Goal: Task Accomplishment & Management: Manage account settings

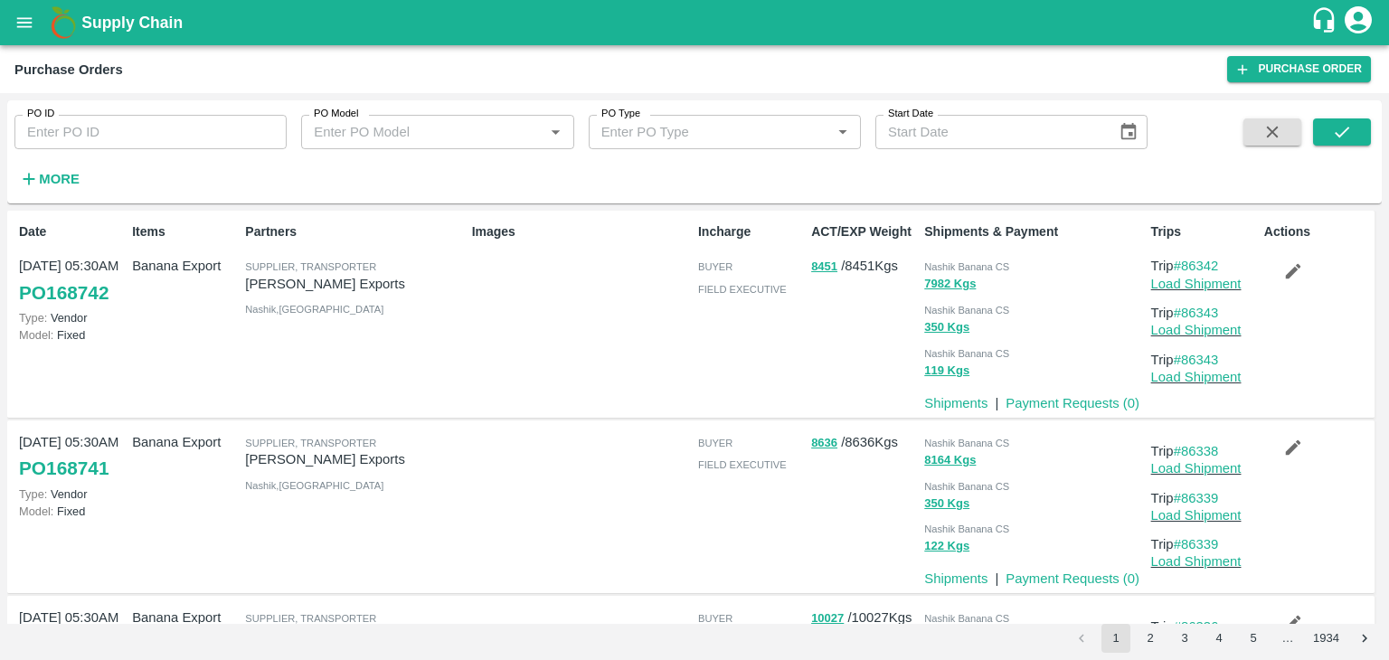
click at [10, 30] on button "open drawer" at bounding box center [25, 23] width 42 height 42
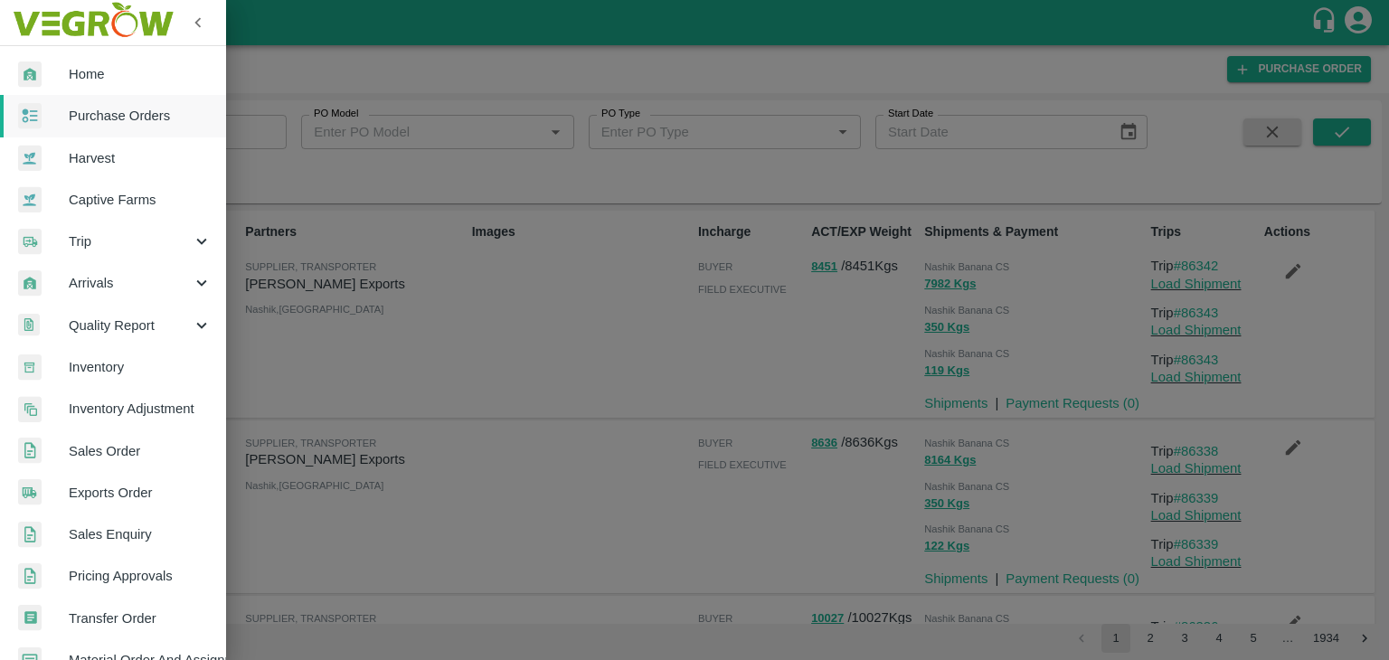
scroll to position [370, 0]
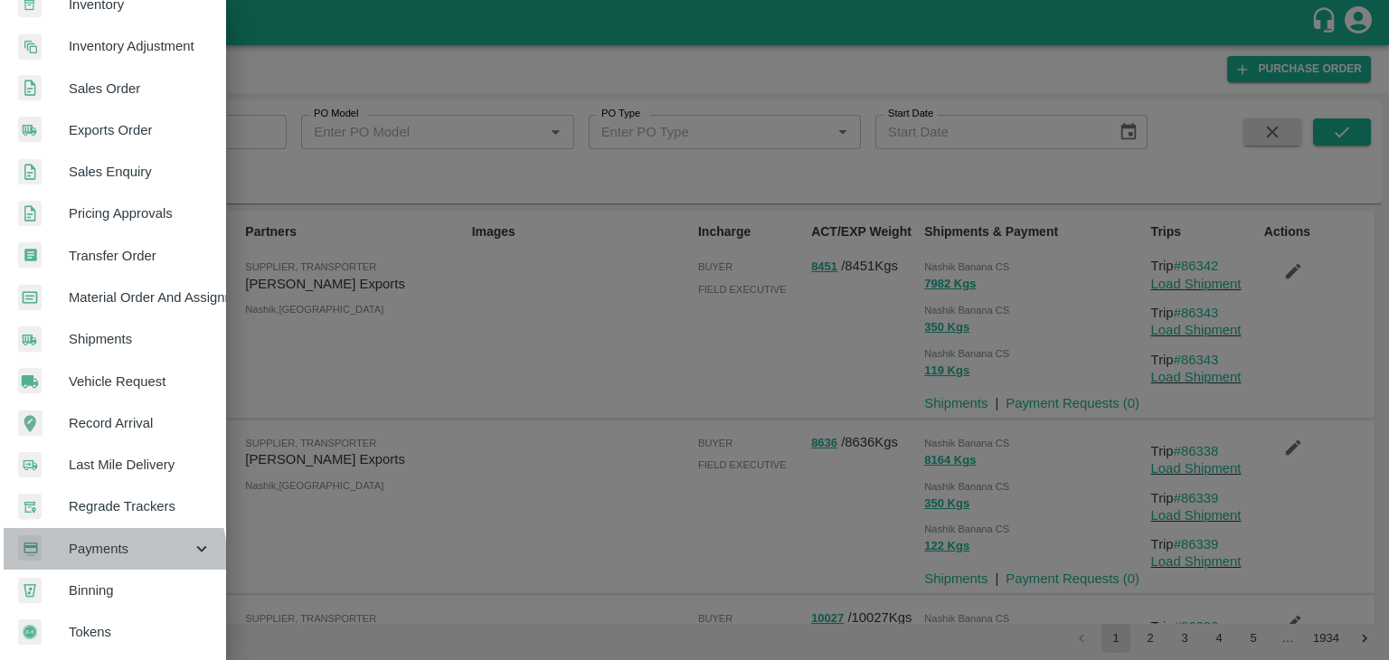
click at [108, 548] on span "Payments" at bounding box center [130, 549] width 123 height 20
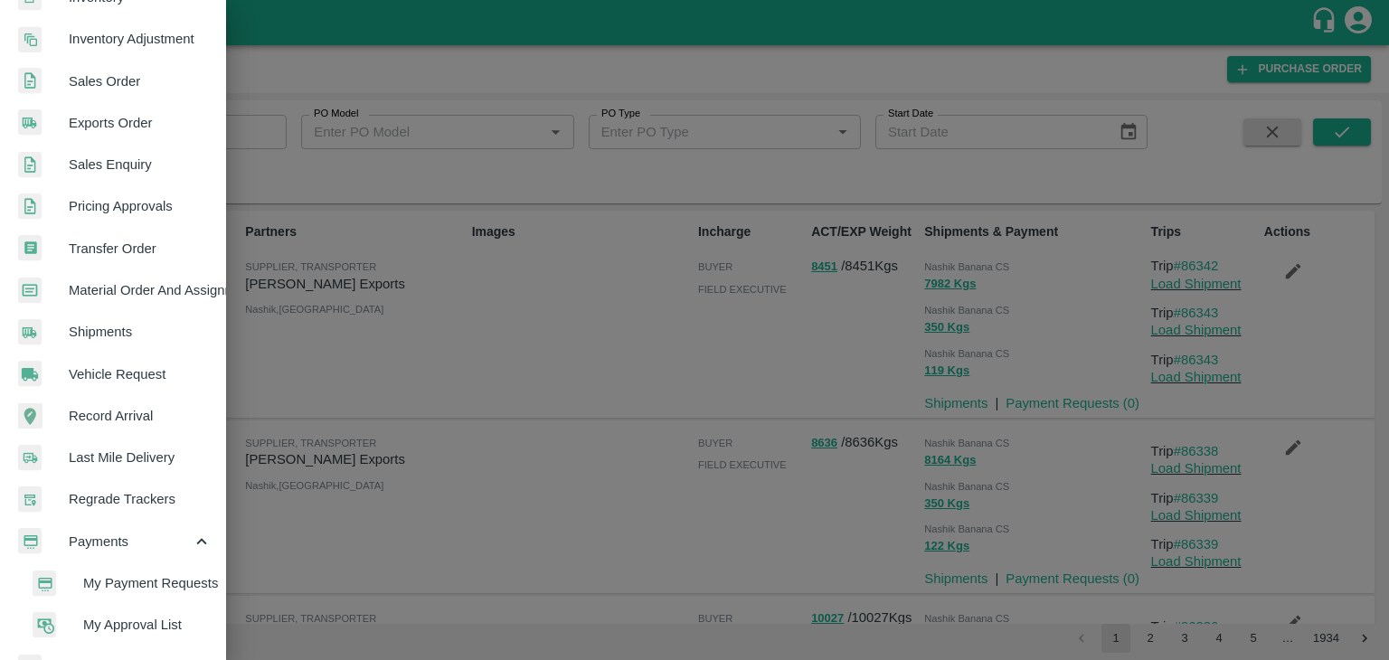
click at [177, 580] on span "My Payment Requests" at bounding box center [147, 583] width 128 height 20
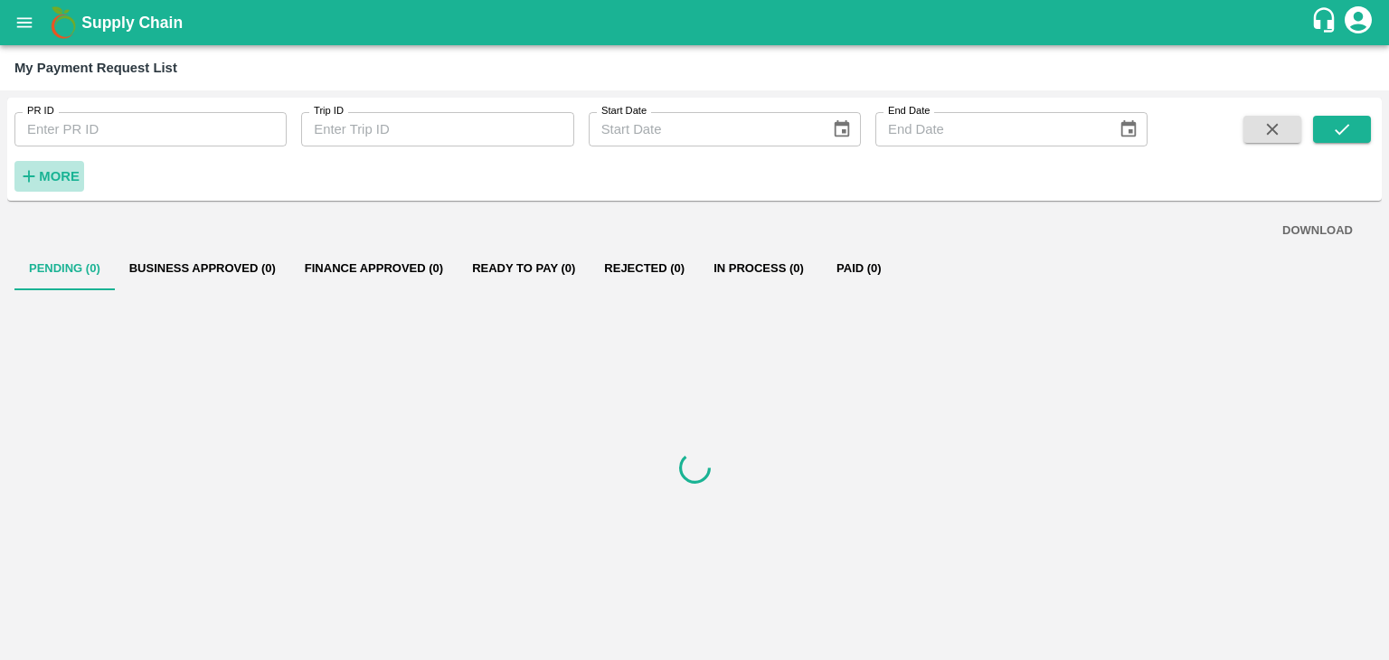
click at [65, 178] on strong "More" at bounding box center [59, 176] width 41 height 14
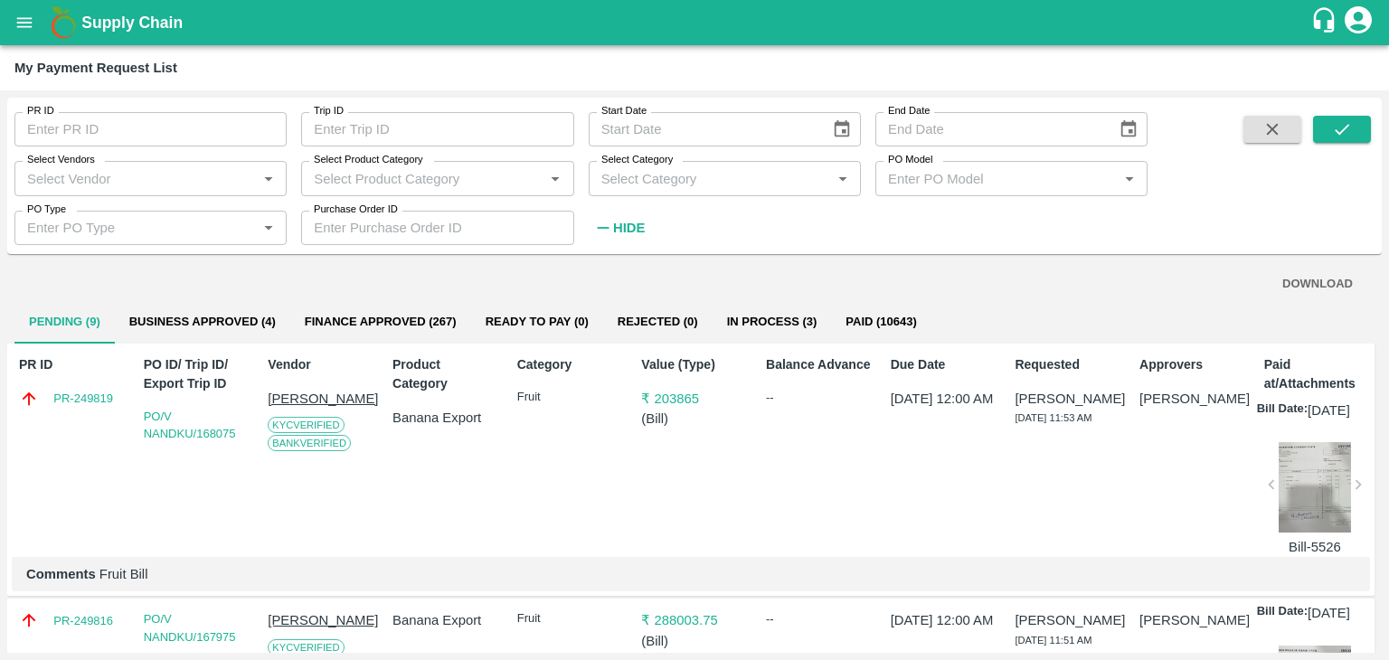
click at [153, 216] on input "PO Type" at bounding box center [135, 228] width 231 height 24
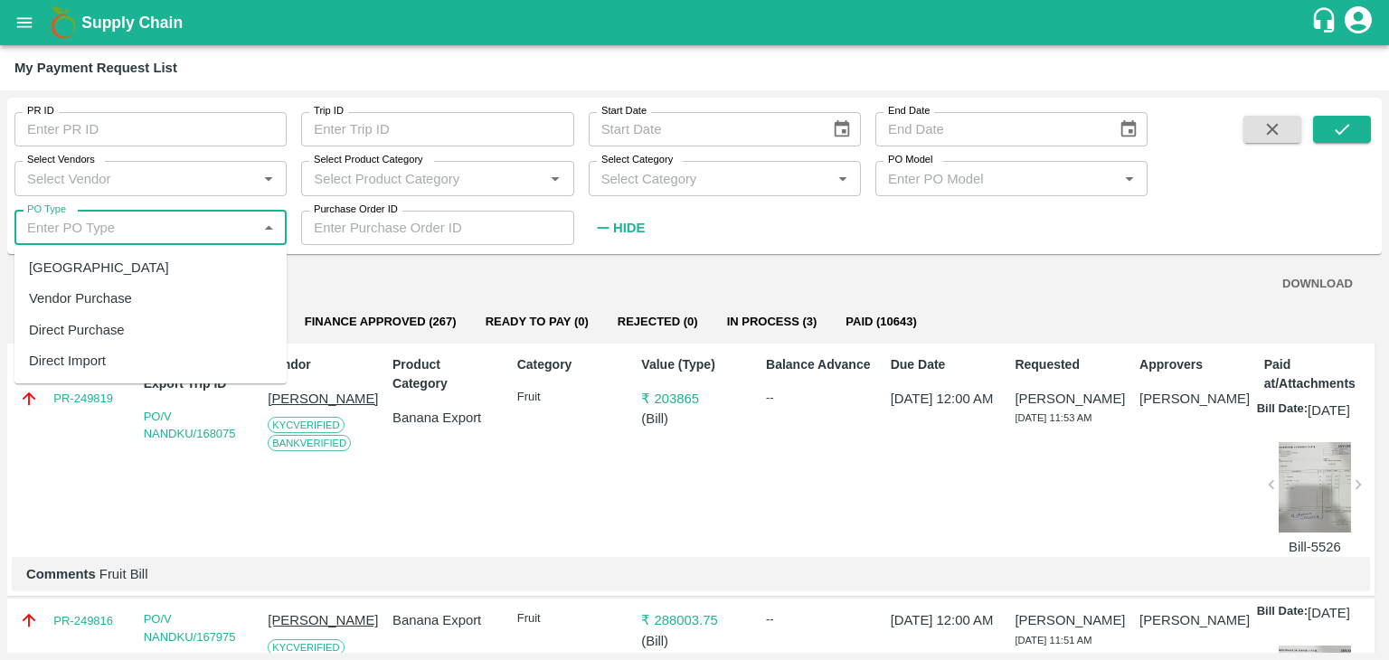
click at [130, 256] on div "Farm Gate" at bounding box center [150, 267] width 272 height 31
type input "Farm Gate"
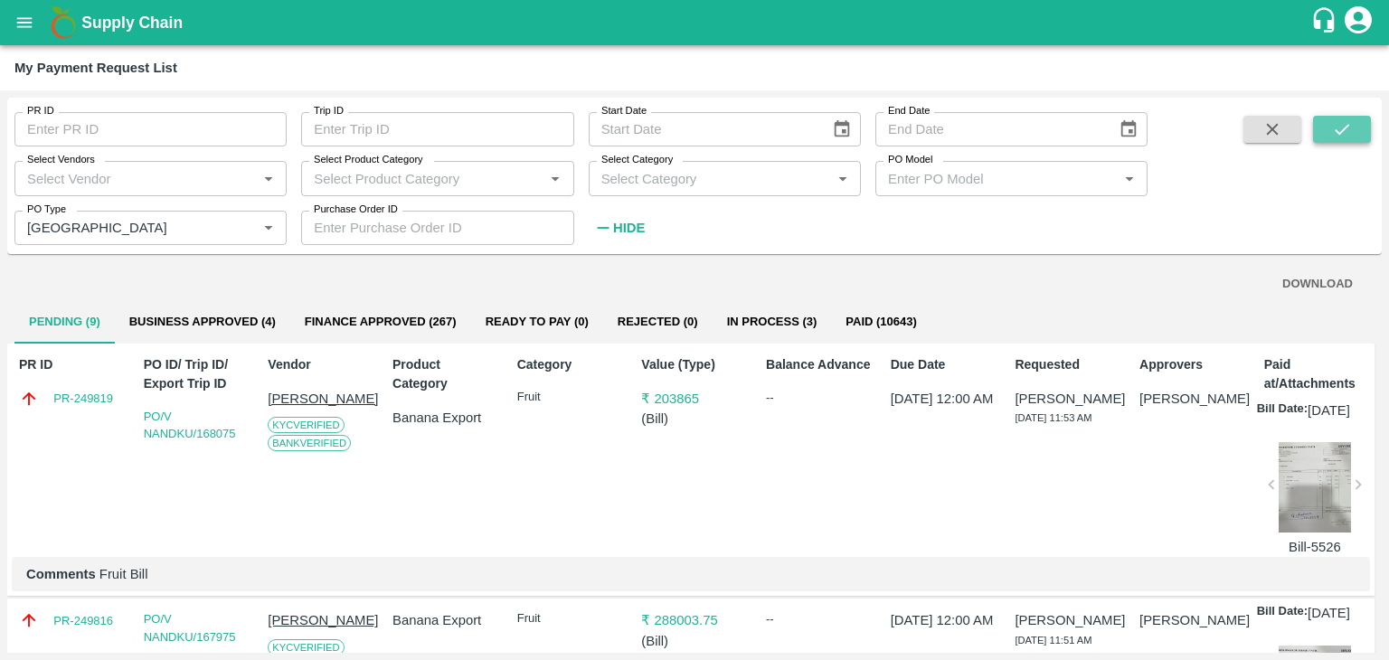
click at [1342, 140] on button "submit" at bounding box center [1342, 129] width 58 height 27
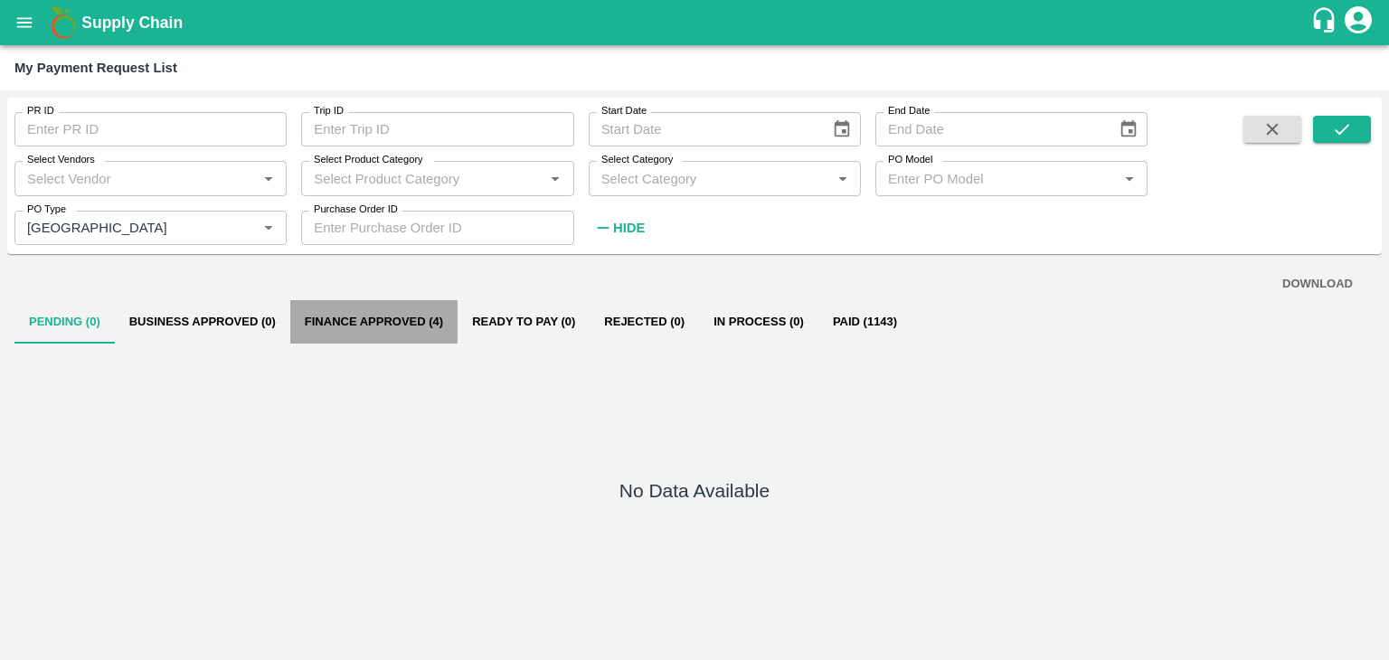
click at [399, 316] on button "Finance Approved (4)" at bounding box center [373, 321] width 167 height 43
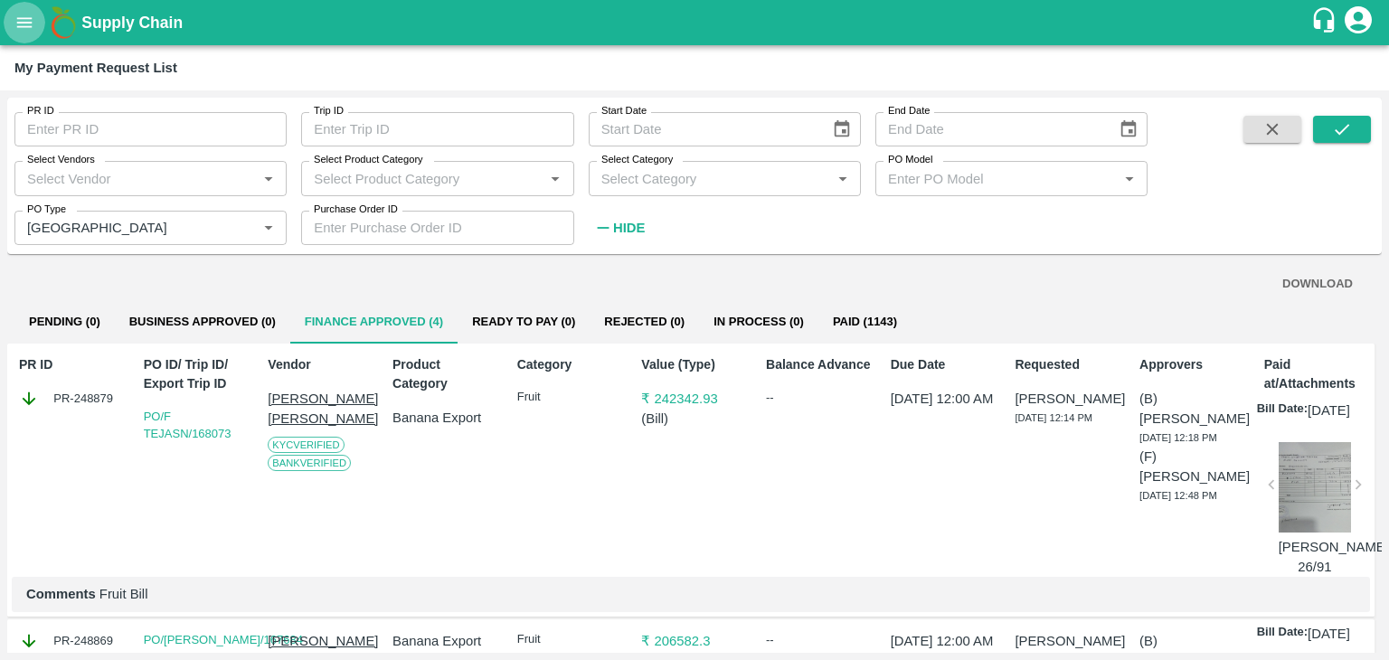
click at [27, 23] on icon "open drawer" at bounding box center [24, 22] width 15 height 10
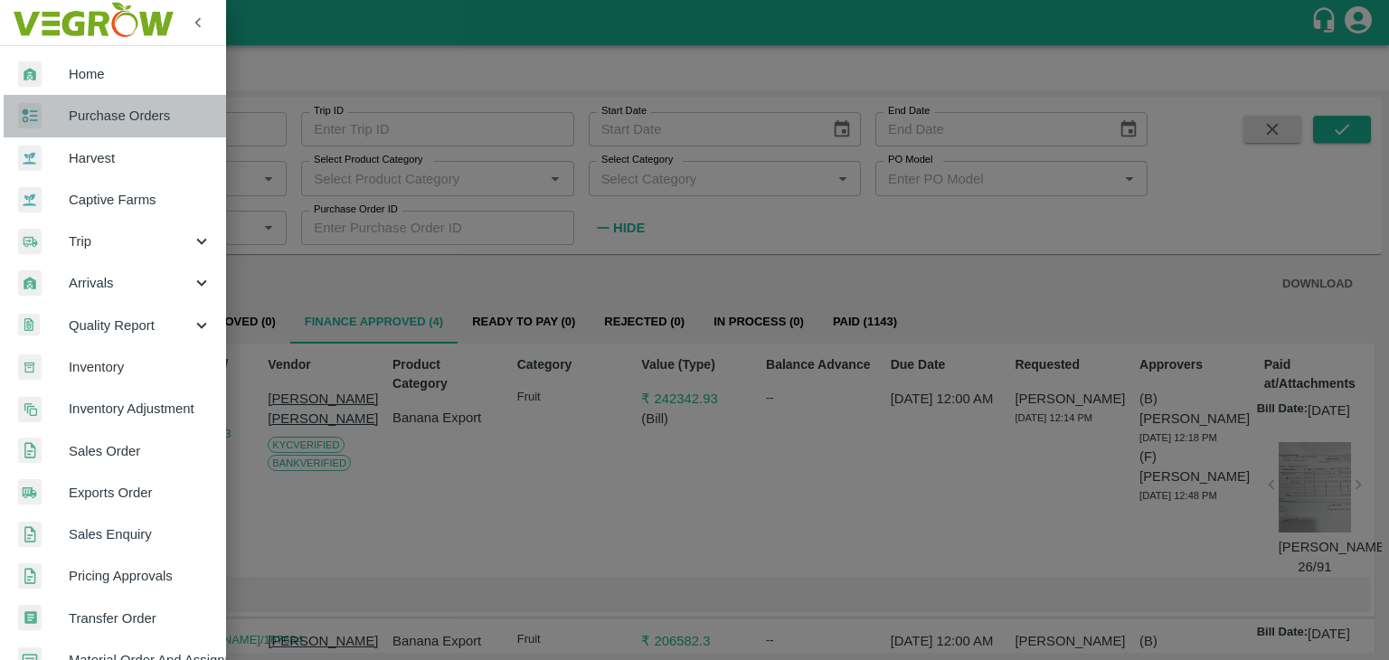
click at [138, 105] on link "Purchase Orders" at bounding box center [113, 116] width 226 height 42
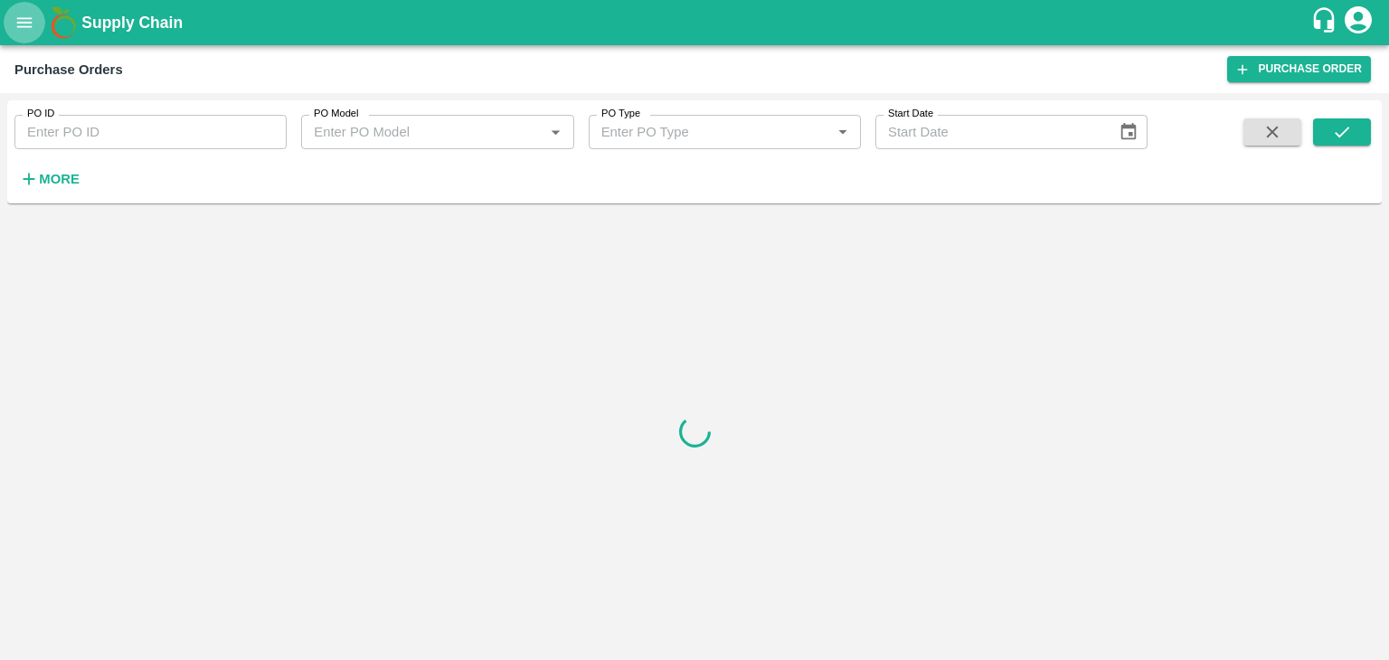
click at [24, 16] on icon "open drawer" at bounding box center [24, 23] width 20 height 20
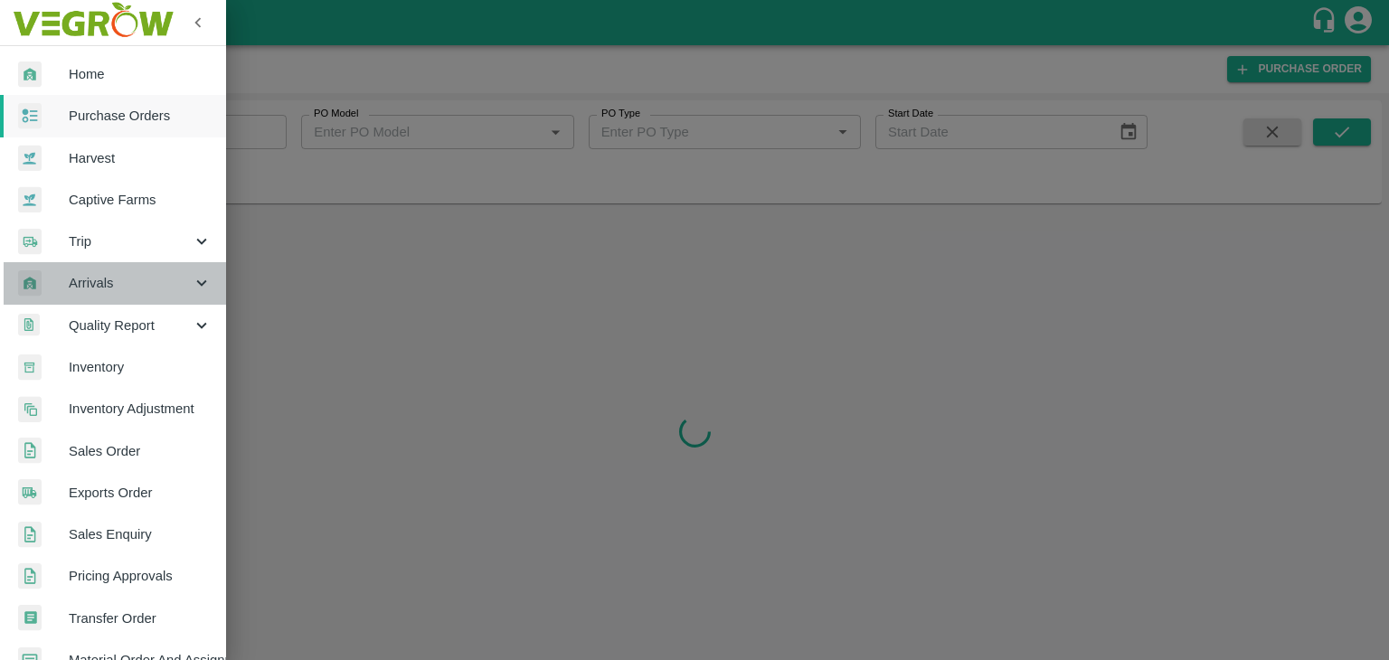
click at [119, 283] on span "Arrivals" at bounding box center [130, 283] width 123 height 20
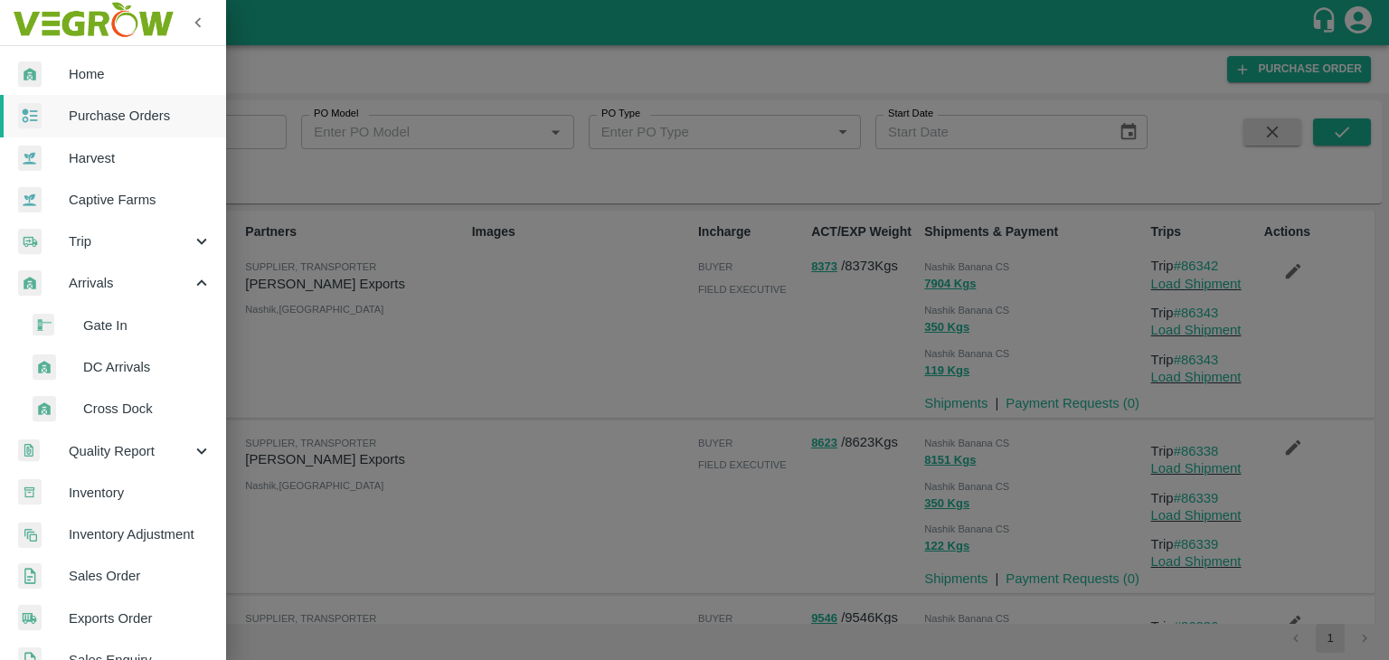
click at [134, 378] on li "DC Arrivals" at bounding box center [120, 367] width 212 height 42
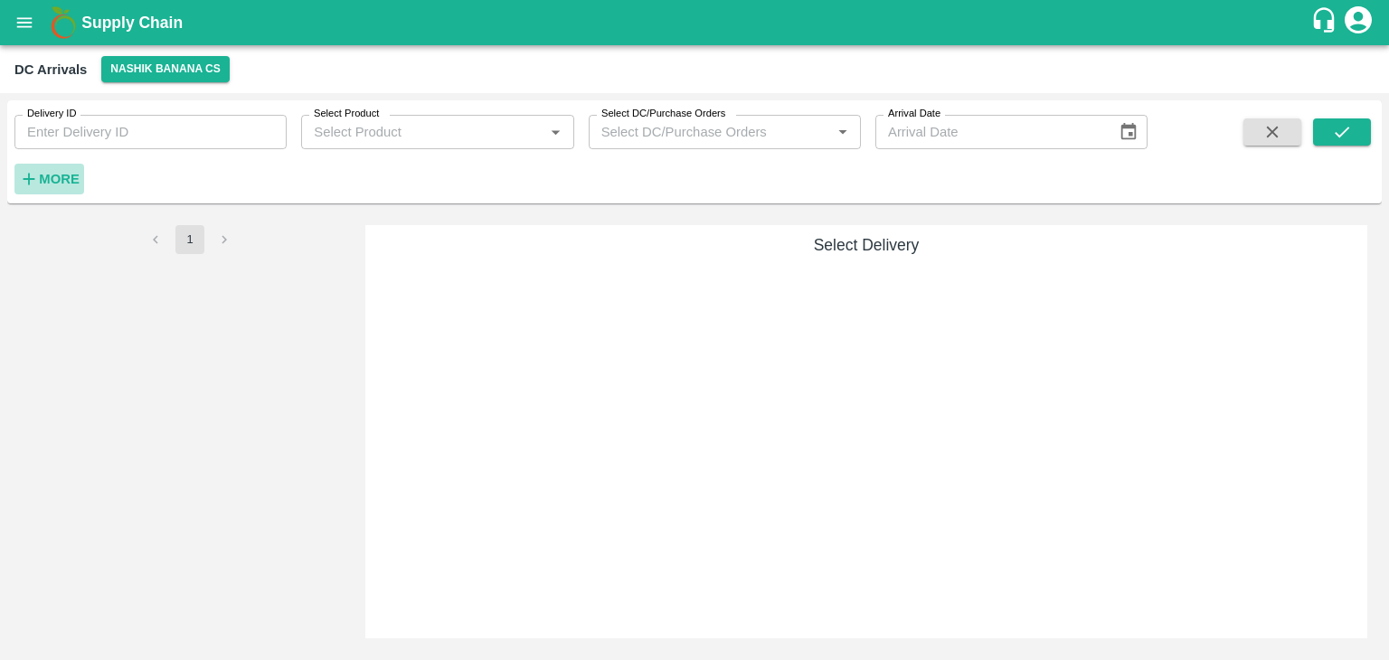
click at [57, 177] on strong "More" at bounding box center [59, 179] width 41 height 14
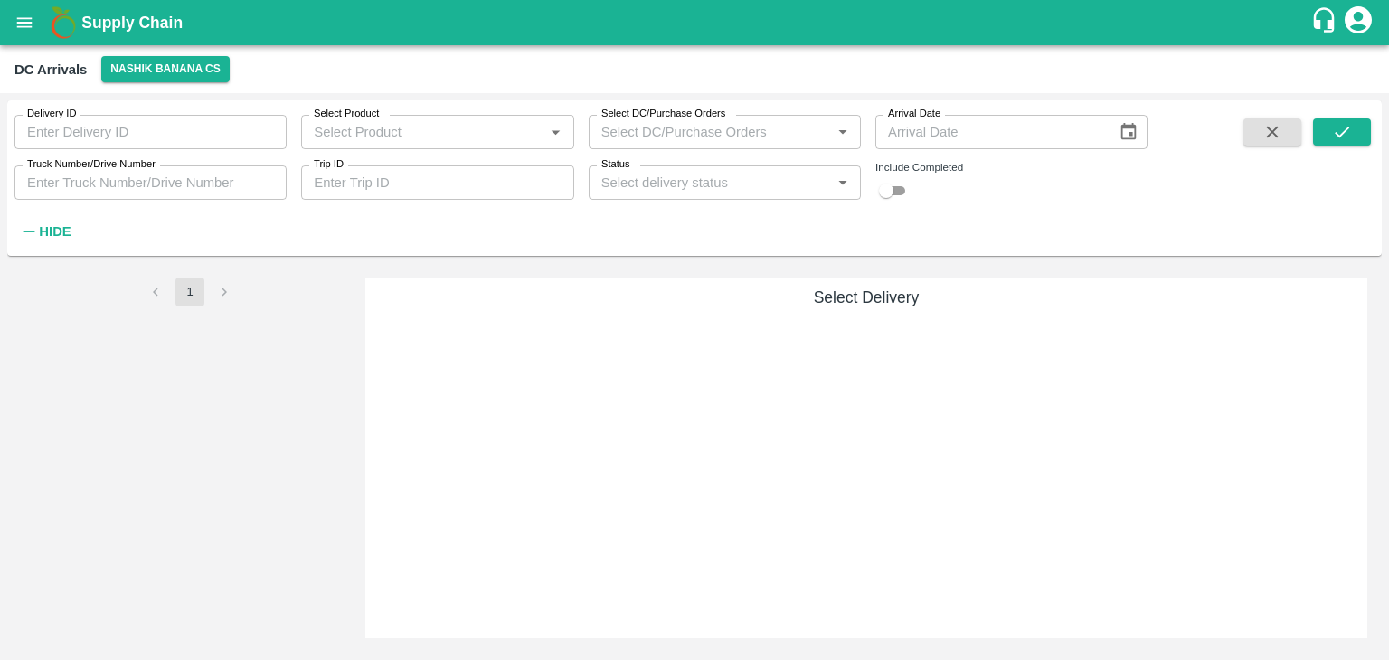
click at [532, 176] on input "Trip ID" at bounding box center [437, 182] width 272 height 34
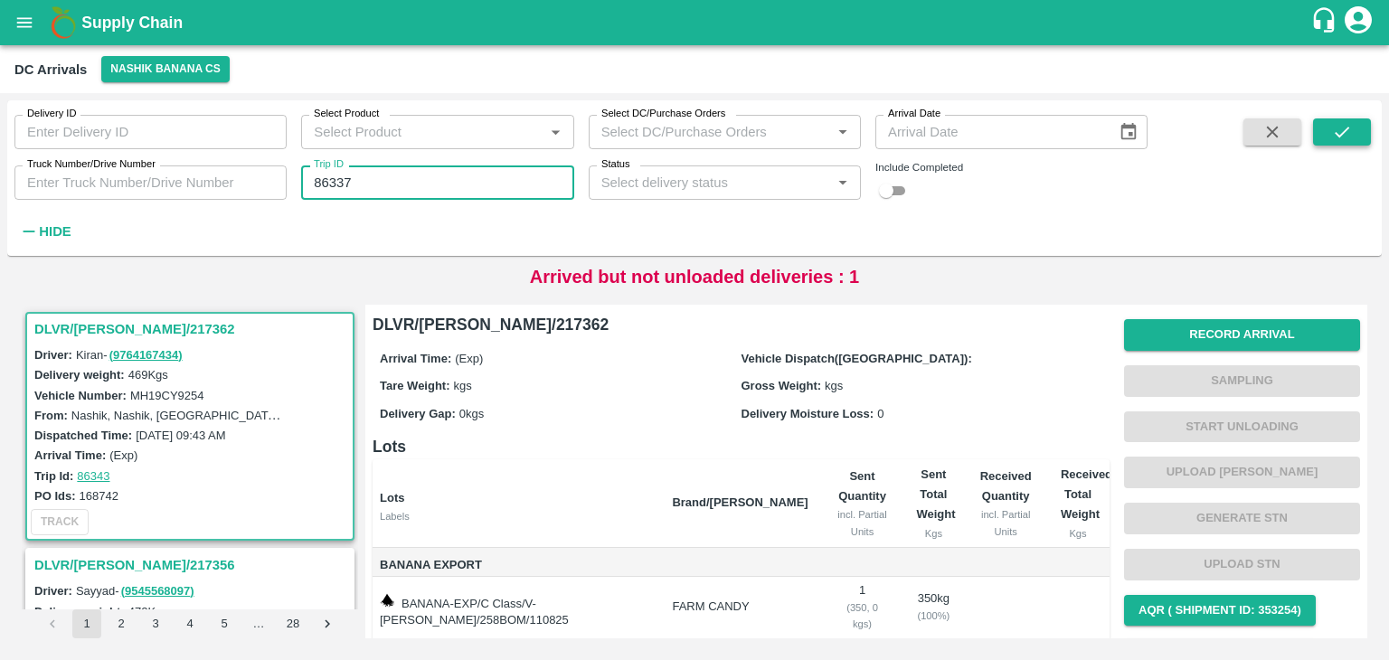
type input "86337"
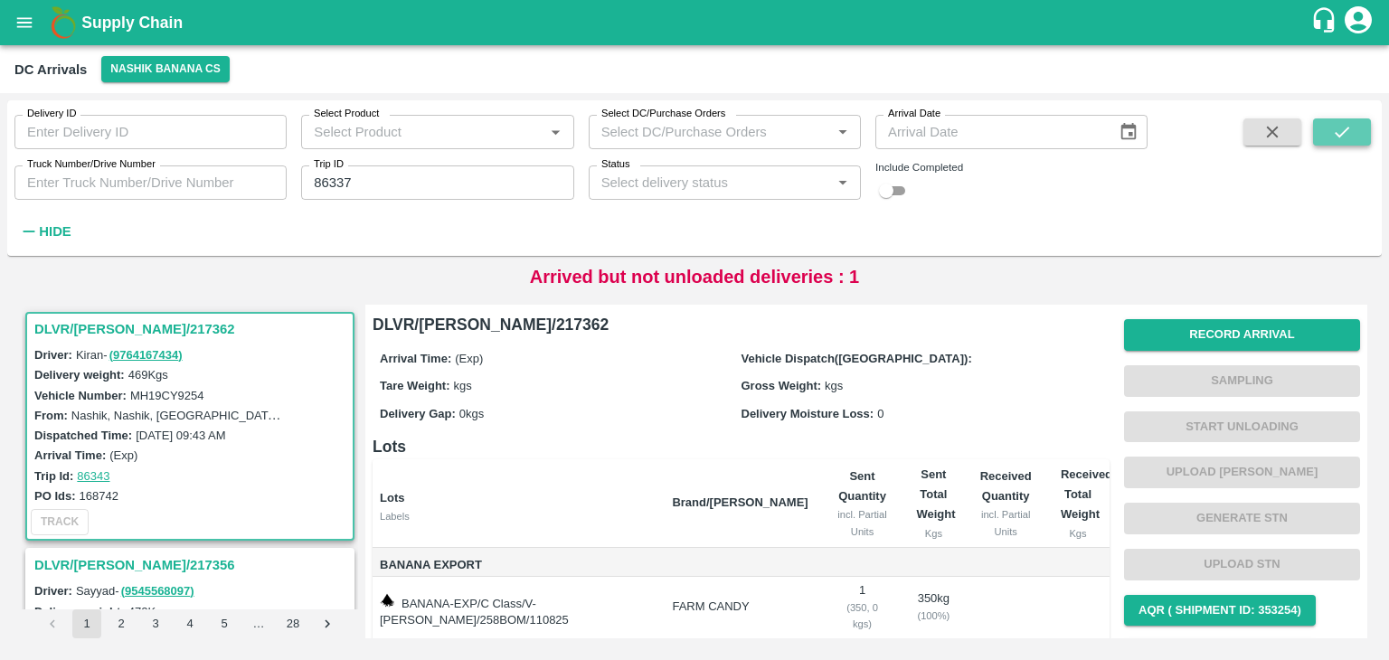
click at [1353, 132] on button "submit" at bounding box center [1342, 131] width 58 height 27
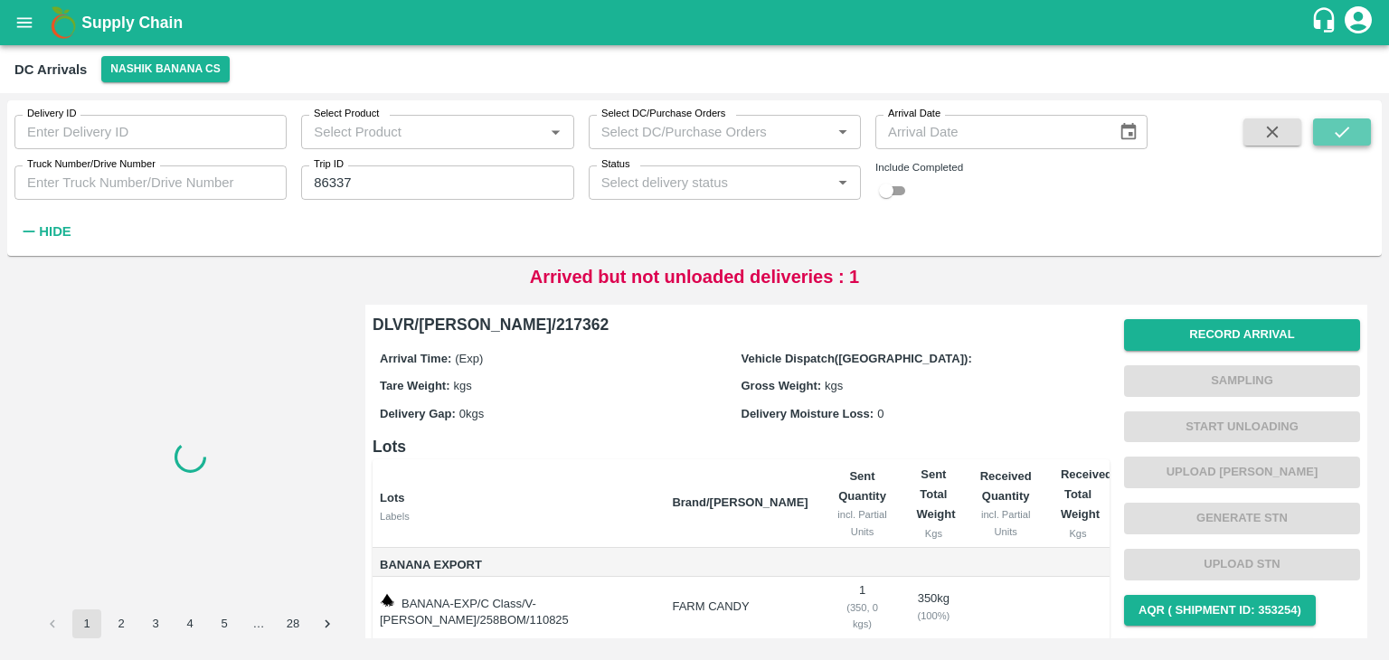
click at [1353, 132] on button "submit" at bounding box center [1342, 131] width 58 height 27
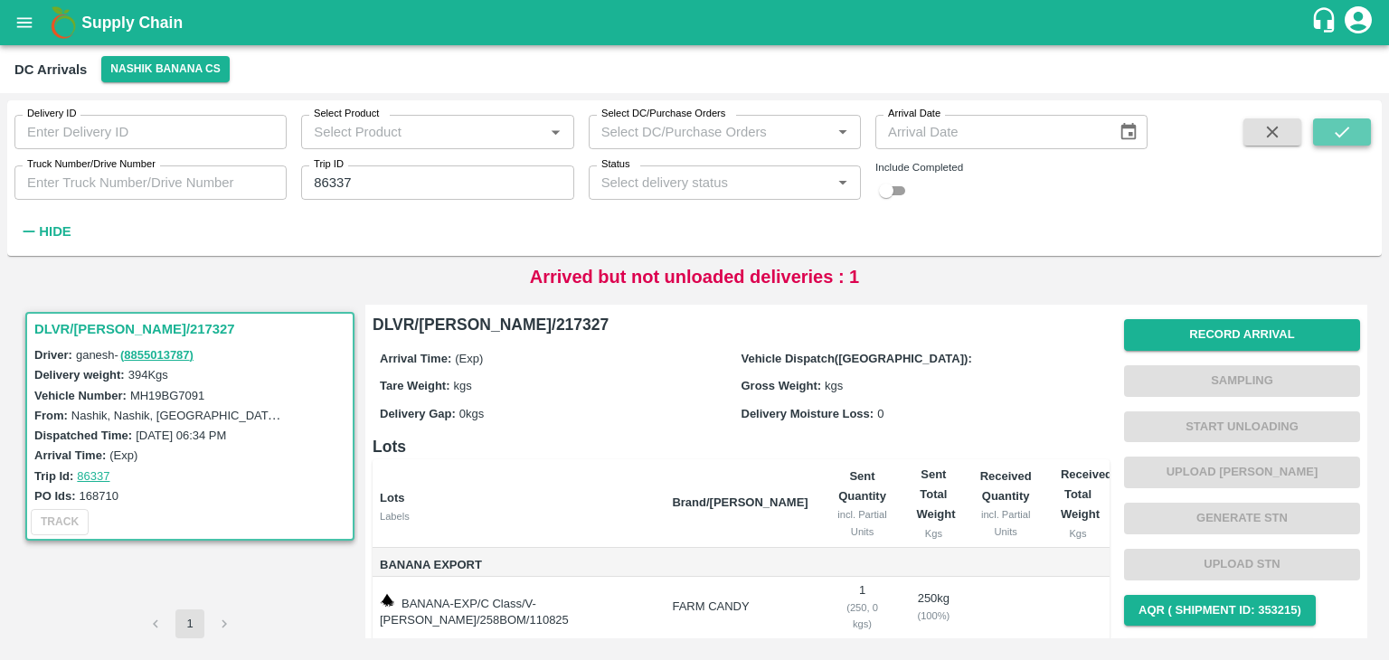
click at [1353, 132] on button "submit" at bounding box center [1342, 131] width 58 height 27
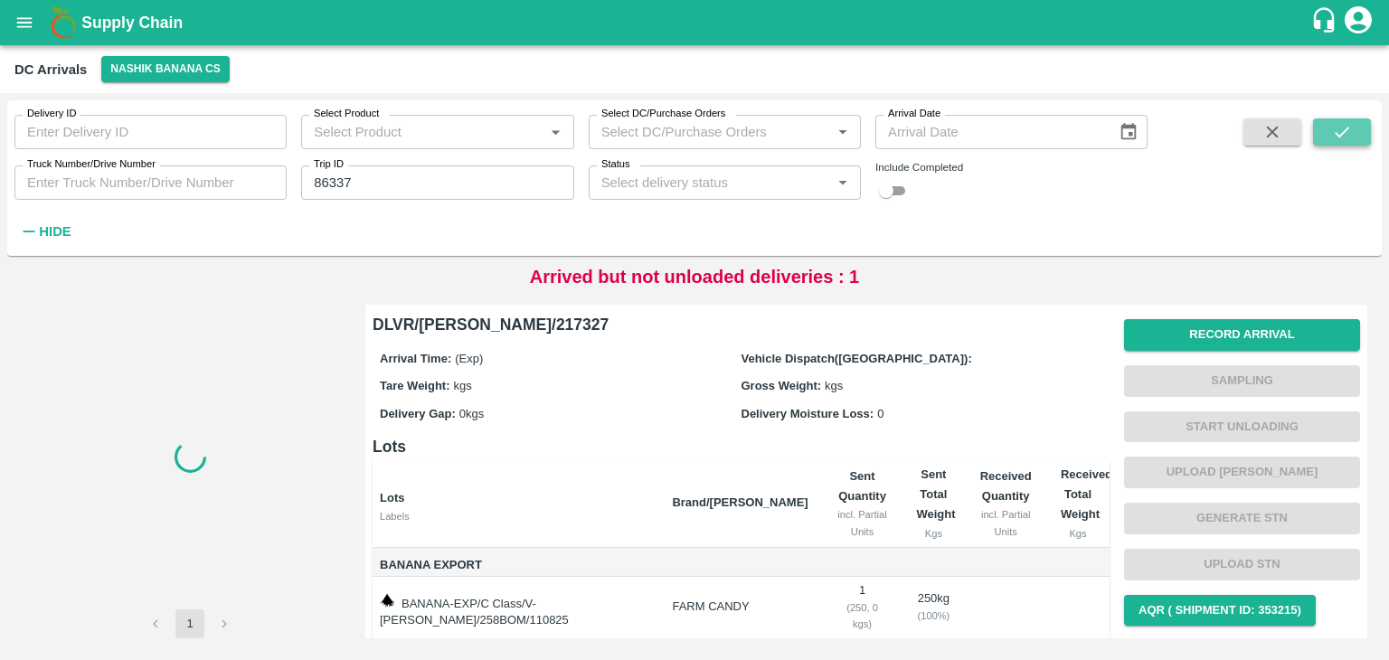
click at [1353, 132] on button "submit" at bounding box center [1342, 131] width 58 height 27
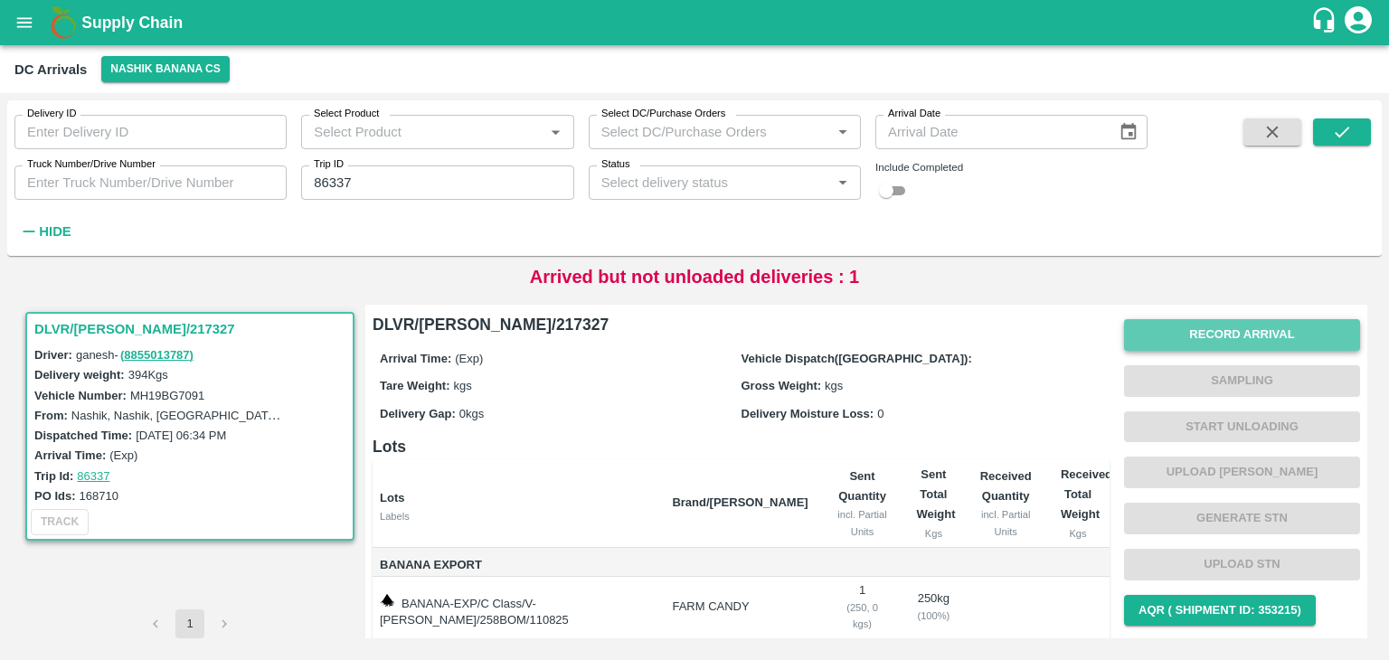
click at [1214, 326] on button "Record Arrival" at bounding box center [1242, 335] width 236 height 32
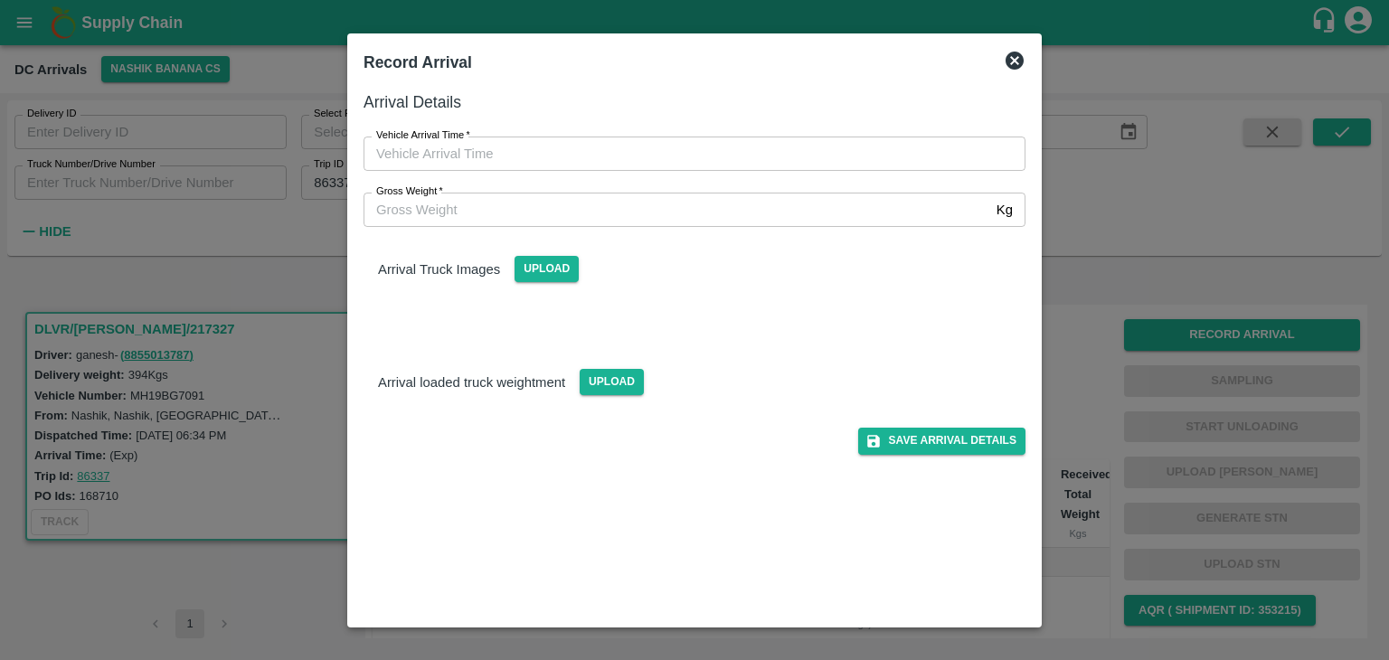
type input "DD/MM/YYYY hh:mm aa"
click at [676, 142] on input "DD/MM/YYYY hh:mm aa" at bounding box center [688, 154] width 649 height 34
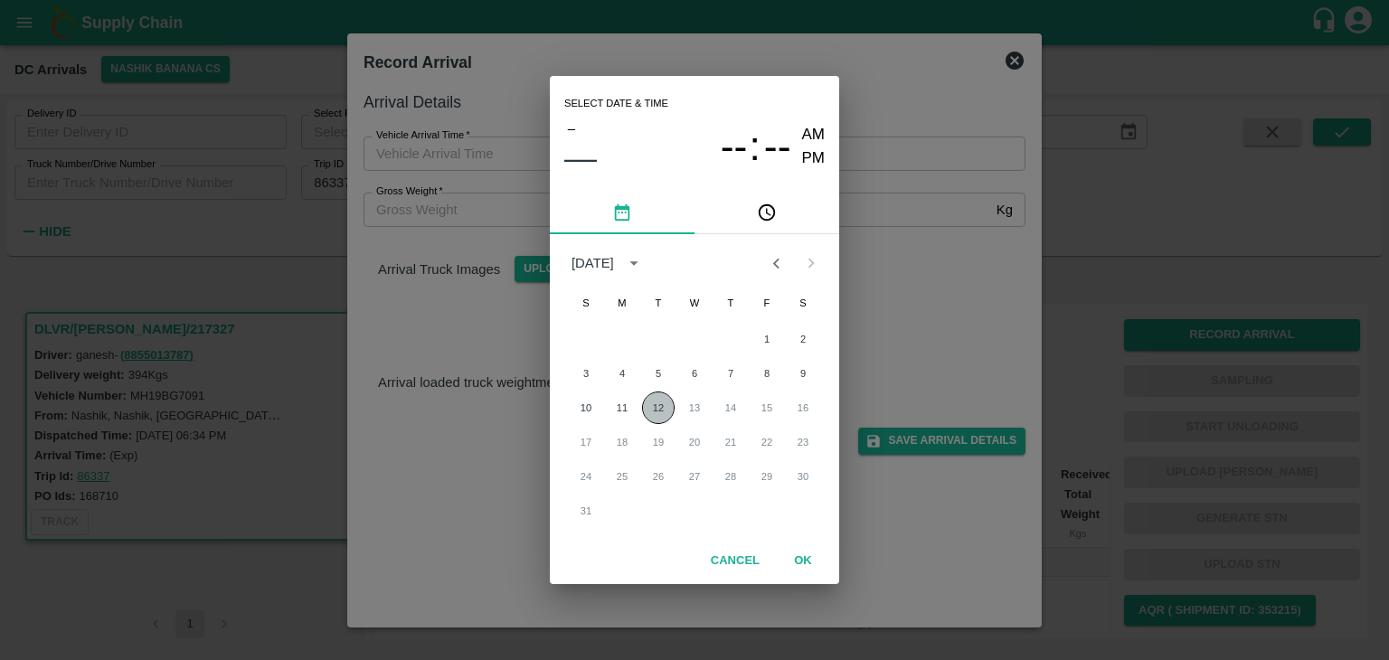
click at [657, 406] on button "12" at bounding box center [658, 408] width 33 height 33
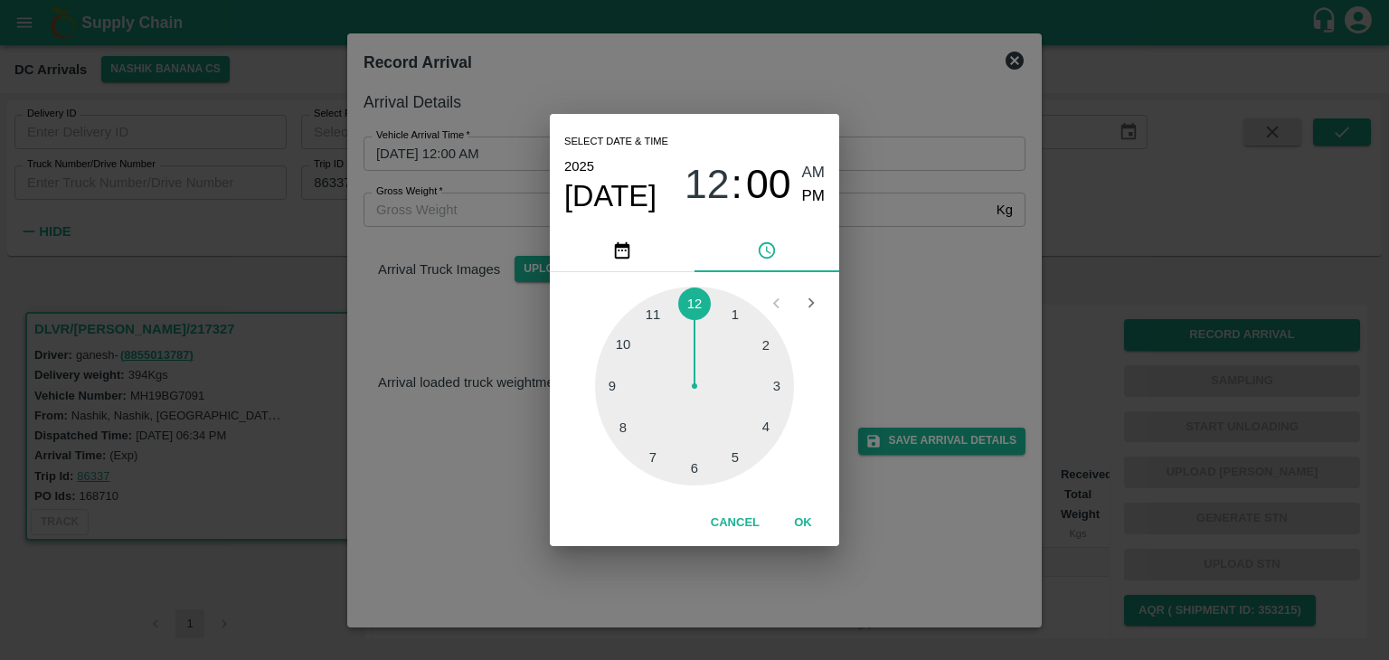
click at [644, 439] on div at bounding box center [694, 386] width 199 height 199
type input "12/08/2025 07:37 AM"
click at [809, 519] on button "OK" at bounding box center [803, 523] width 58 height 32
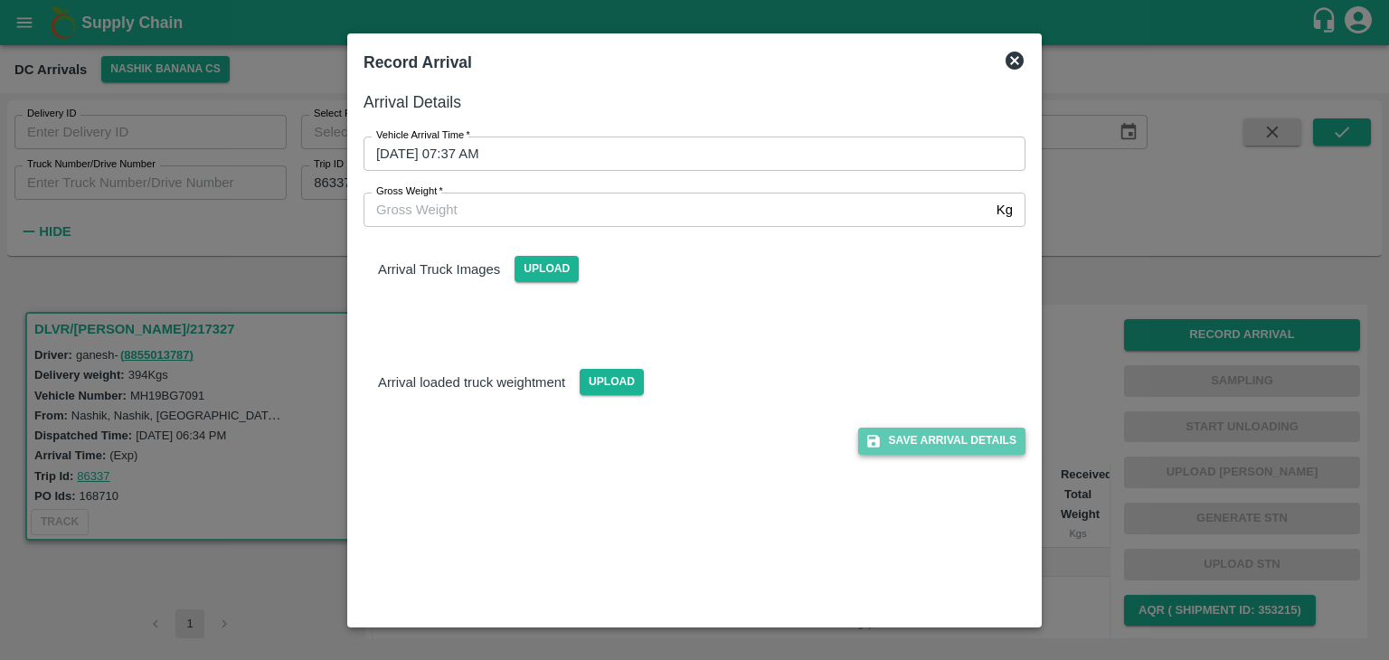
click at [926, 449] on button "Save Arrival Details" at bounding box center [941, 441] width 167 height 26
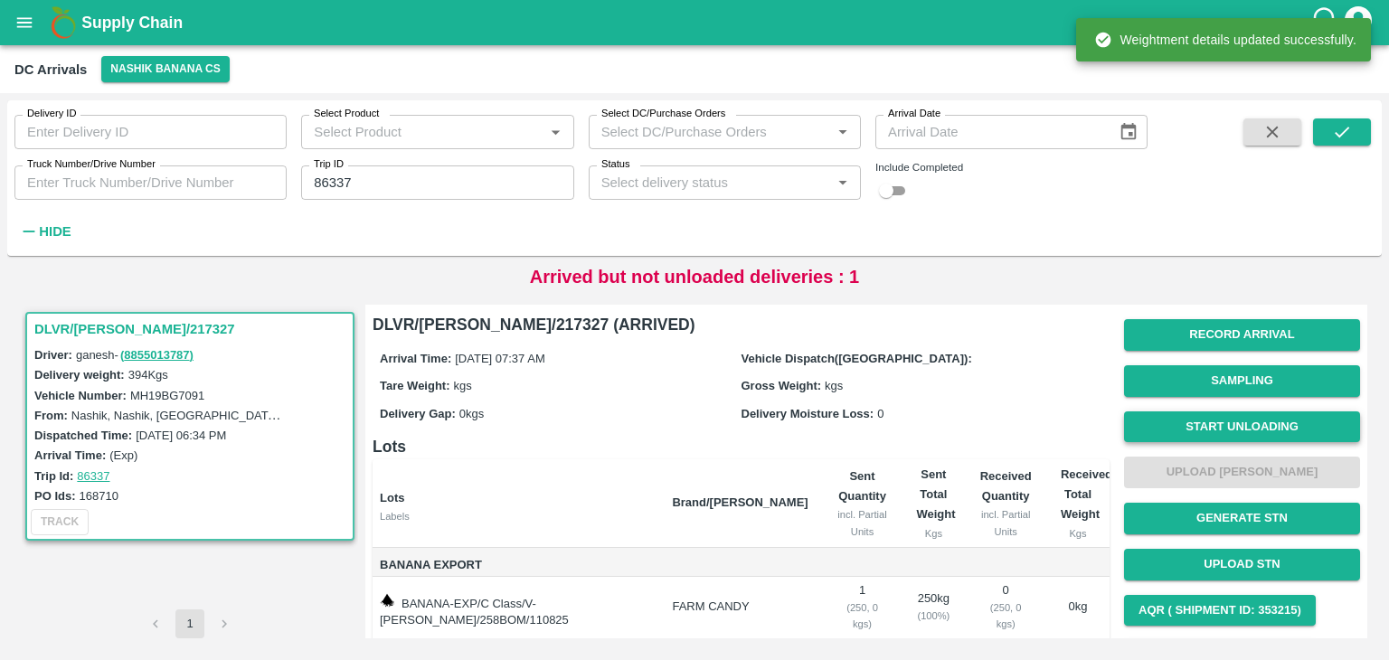
click at [1189, 420] on button "Start Unloading" at bounding box center [1242, 427] width 236 height 32
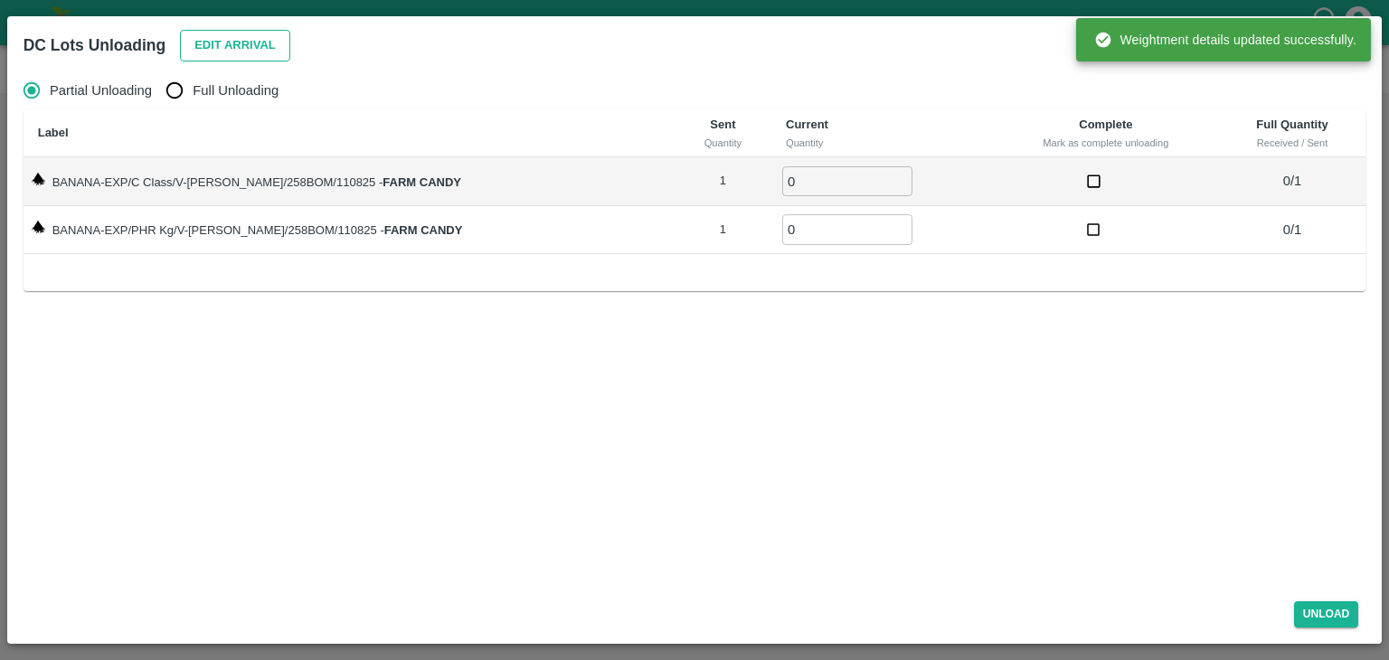
click at [242, 49] on button "Edit Arrival" at bounding box center [235, 46] width 110 height 32
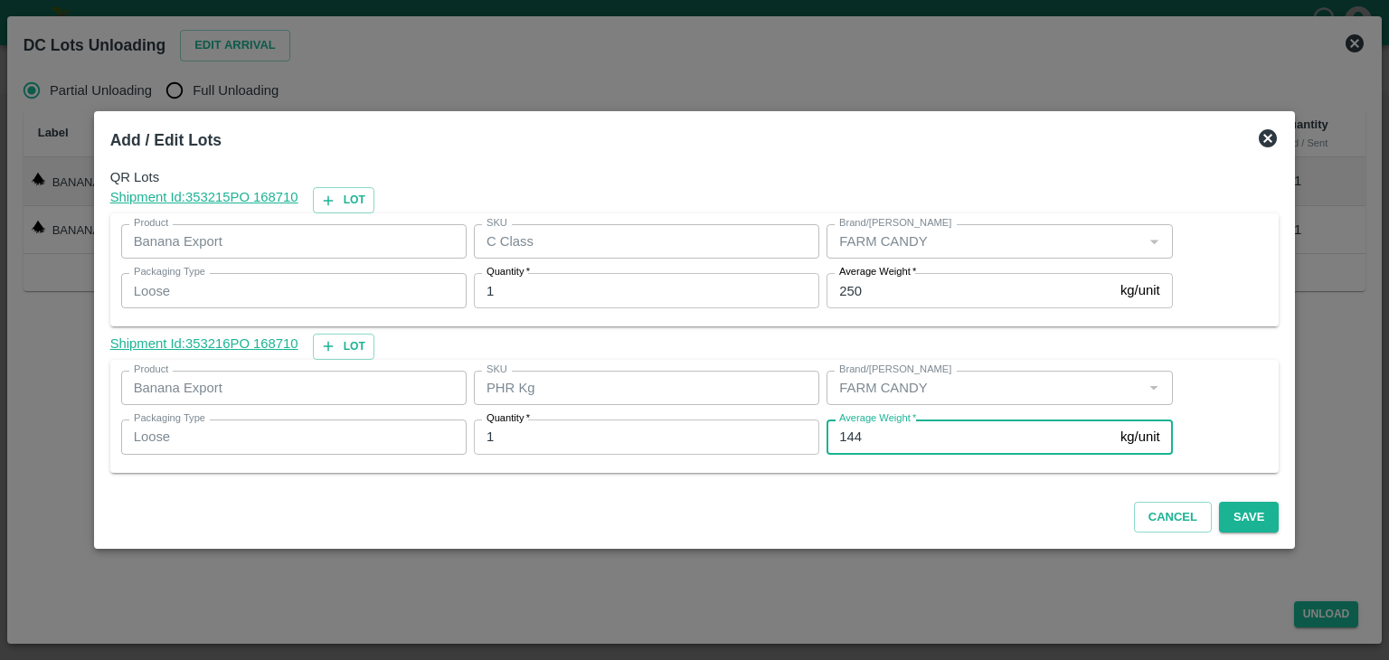
click at [937, 444] on input "144" at bounding box center [970, 437] width 287 height 34
type input "1"
type input "40"
click at [1225, 507] on button "Save" at bounding box center [1249, 518] width 60 height 32
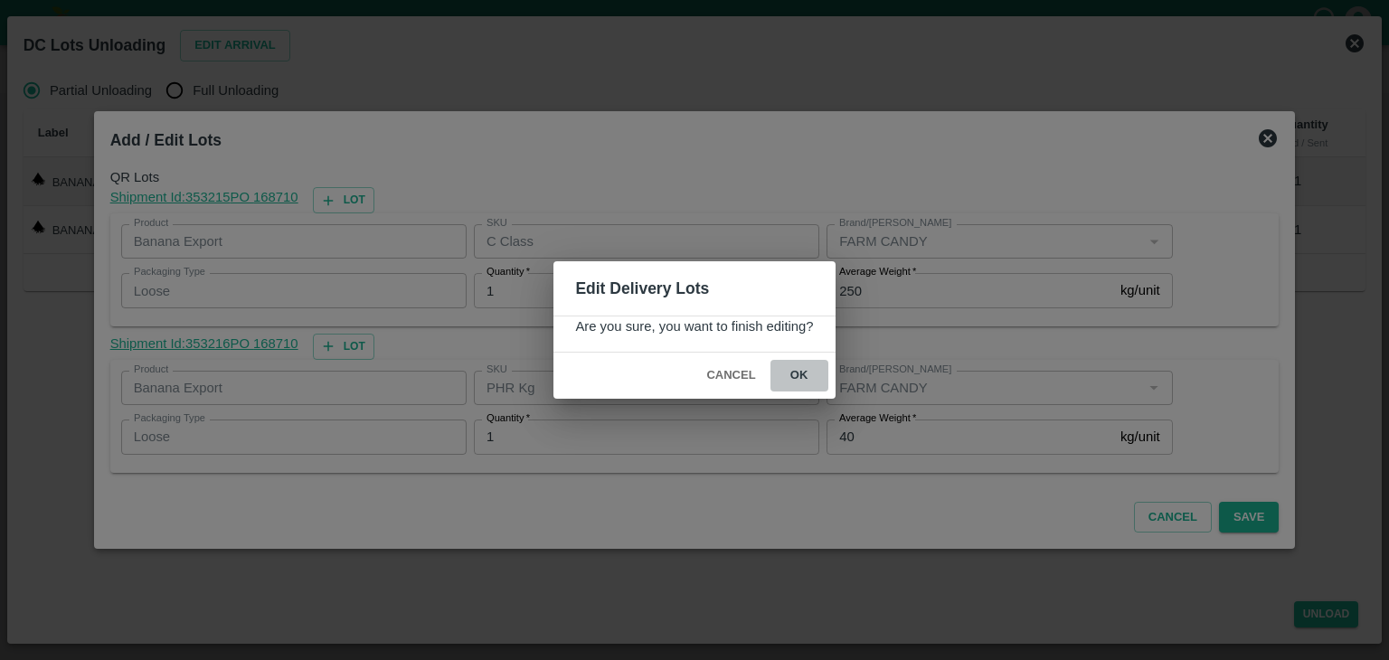
click at [796, 373] on button "ok" at bounding box center [799, 376] width 58 height 32
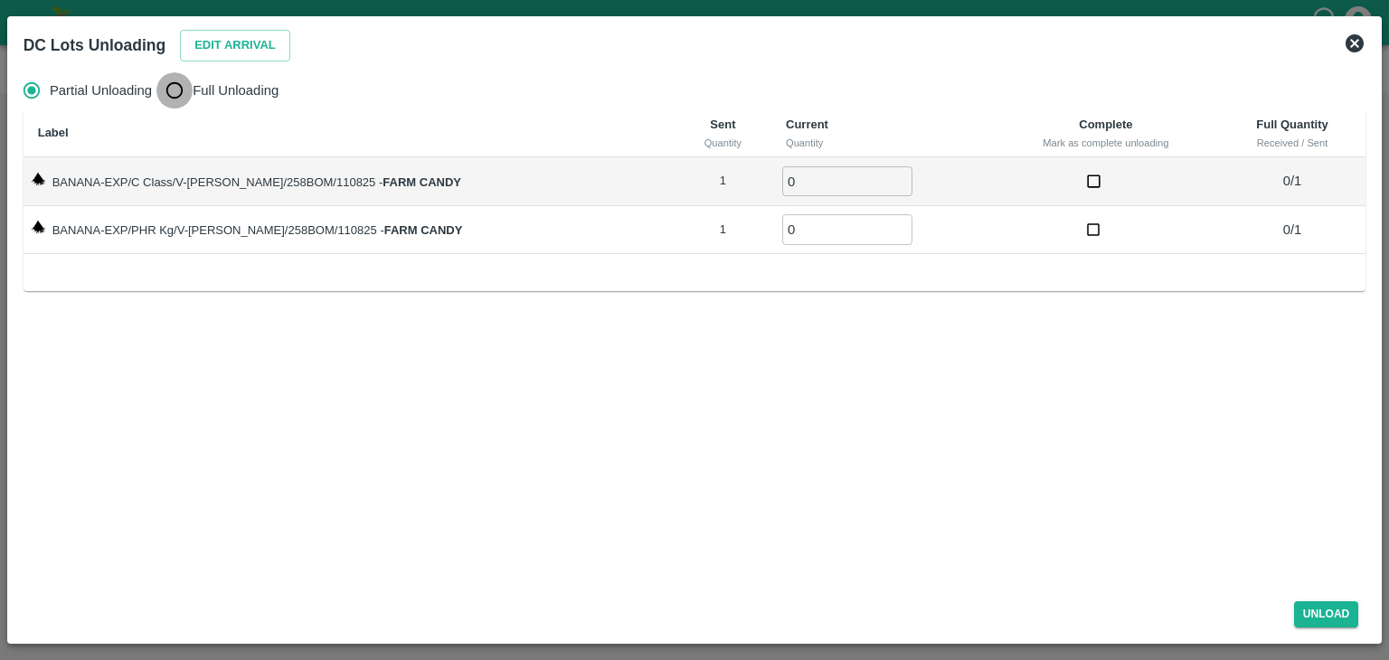
click at [178, 92] on input "Full Unloading" at bounding box center [174, 90] width 36 height 36
radio input "true"
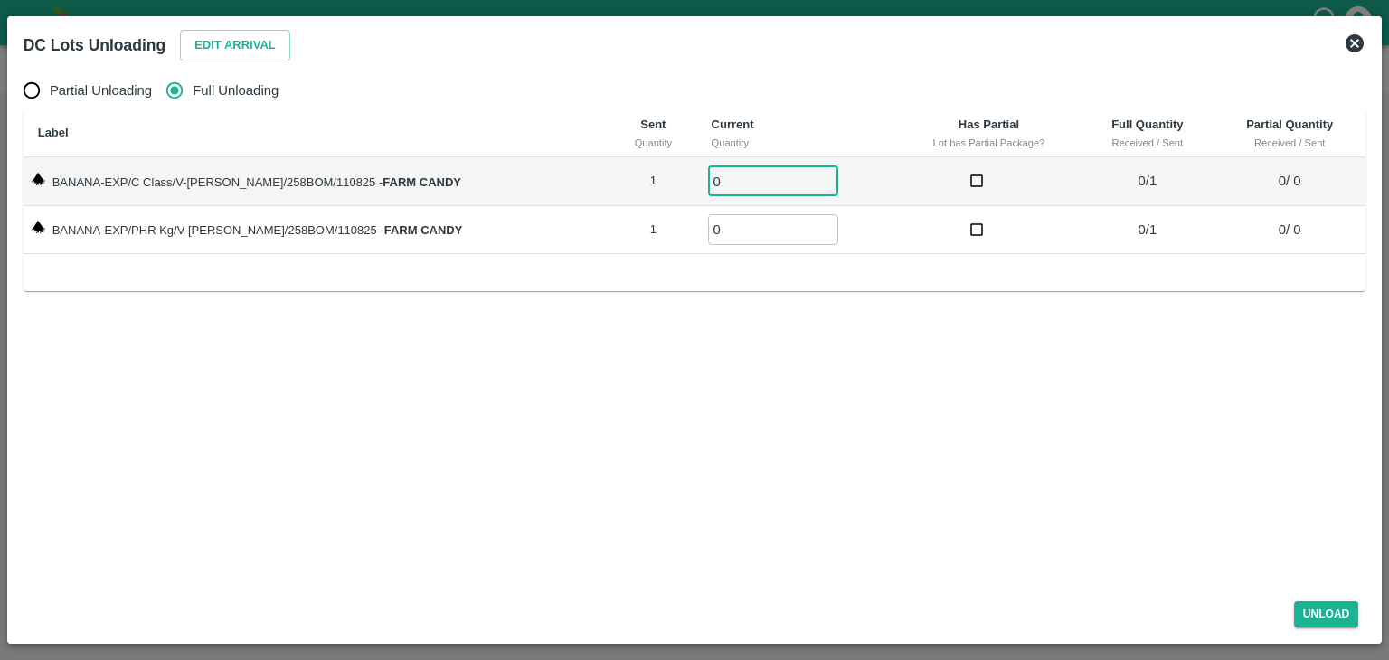
click at [708, 180] on input "0" at bounding box center [773, 181] width 130 height 30
type input "01"
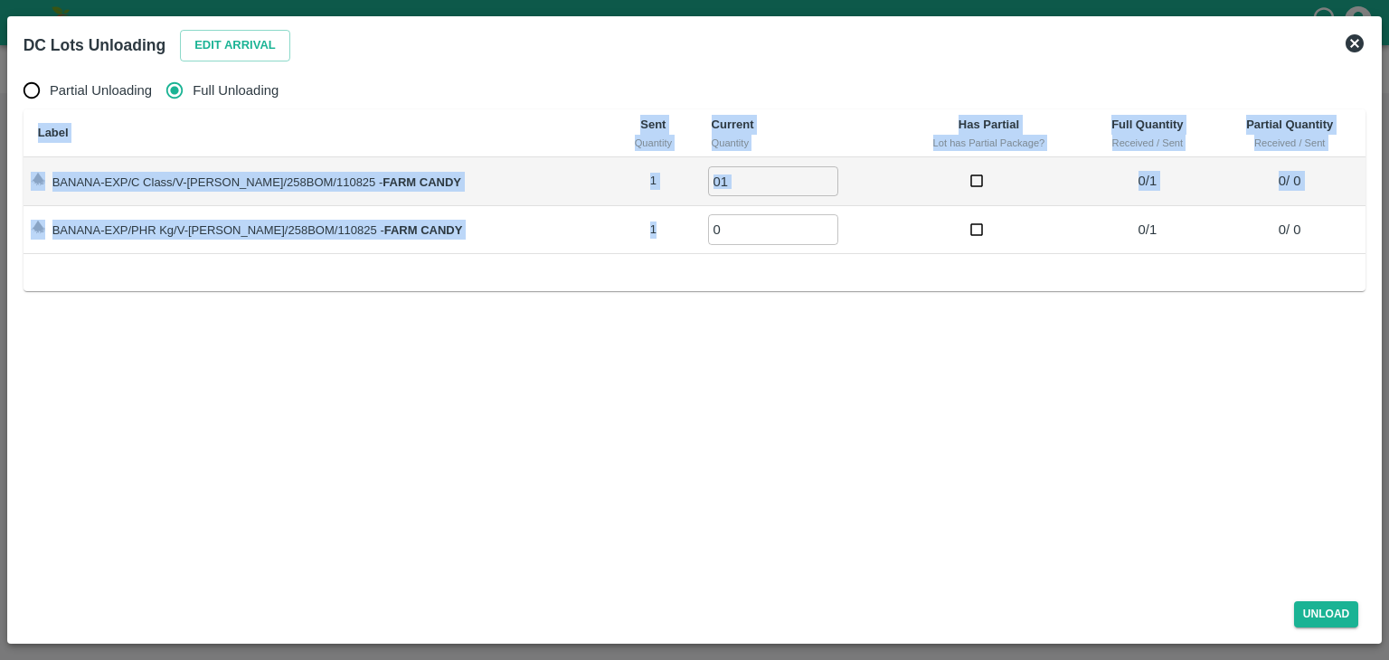
drag, startPoint x: 705, startPoint y: 255, endPoint x: 760, endPoint y: 222, distance: 64.5
click at [760, 222] on div "Label Sent Quantity Current Quantity Has Partial Lot has Partial Package? Full …" at bounding box center [695, 200] width 1343 height 182
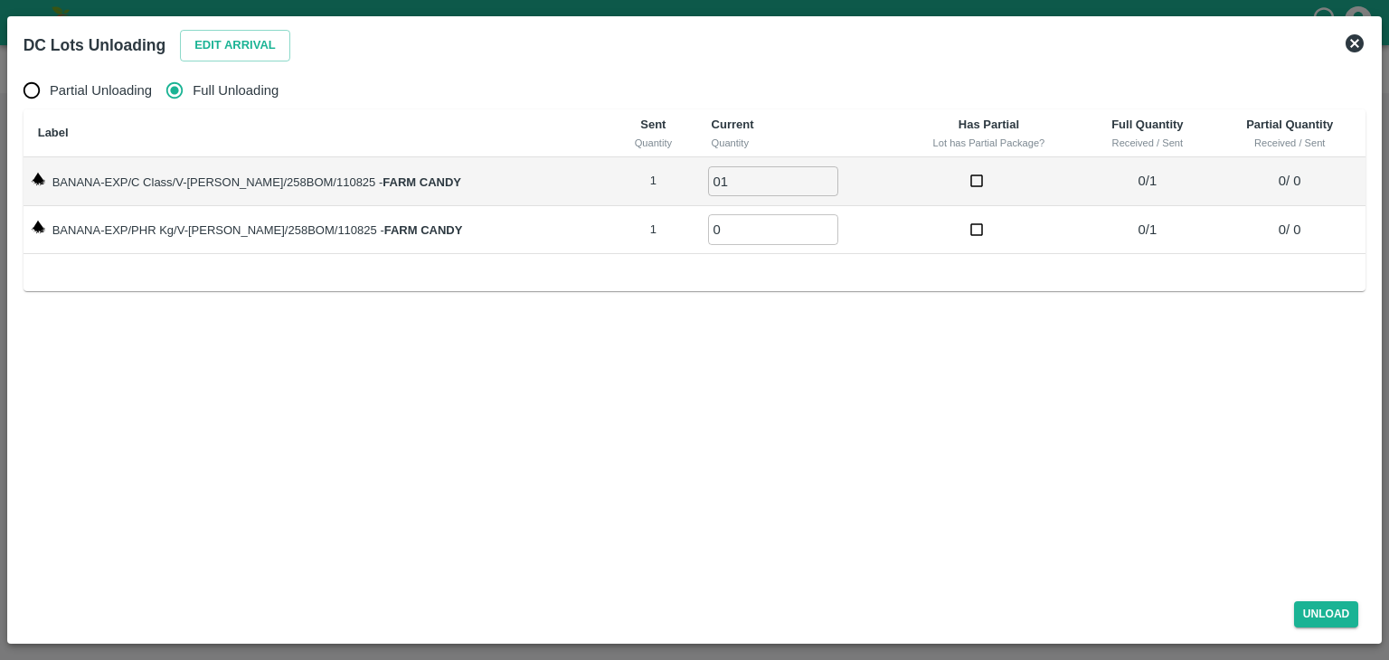
click at [760, 222] on input "0" at bounding box center [773, 229] width 130 height 30
type input "01"
click at [1339, 622] on button "Unload" at bounding box center [1326, 614] width 65 height 26
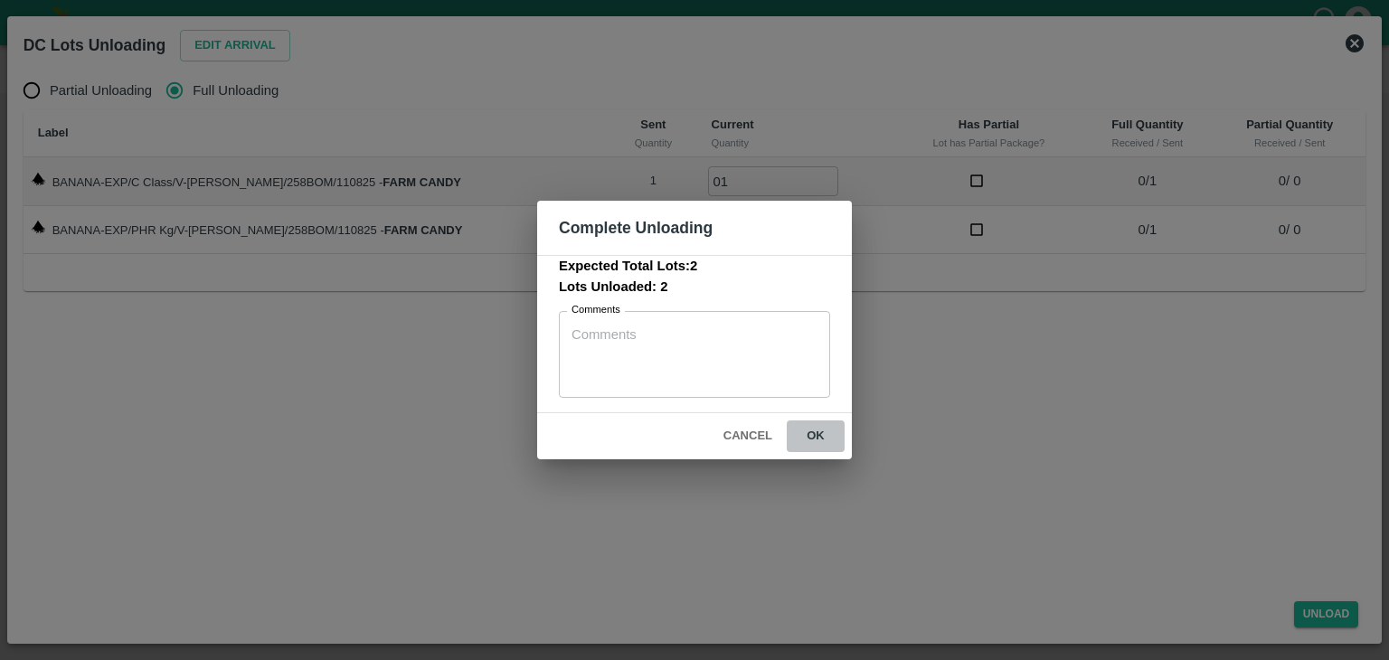
click at [807, 429] on button "ok" at bounding box center [816, 436] width 58 height 32
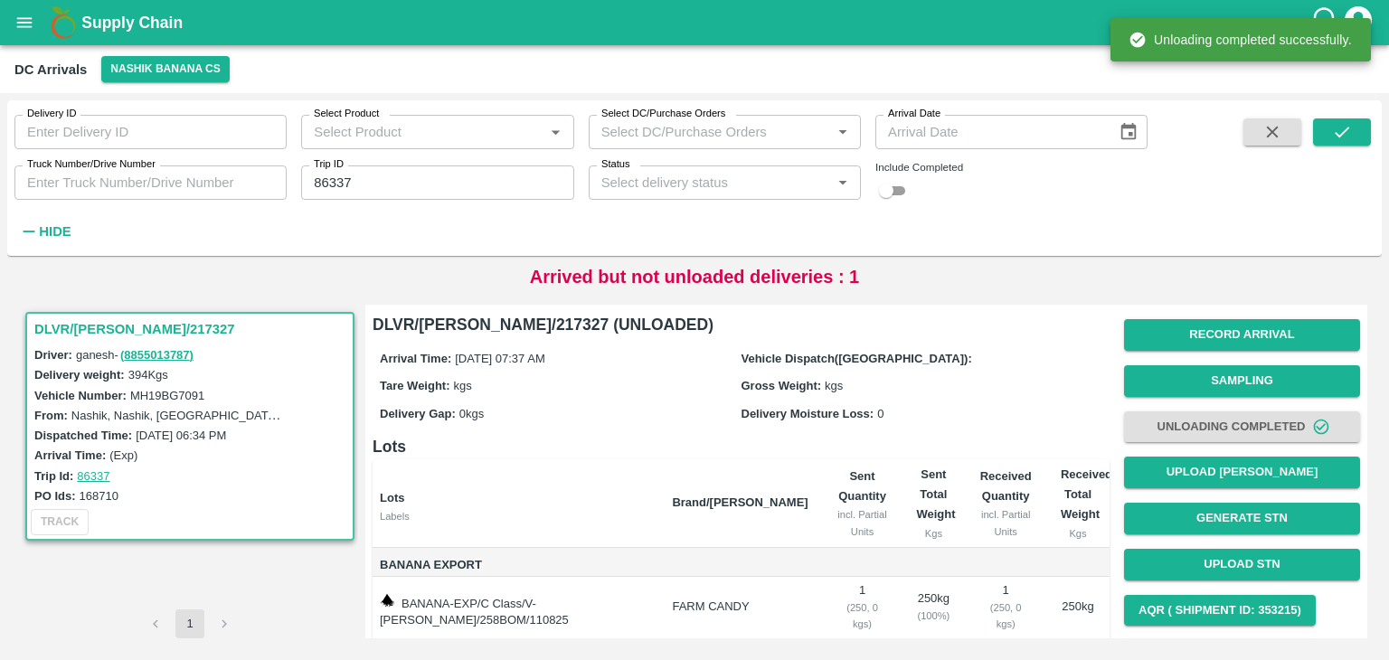
scroll to position [94, 0]
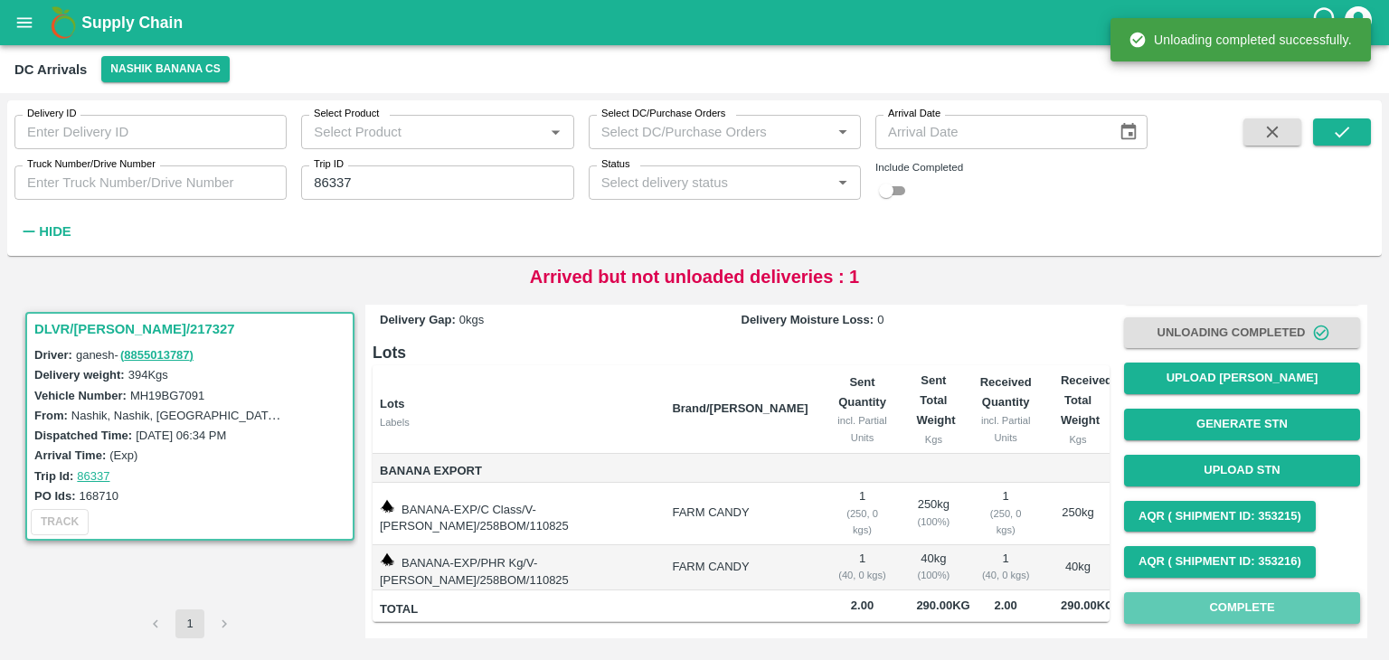
click at [1318, 608] on button "Complete" at bounding box center [1242, 608] width 236 height 32
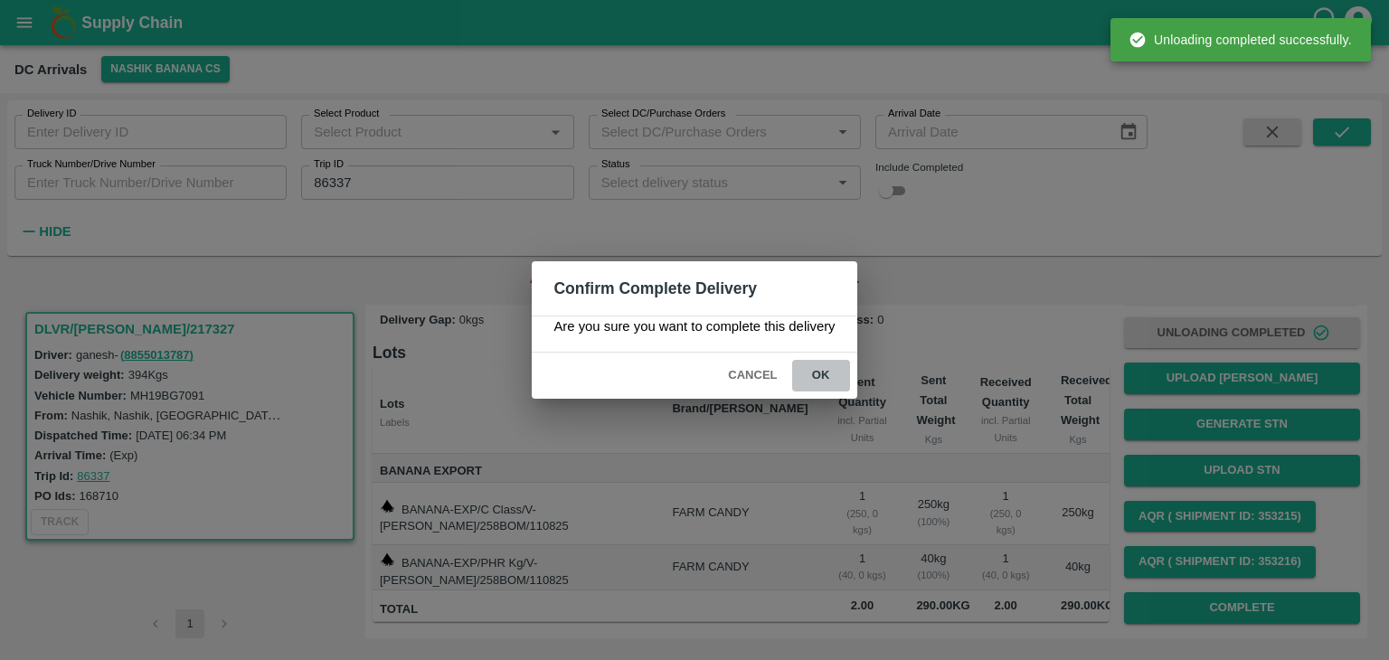
click at [823, 377] on button "ok" at bounding box center [821, 376] width 58 height 32
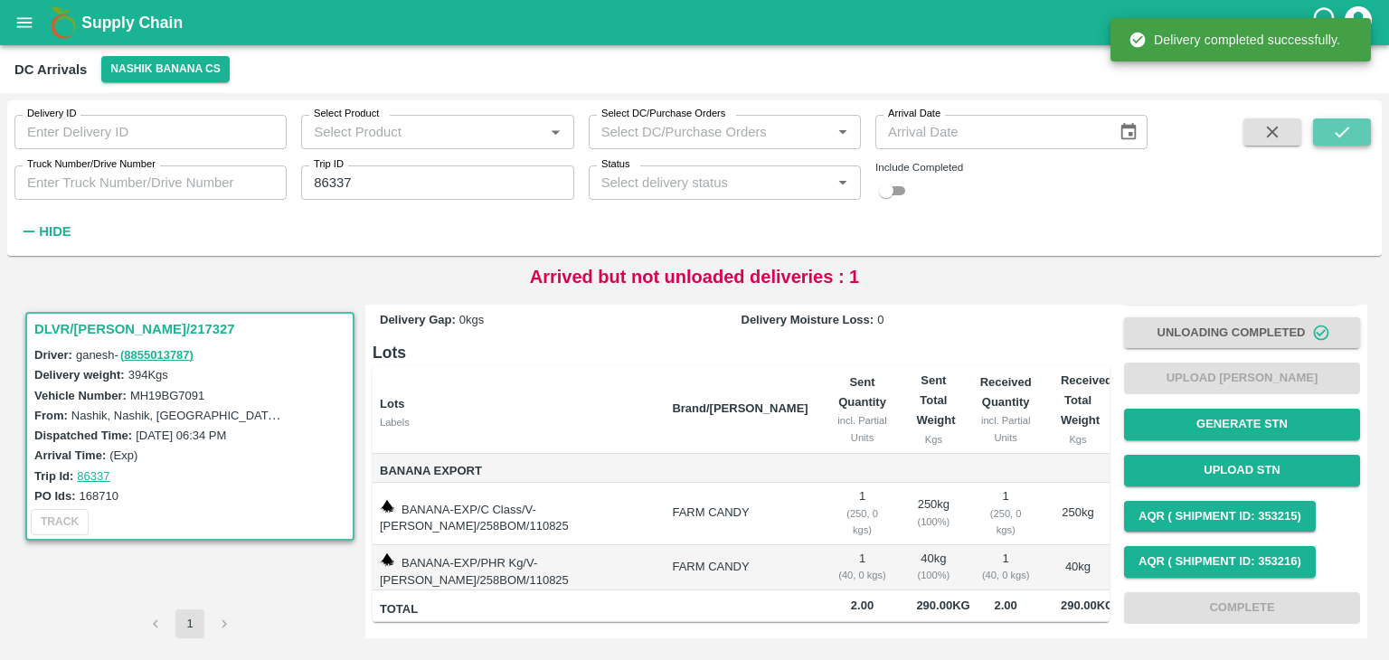
click at [1341, 126] on icon "submit" at bounding box center [1342, 132] width 20 height 20
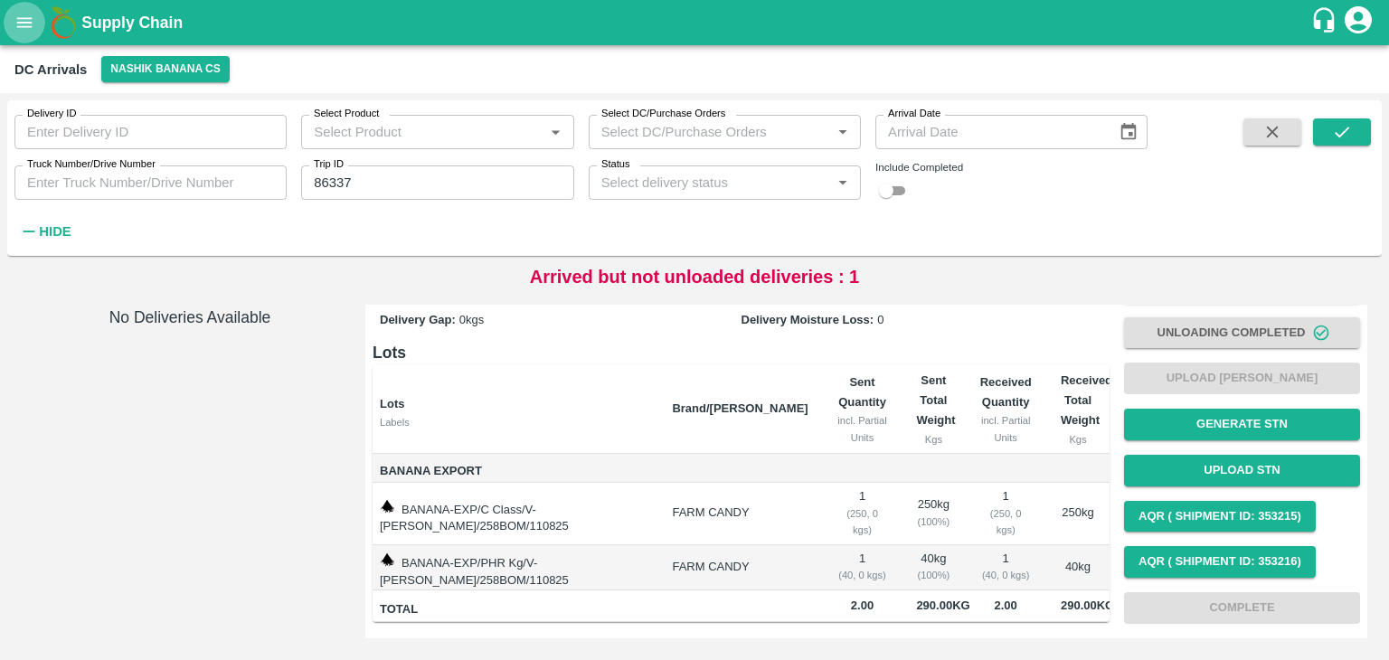
click at [8, 12] on button "open drawer" at bounding box center [25, 23] width 42 height 42
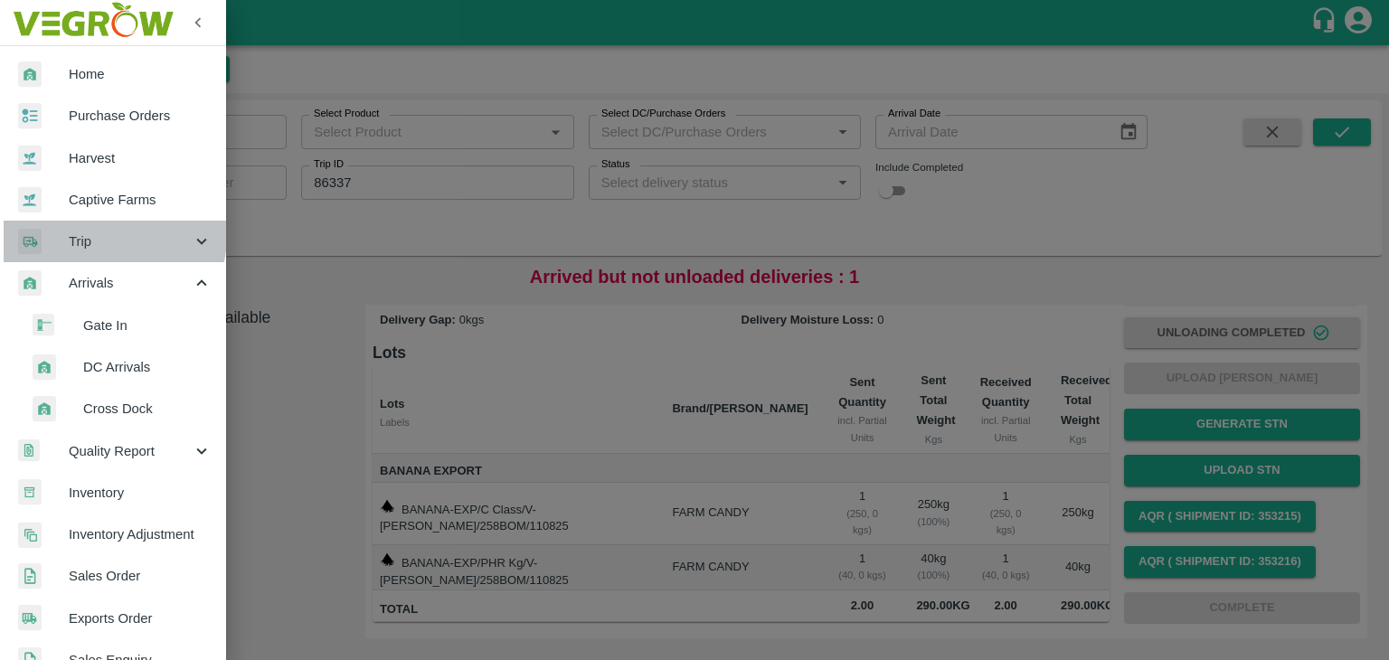
click at [93, 234] on span "Trip" at bounding box center [130, 241] width 123 height 20
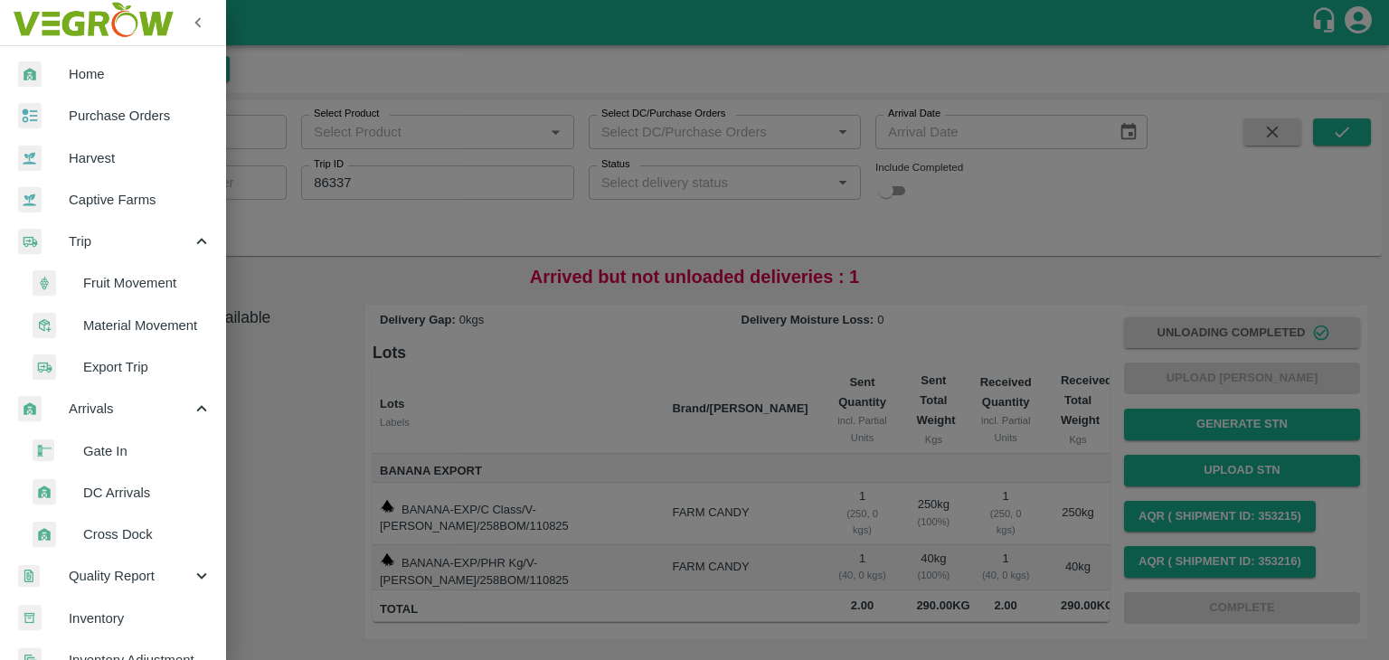
click at [161, 283] on span "Fruit Movement" at bounding box center [147, 283] width 128 height 20
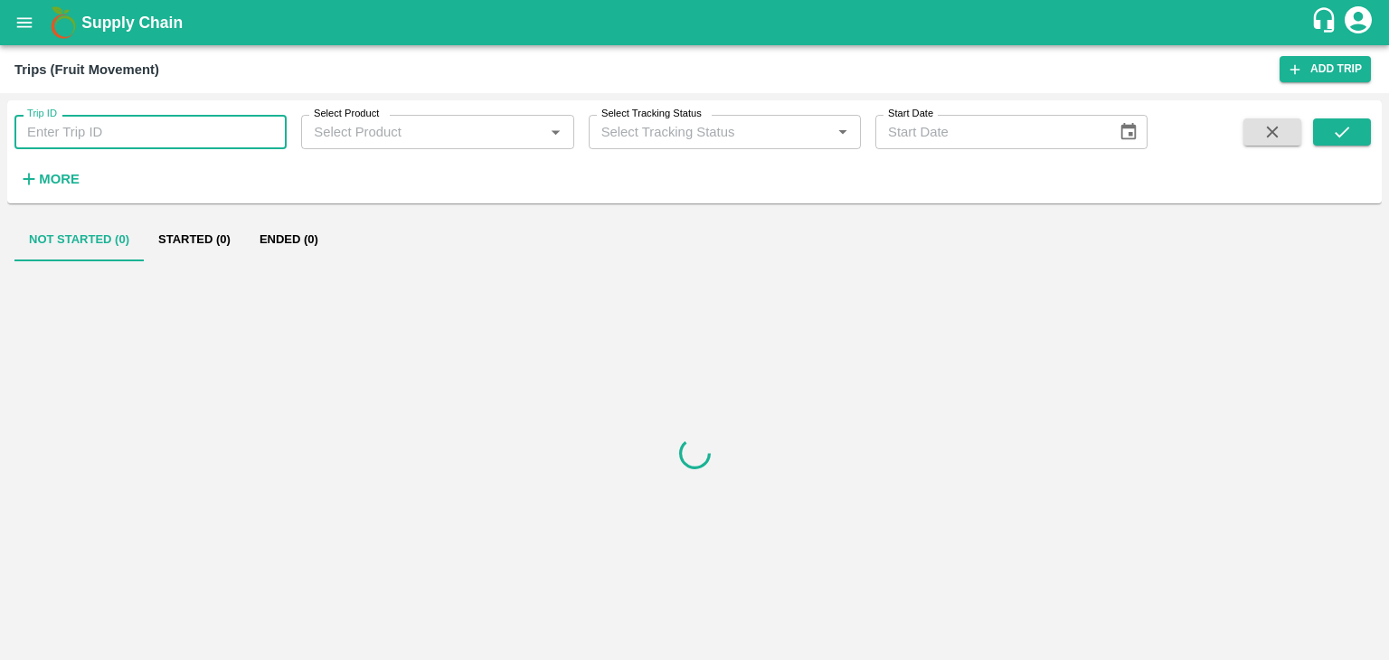
click at [154, 143] on input "Trip ID" at bounding box center [150, 132] width 272 height 34
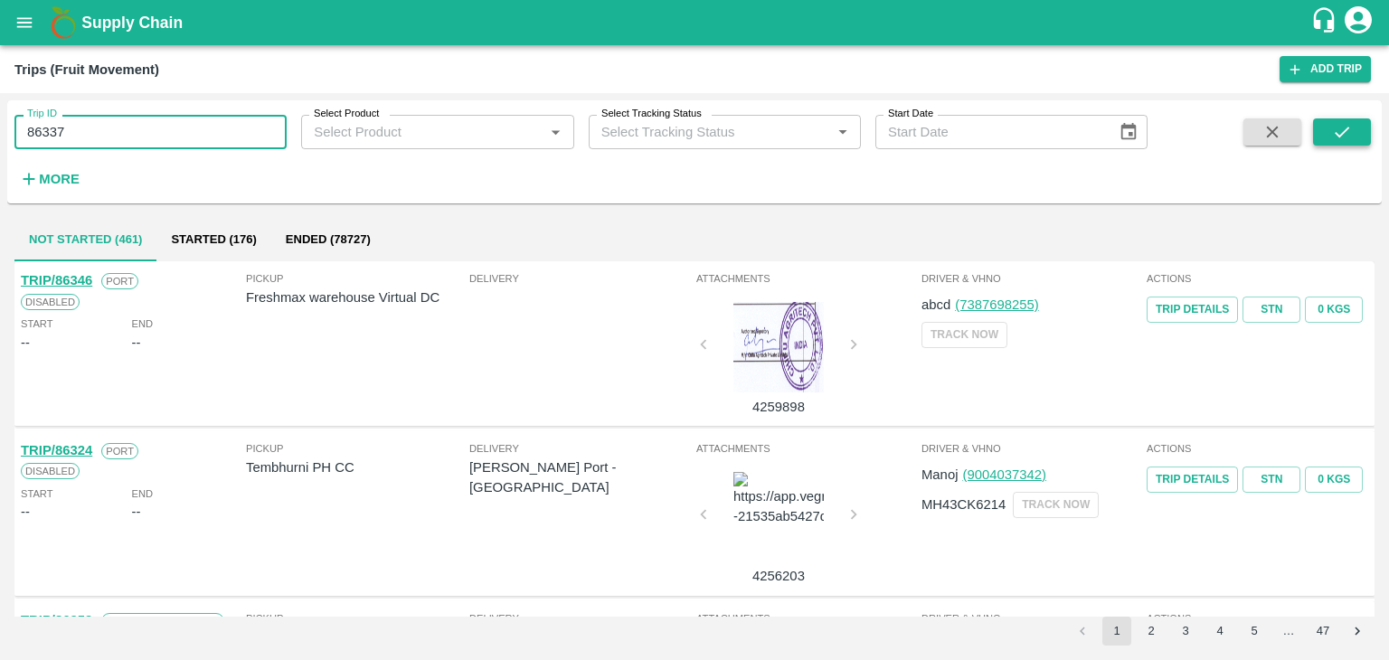
type input "86337"
click at [1328, 120] on button "submit" at bounding box center [1342, 131] width 58 height 27
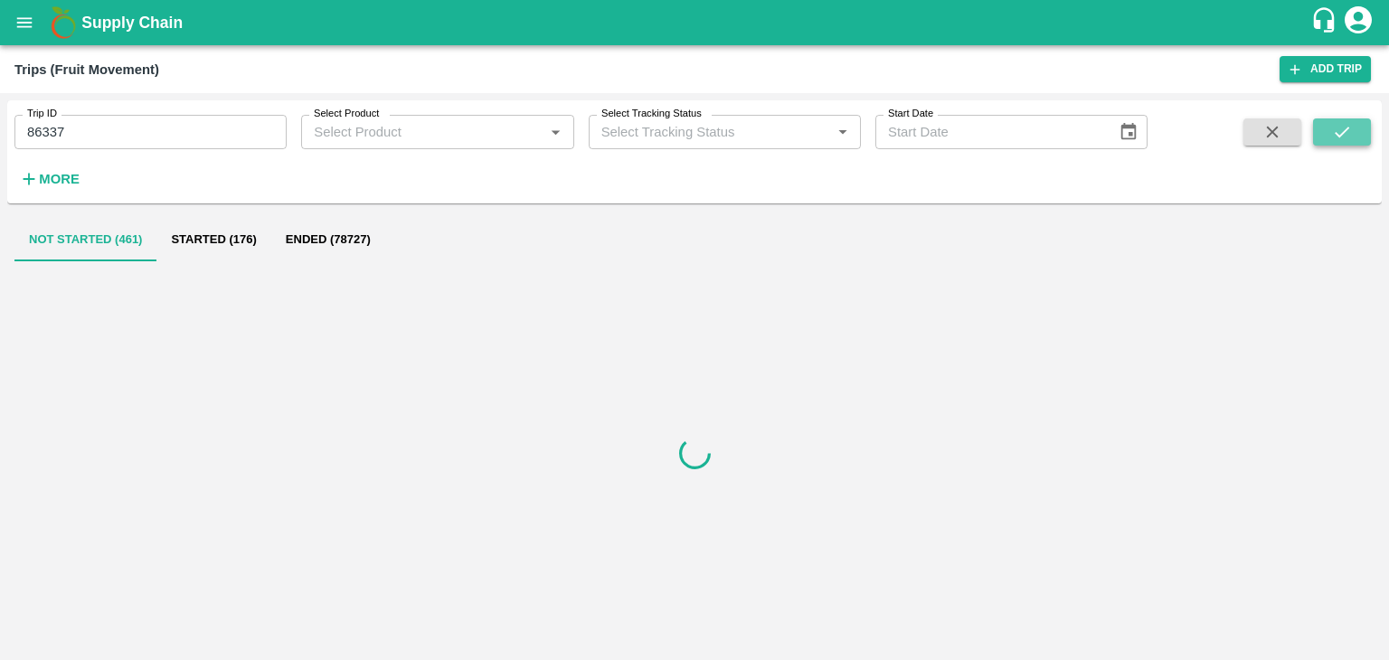
click at [1328, 120] on button "submit" at bounding box center [1342, 131] width 58 height 27
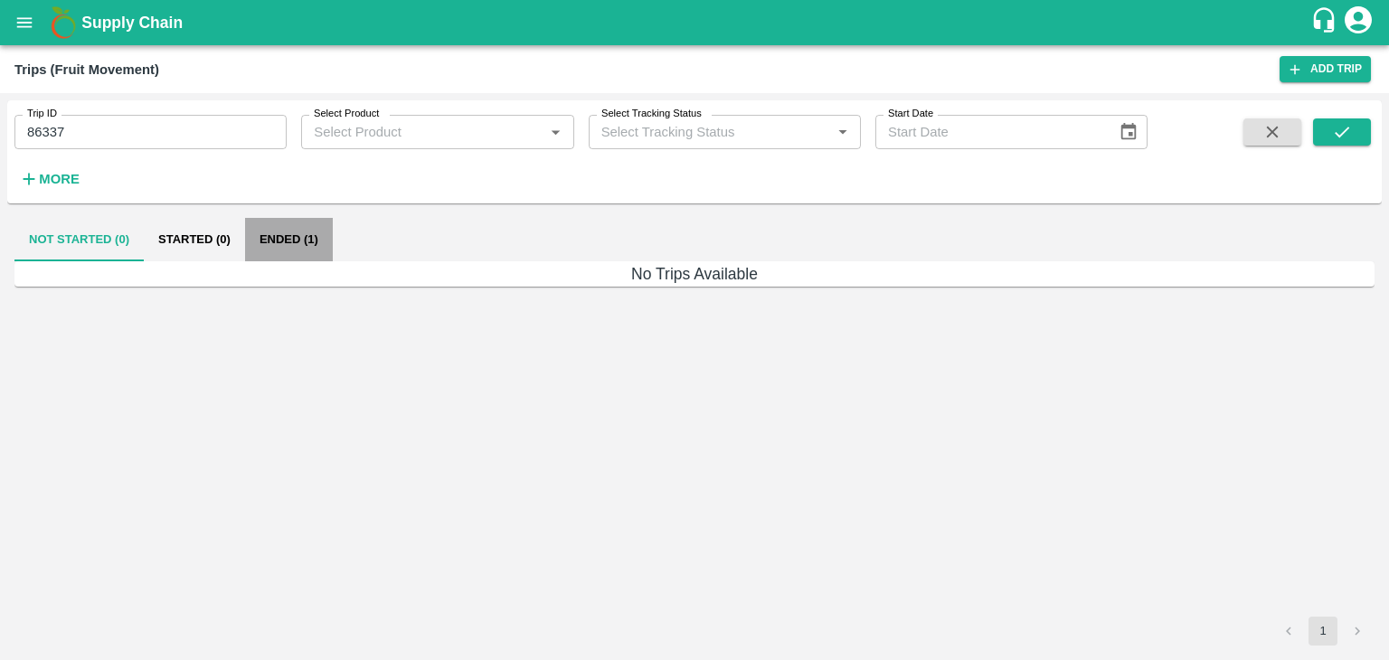
click at [315, 239] on button "Ended (1)" at bounding box center [289, 239] width 88 height 43
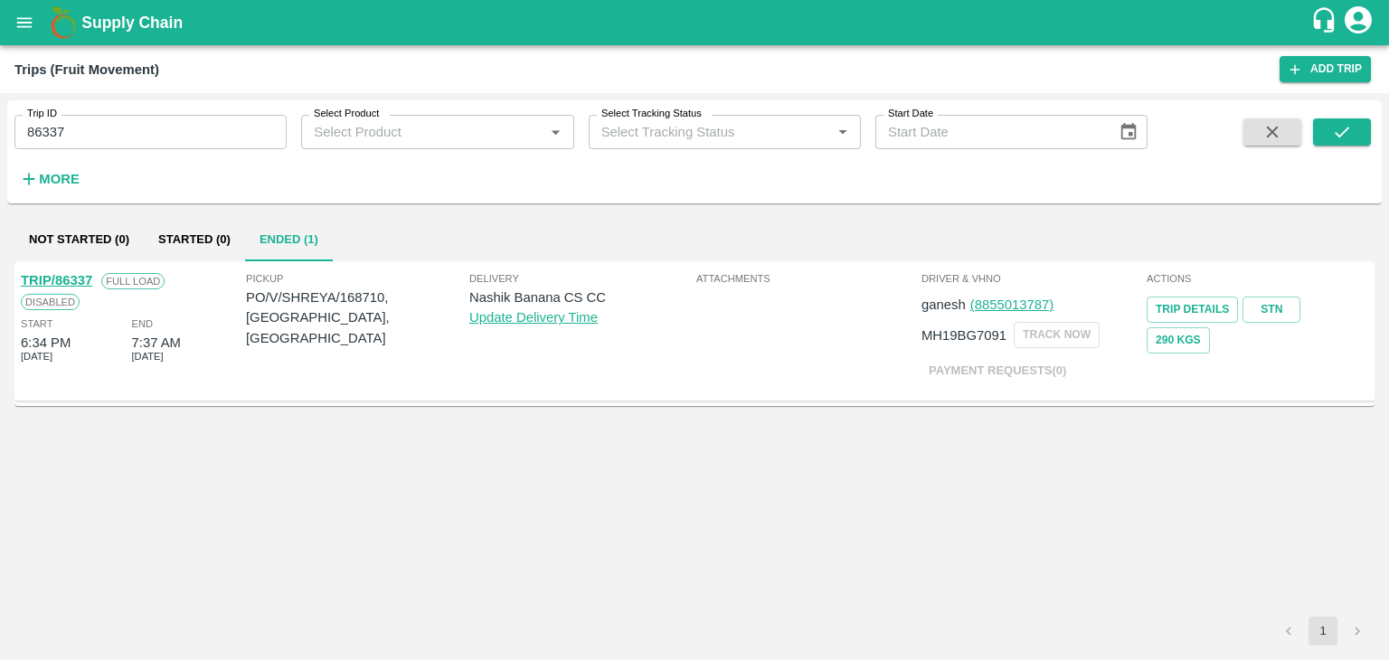
click at [68, 275] on link "TRIP/86337" at bounding box center [56, 280] width 71 height 14
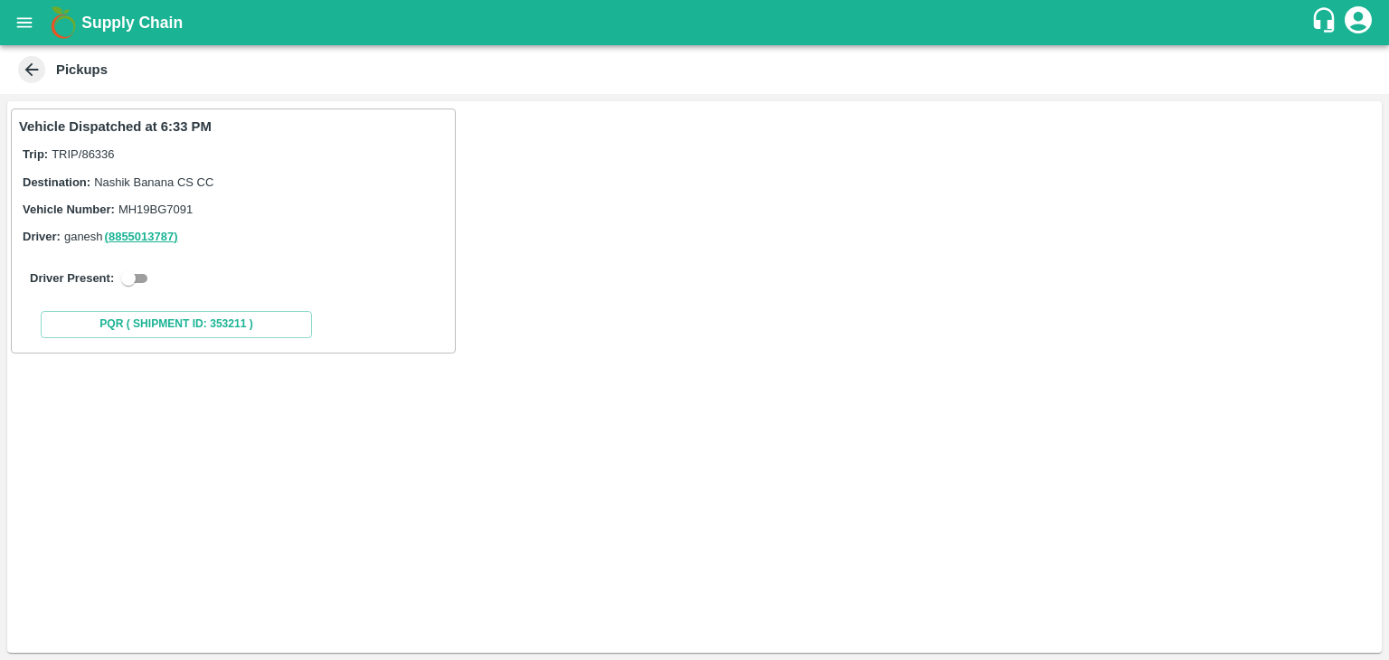
click at [137, 276] on input "checkbox" at bounding box center [128, 279] width 65 height 22
checkbox input "true"
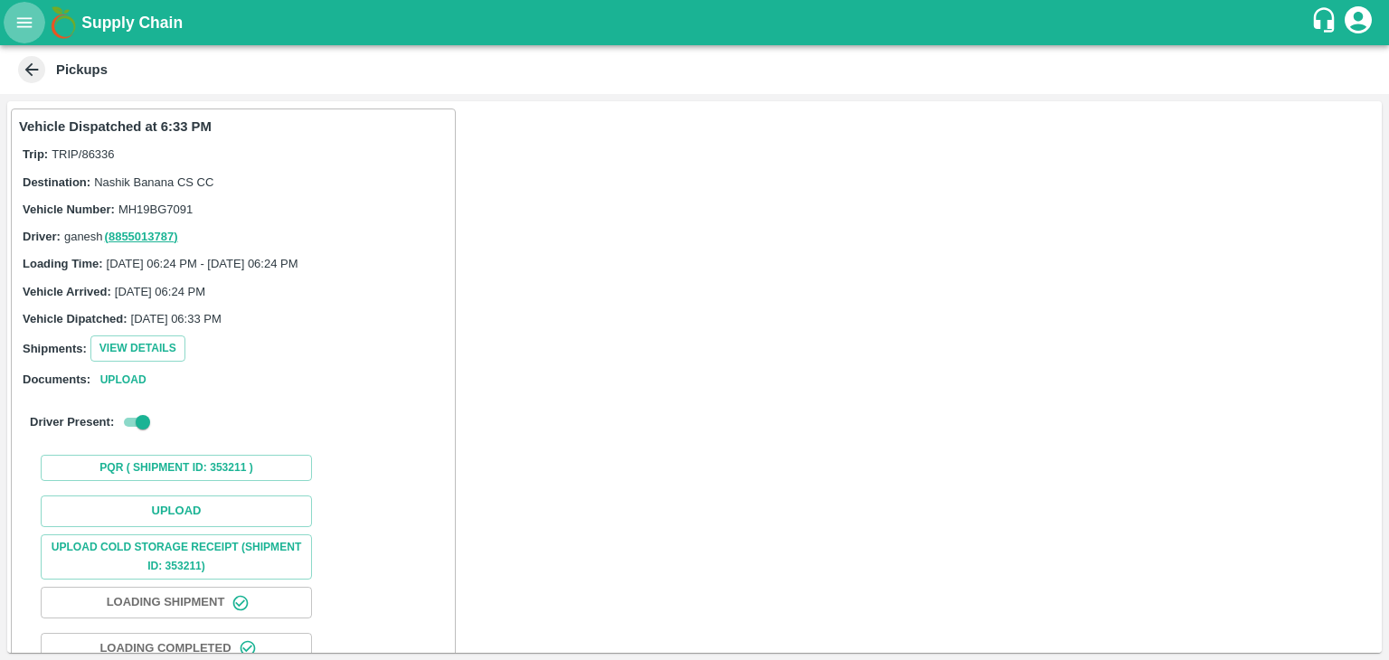
click at [16, 16] on icon "open drawer" at bounding box center [24, 23] width 20 height 20
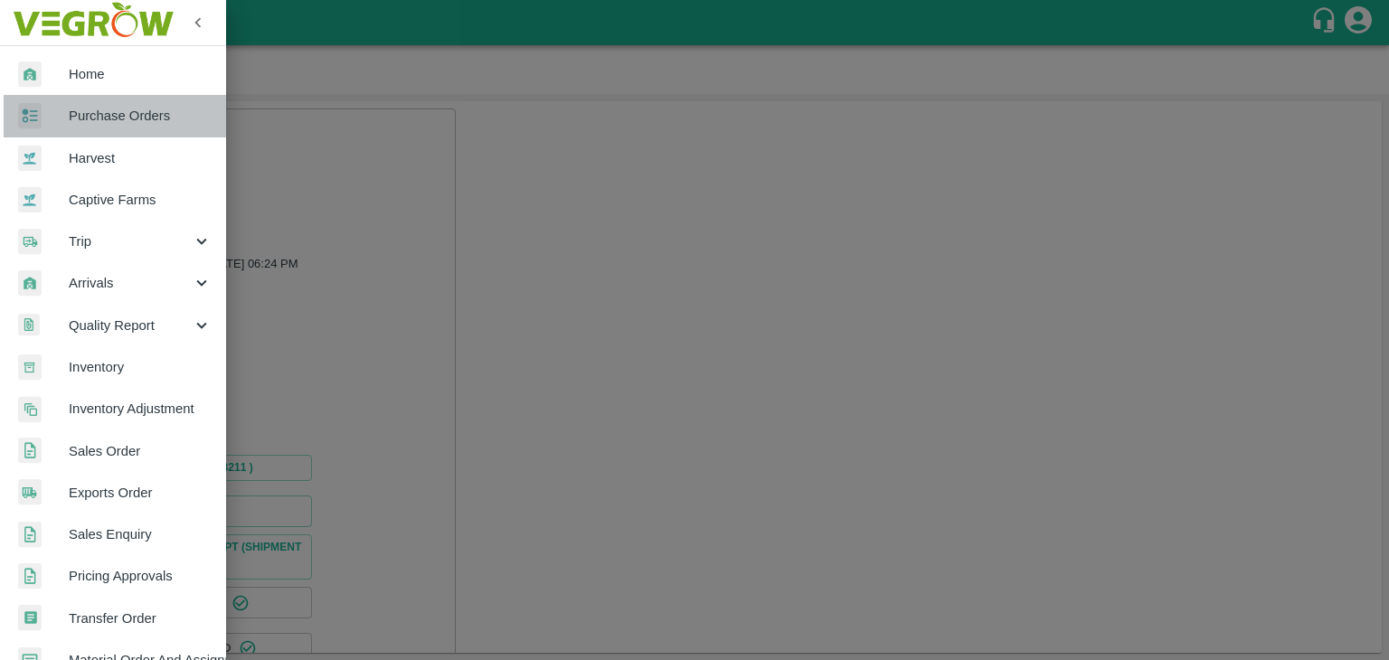
click at [135, 115] on span "Purchase Orders" at bounding box center [140, 116] width 143 height 20
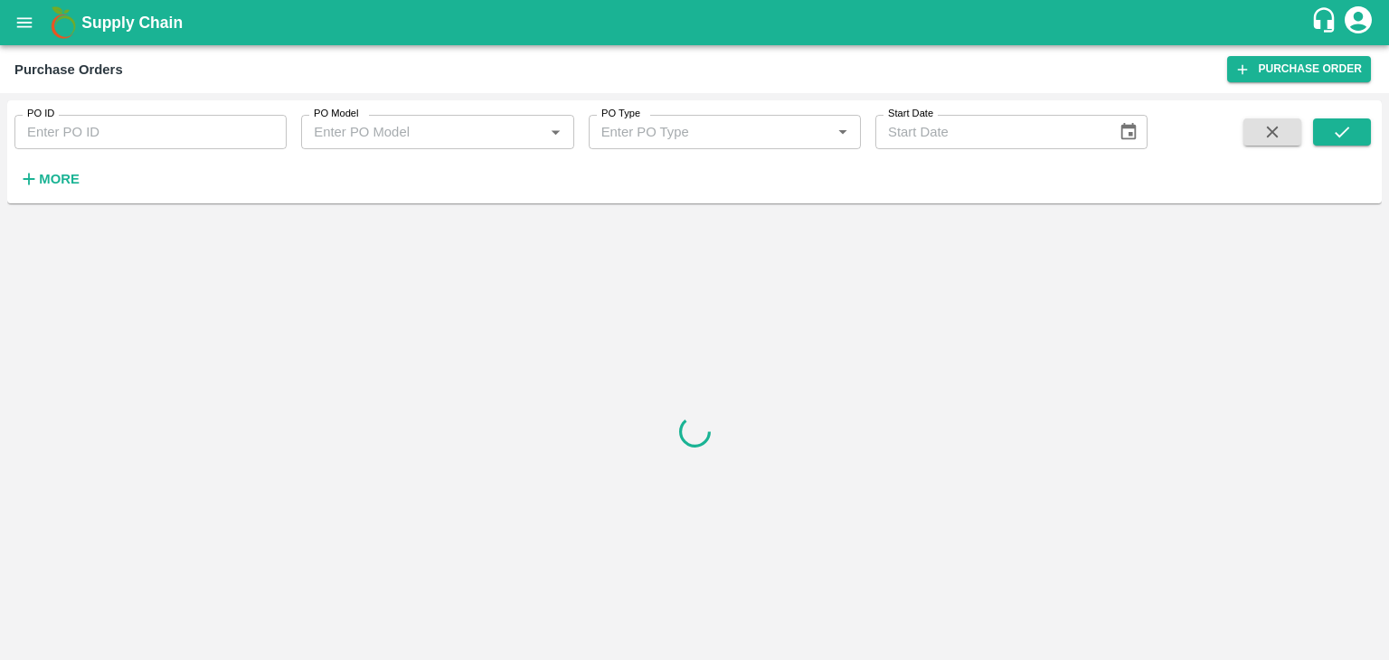
click at [212, 135] on input "PO ID" at bounding box center [150, 132] width 272 height 34
paste input "168710"
click at [1340, 135] on icon "submit" at bounding box center [1342, 132] width 14 height 11
click at [130, 149] on input "168710" at bounding box center [150, 132] width 272 height 34
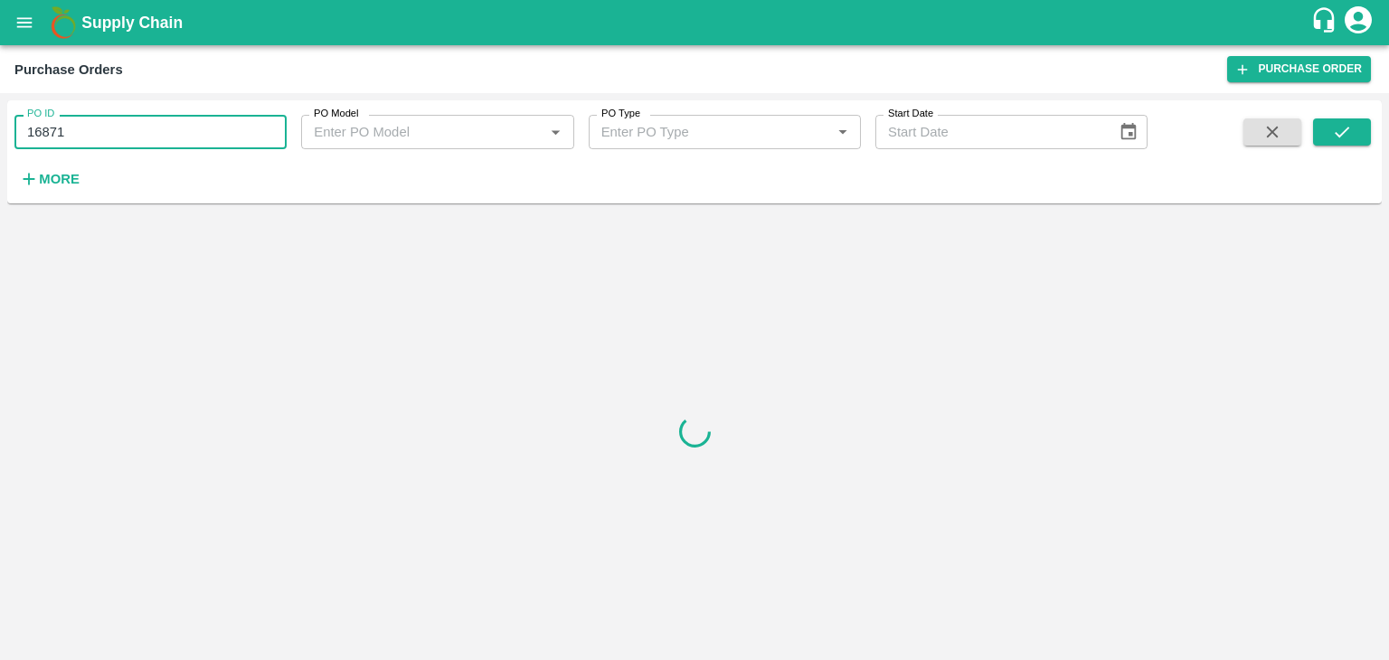
type input "168710"
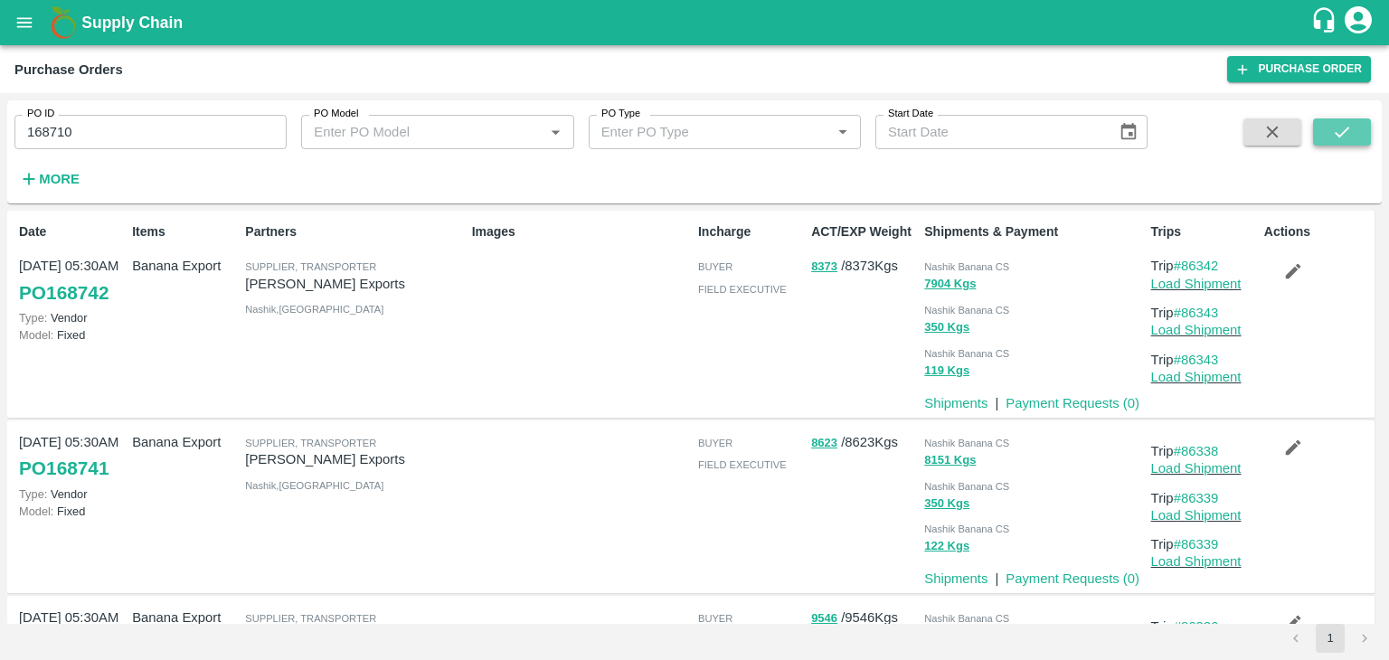
click at [1365, 119] on button "submit" at bounding box center [1342, 131] width 58 height 27
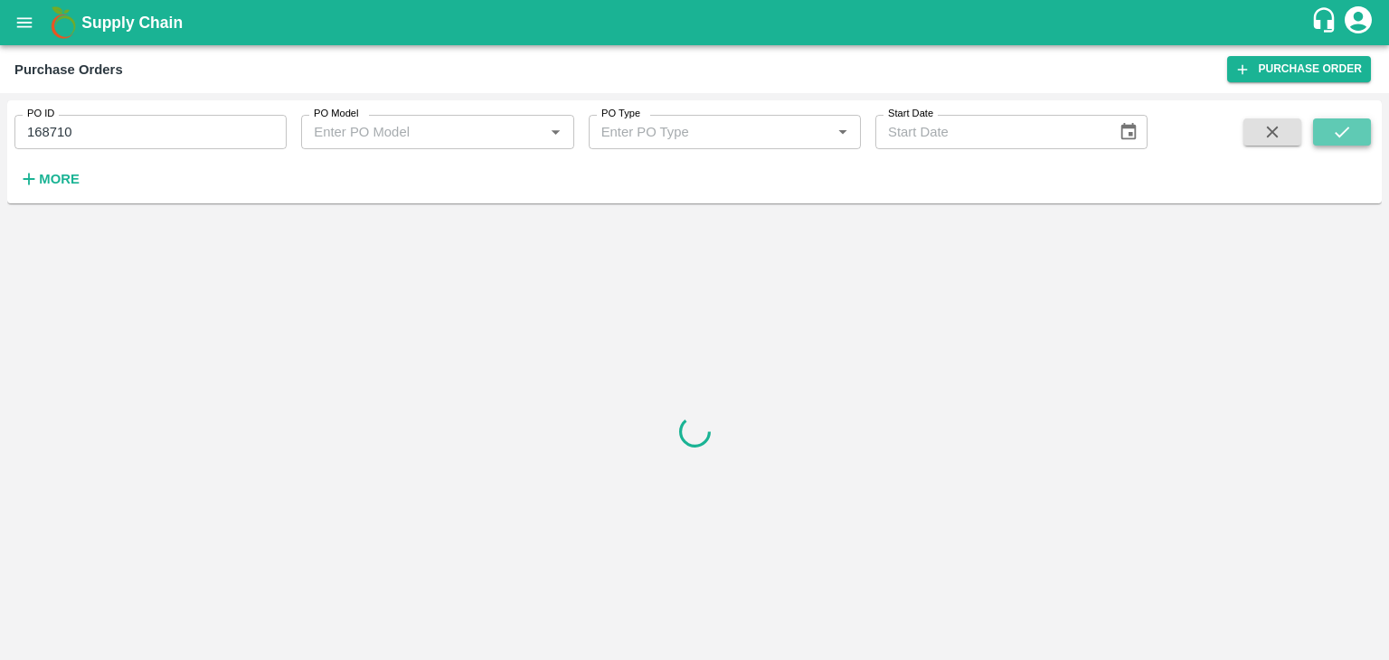
click at [1365, 119] on button "submit" at bounding box center [1342, 131] width 58 height 27
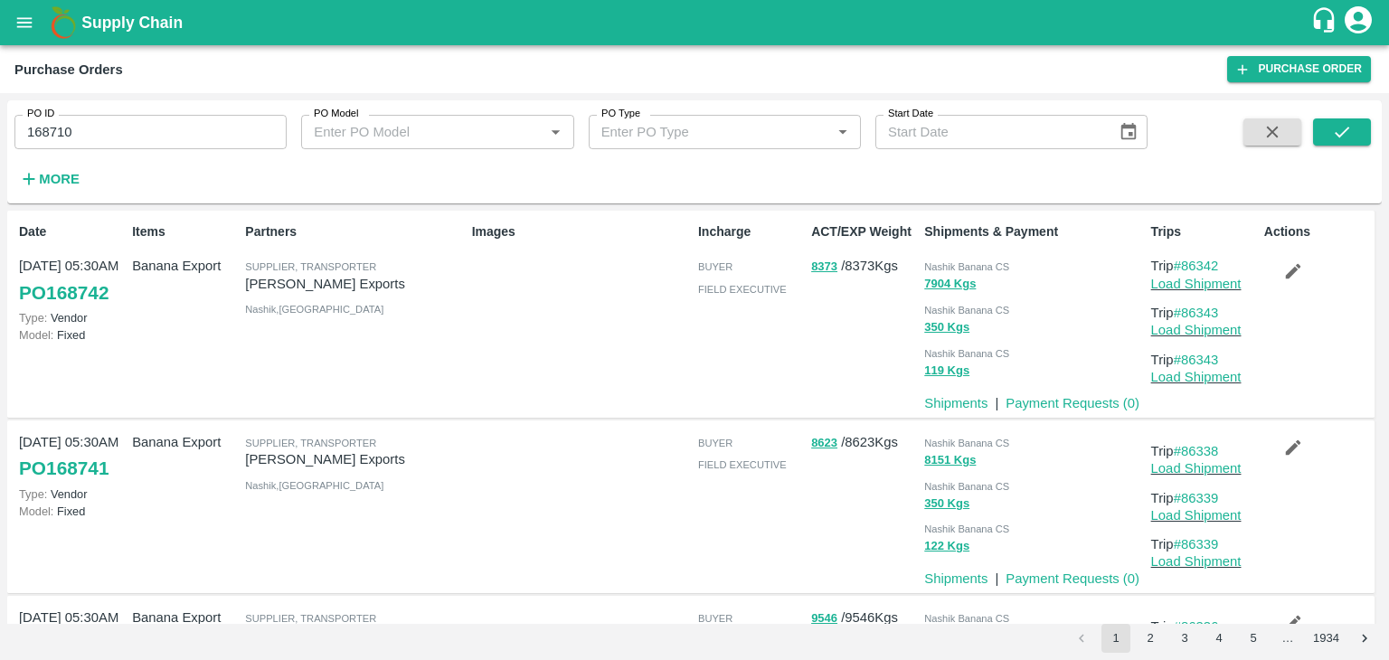
click at [1350, 115] on div "PO ID 168710 PO ID PO Model PO Model   * PO Type PO Type   * Start Date Start D…" at bounding box center [694, 152] width 1375 height 89
click at [1356, 125] on button "submit" at bounding box center [1342, 131] width 58 height 27
click at [1353, 124] on button "submit" at bounding box center [1342, 131] width 58 height 27
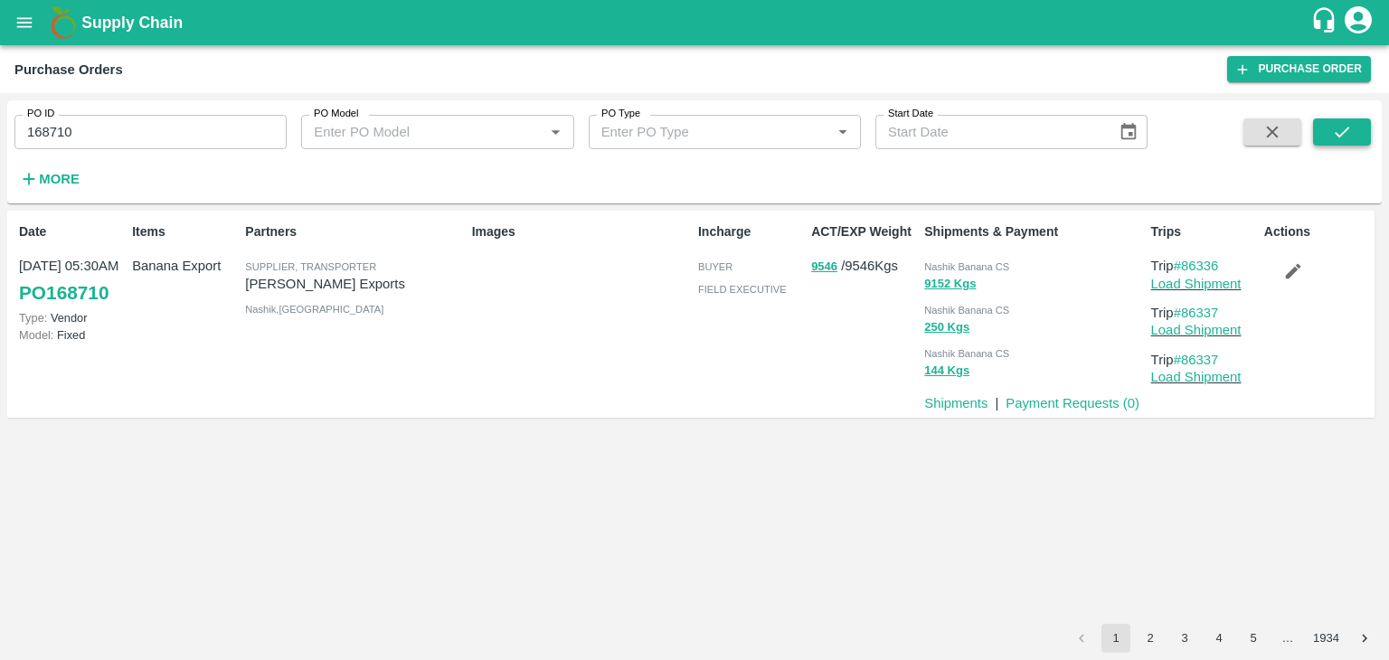
click at [1359, 133] on button "submit" at bounding box center [1342, 131] width 58 height 27
click at [1235, 277] on link "Load Shipment" at bounding box center [1196, 284] width 90 height 14
click at [1291, 272] on icon "button" at bounding box center [1292, 271] width 15 height 15
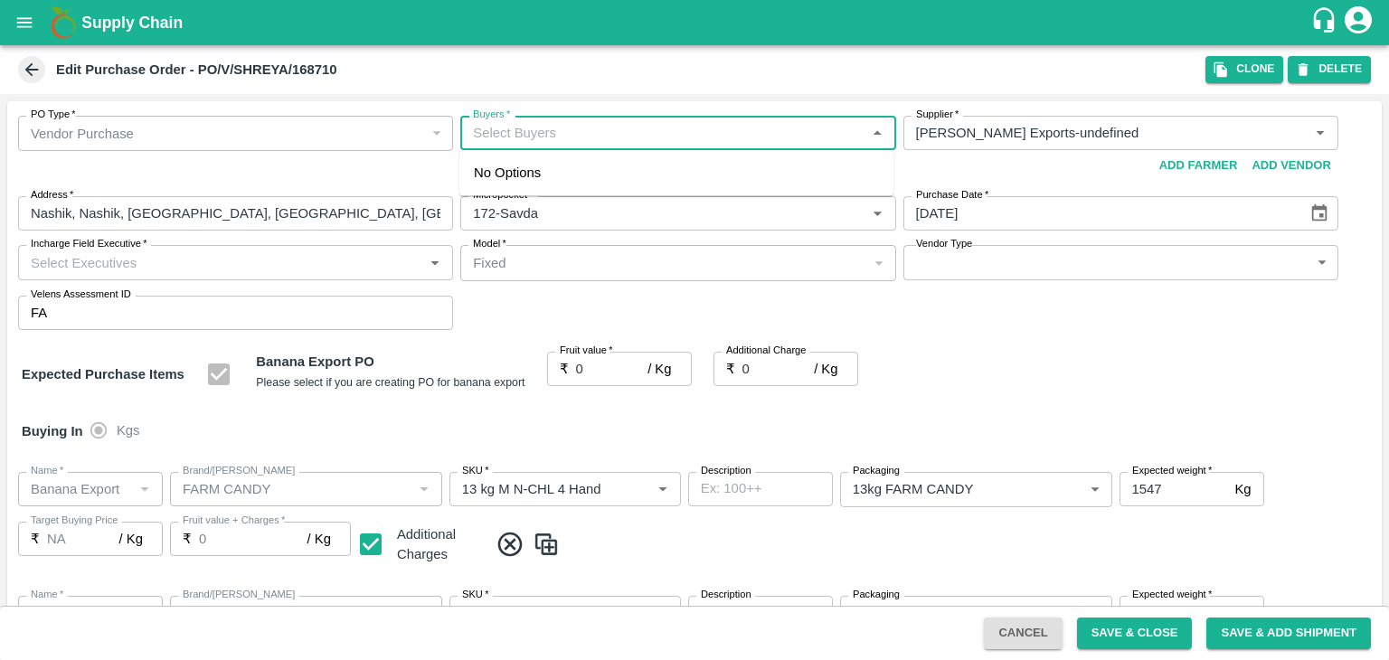
click at [535, 131] on input "Buyers   *" at bounding box center [663, 133] width 394 height 24
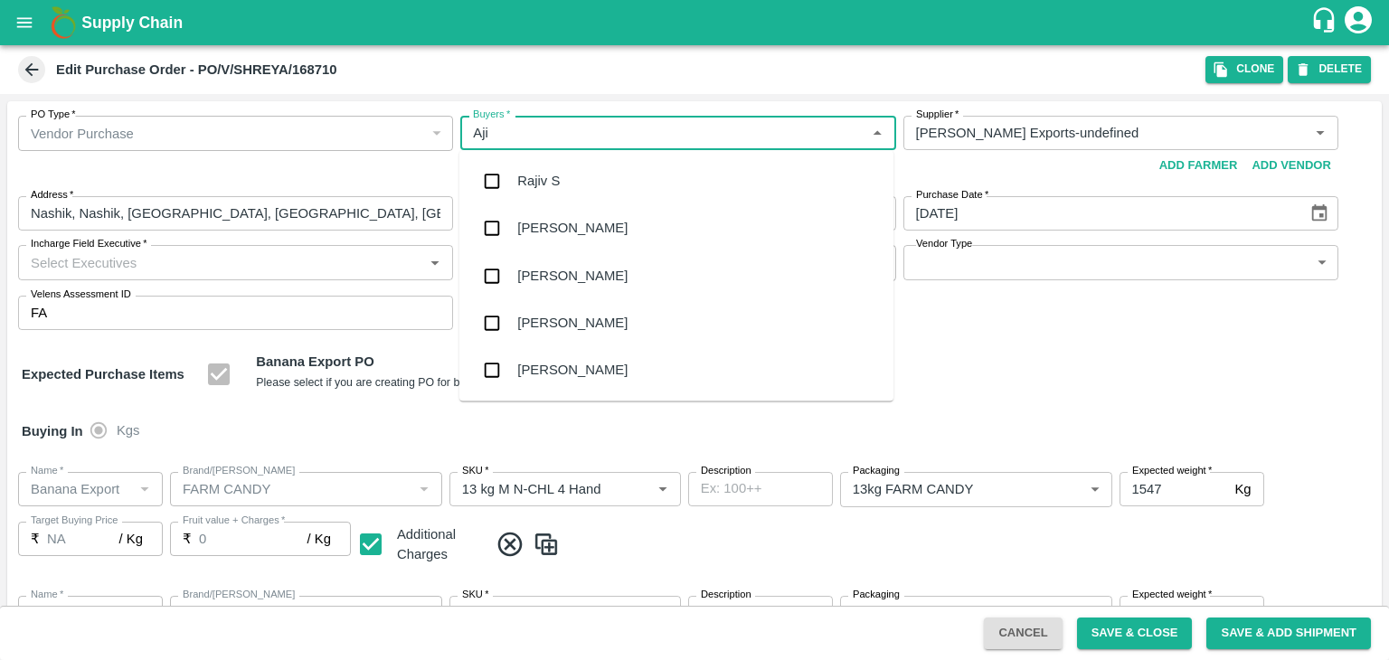
type input "Ajit"
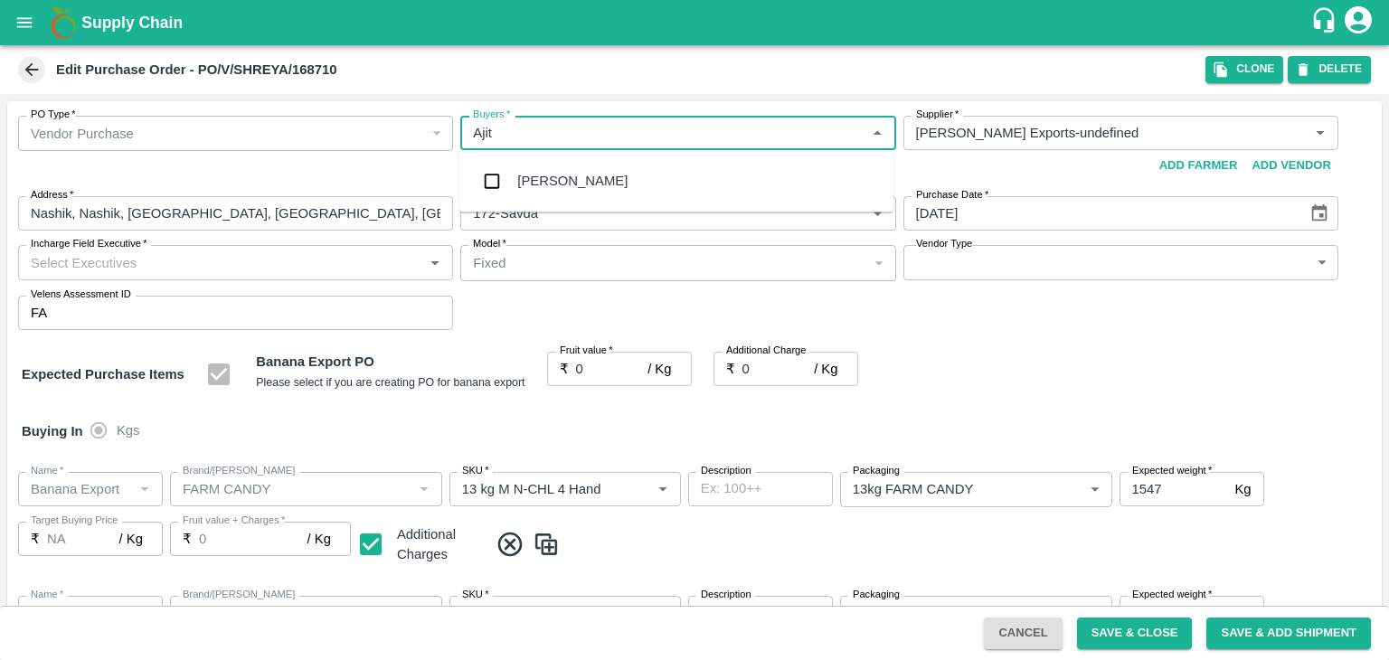
click at [570, 171] on div "[PERSON_NAME]" at bounding box center [676, 180] width 434 height 47
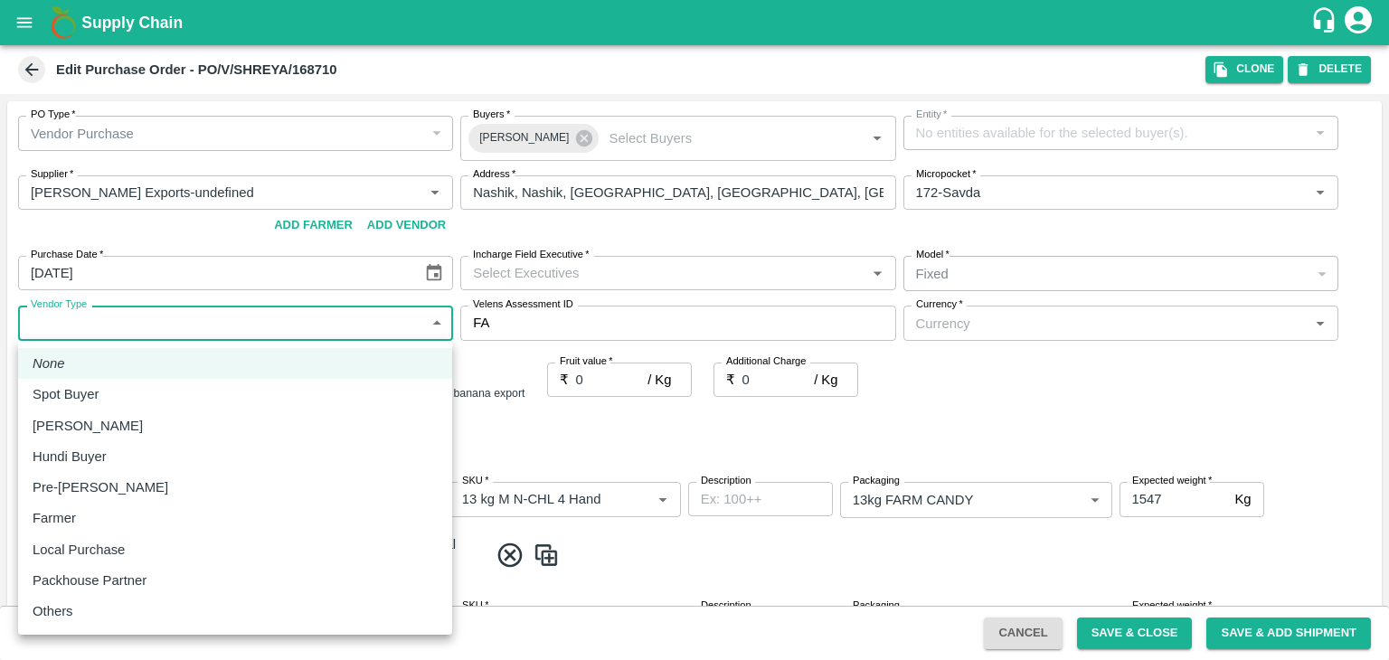
click at [156, 322] on body "Supply Chain Edit Purchase Order - PO/V/SHREYA/168710 Clone DELETE PO Type   * …" at bounding box center [694, 330] width 1389 height 660
click at [108, 617] on div "Others" at bounding box center [235, 611] width 405 height 20
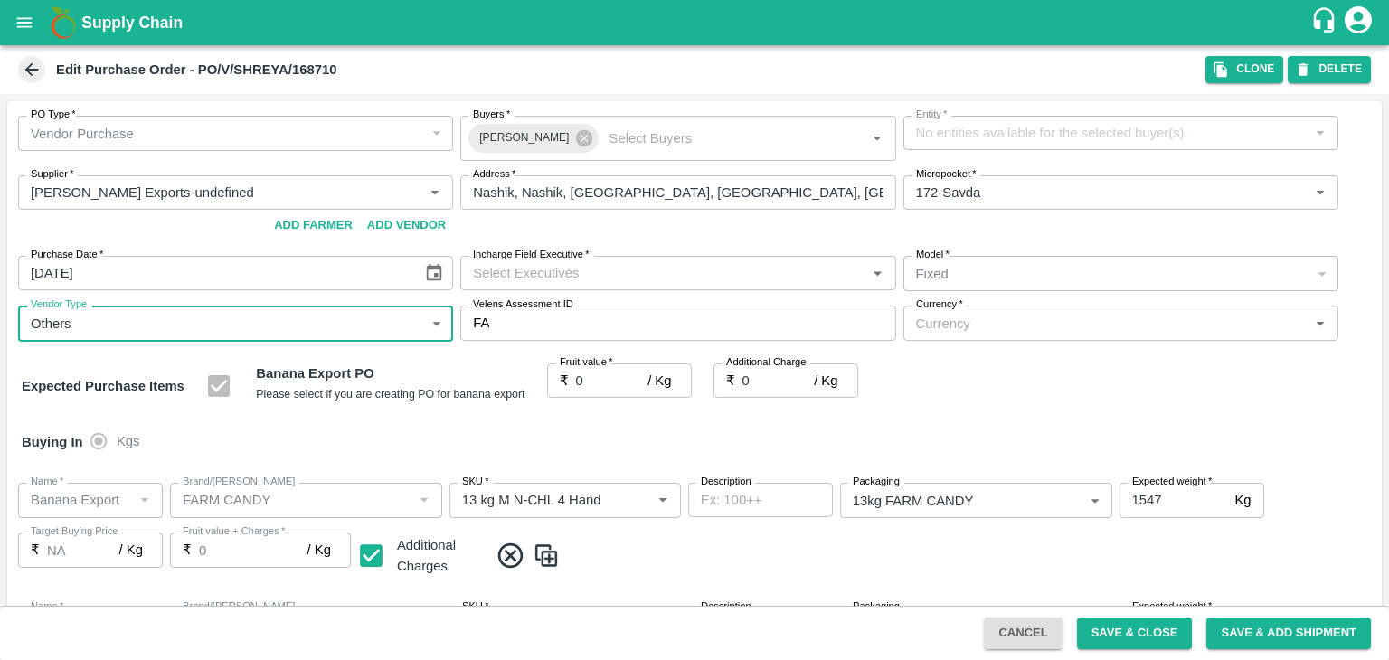
type input "OTHER"
click at [977, 323] on input "Currency   *" at bounding box center [1106, 323] width 394 height 24
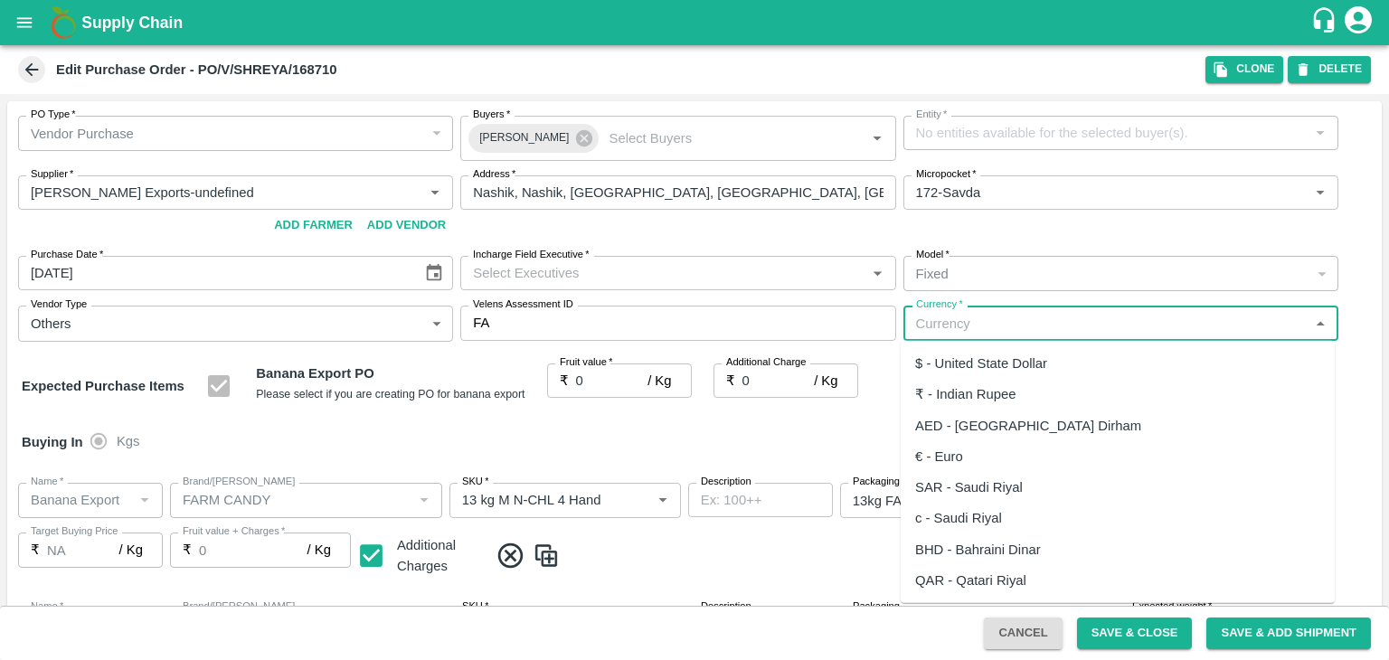
click at [1000, 390] on div "₹ - Indian Rupee" at bounding box center [965, 394] width 101 height 20
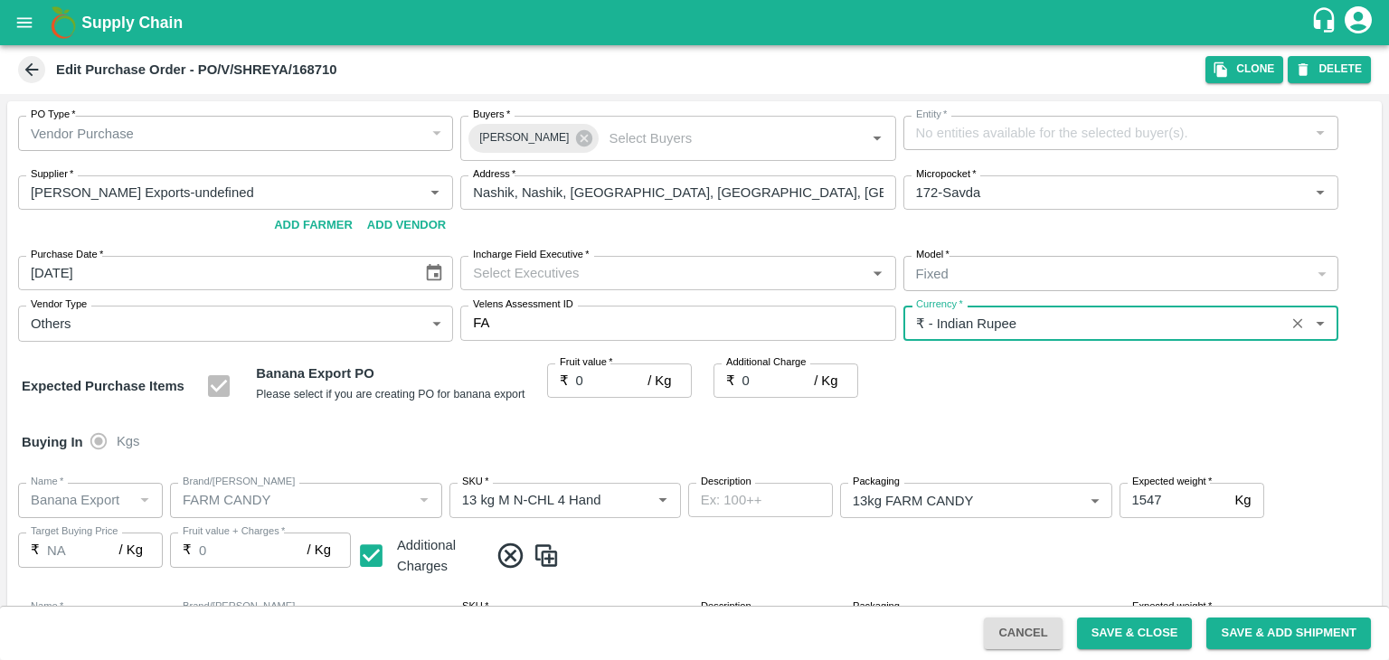
type input "₹ - Indian Rupee"
click at [1008, 261] on div "Fixed" at bounding box center [1120, 273] width 435 height 35
click at [1025, 119] on div "Entity   *" at bounding box center [1120, 133] width 435 height 34
click at [1129, 399] on div "Expected Purchase Items Banana Export PO Please select if you are creating PO f…" at bounding box center [695, 387] width 1346 height 46
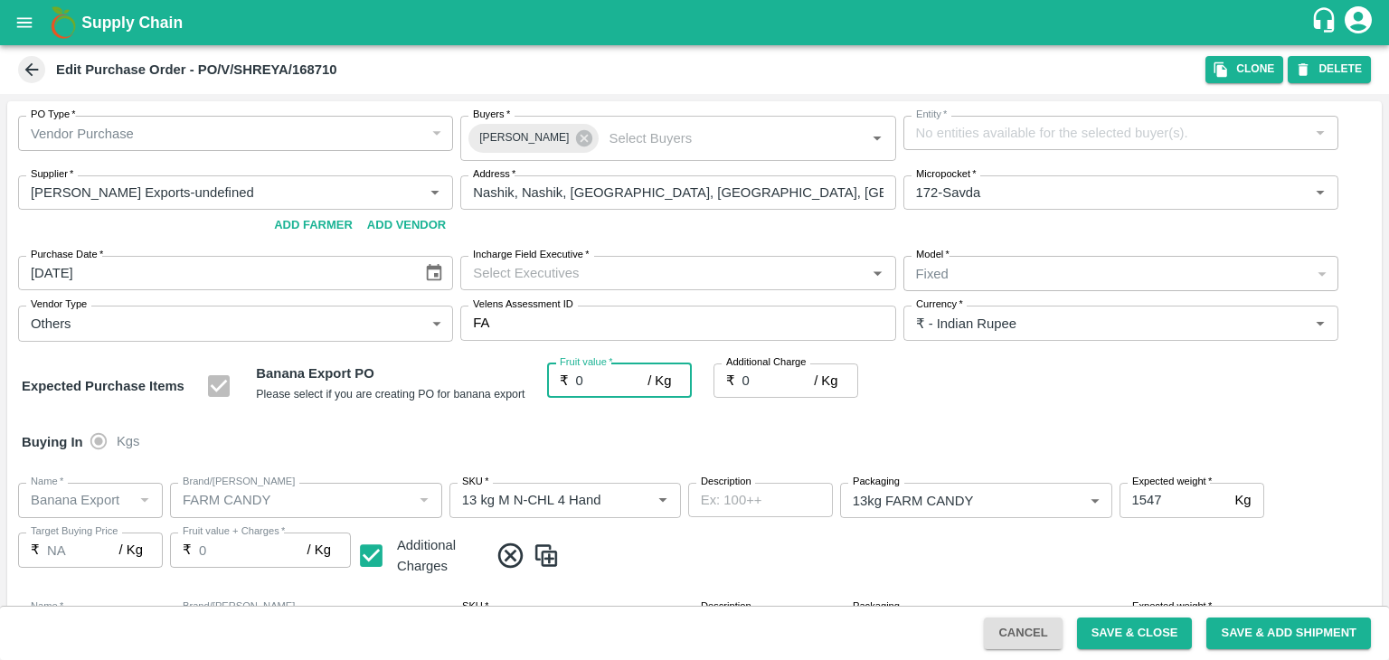
click at [604, 380] on input "0" at bounding box center [612, 381] width 72 height 34
type input "1"
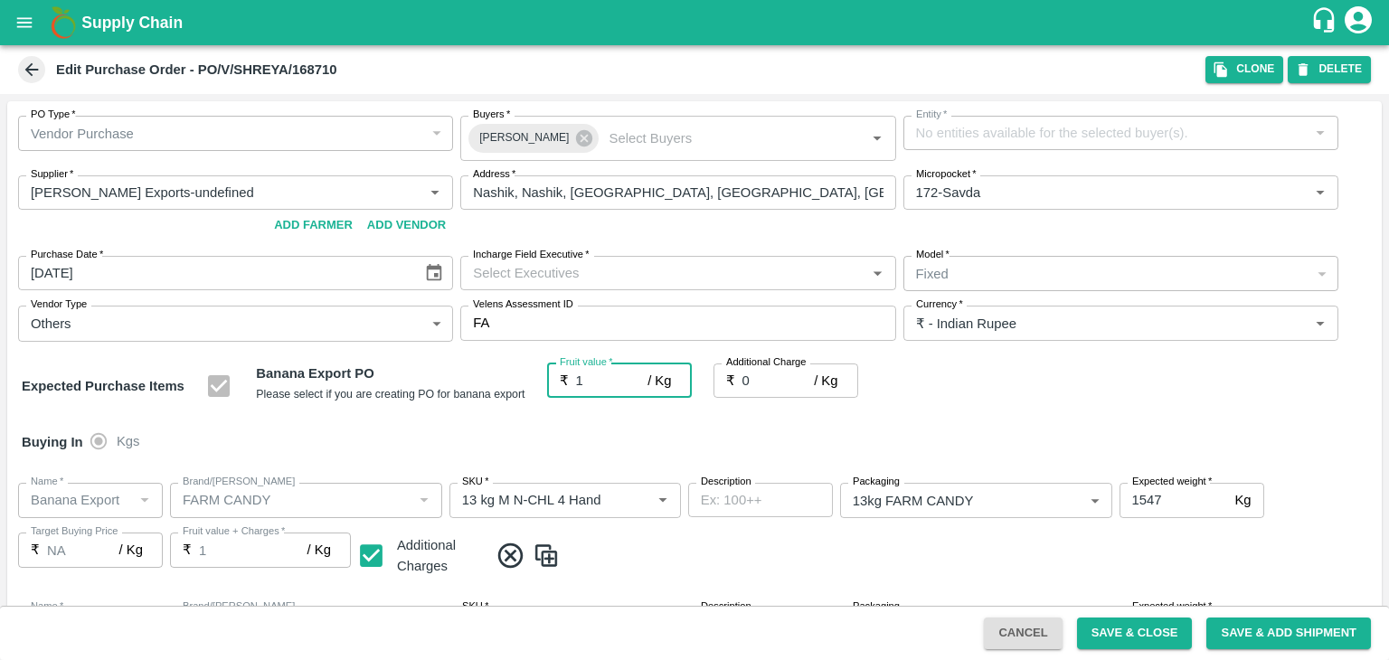
type input "1"
type input "19"
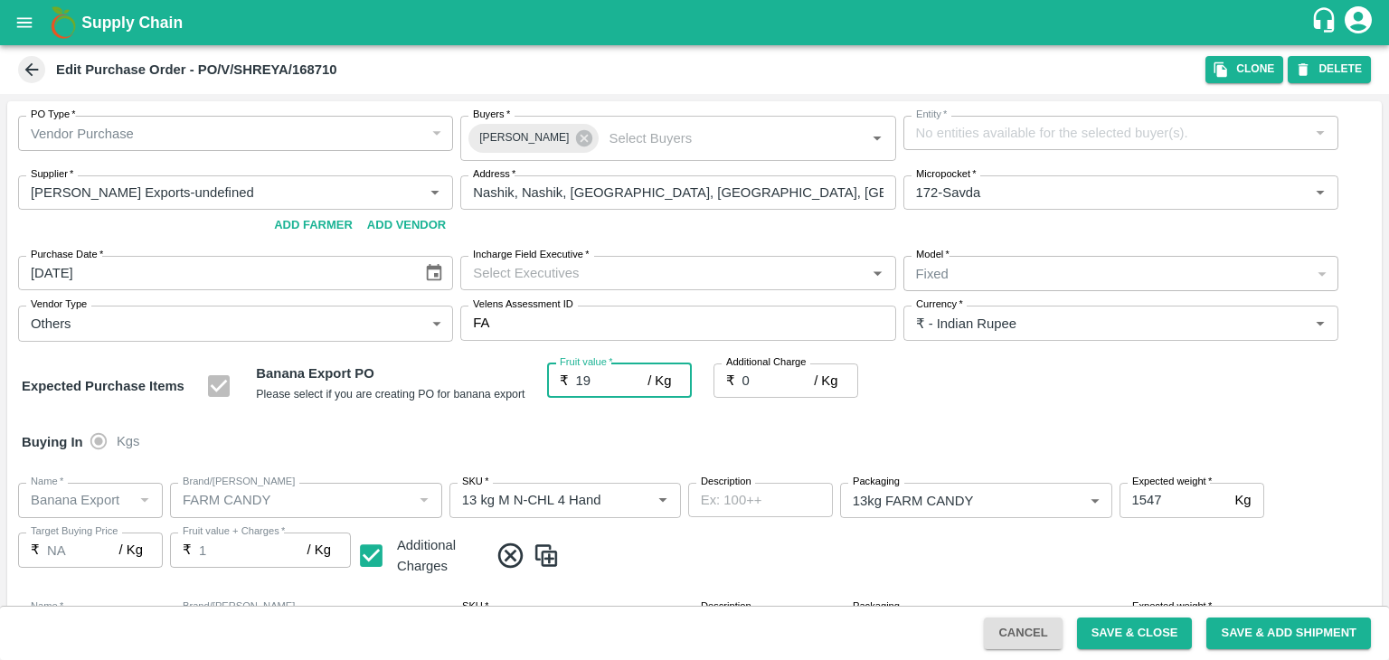
type input "19"
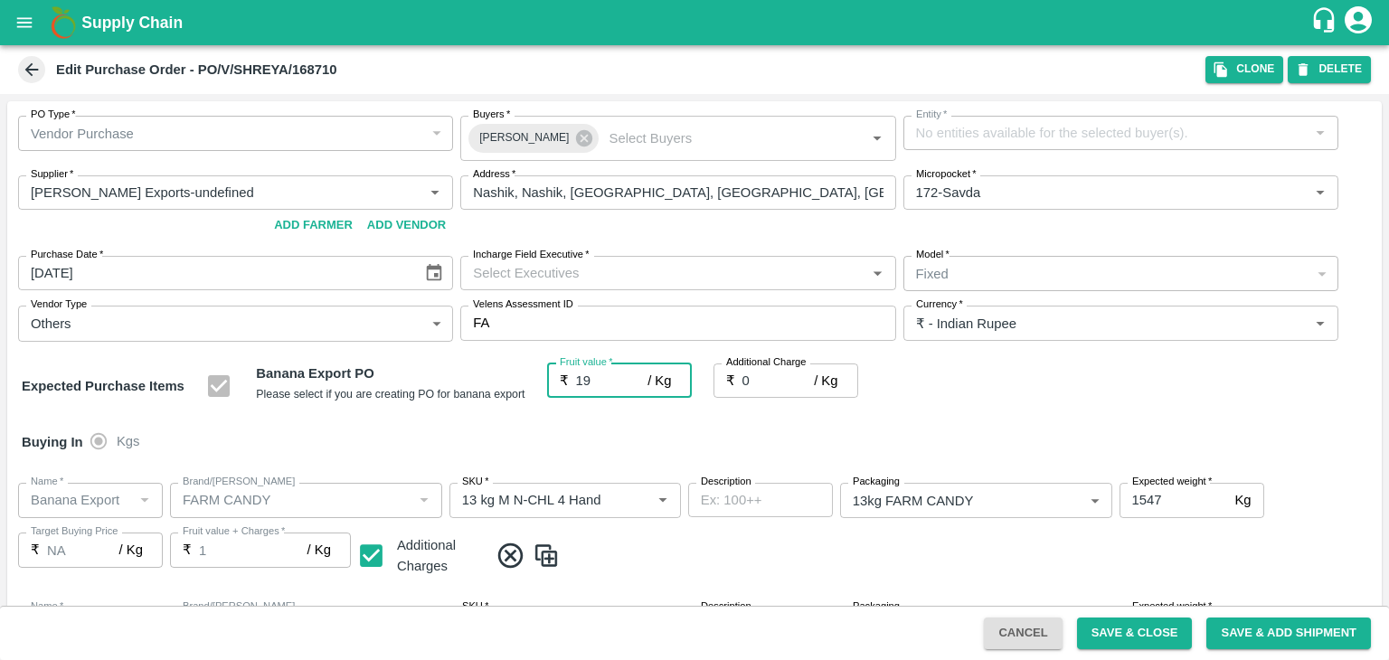
type input "19"
type input "2"
type input "21"
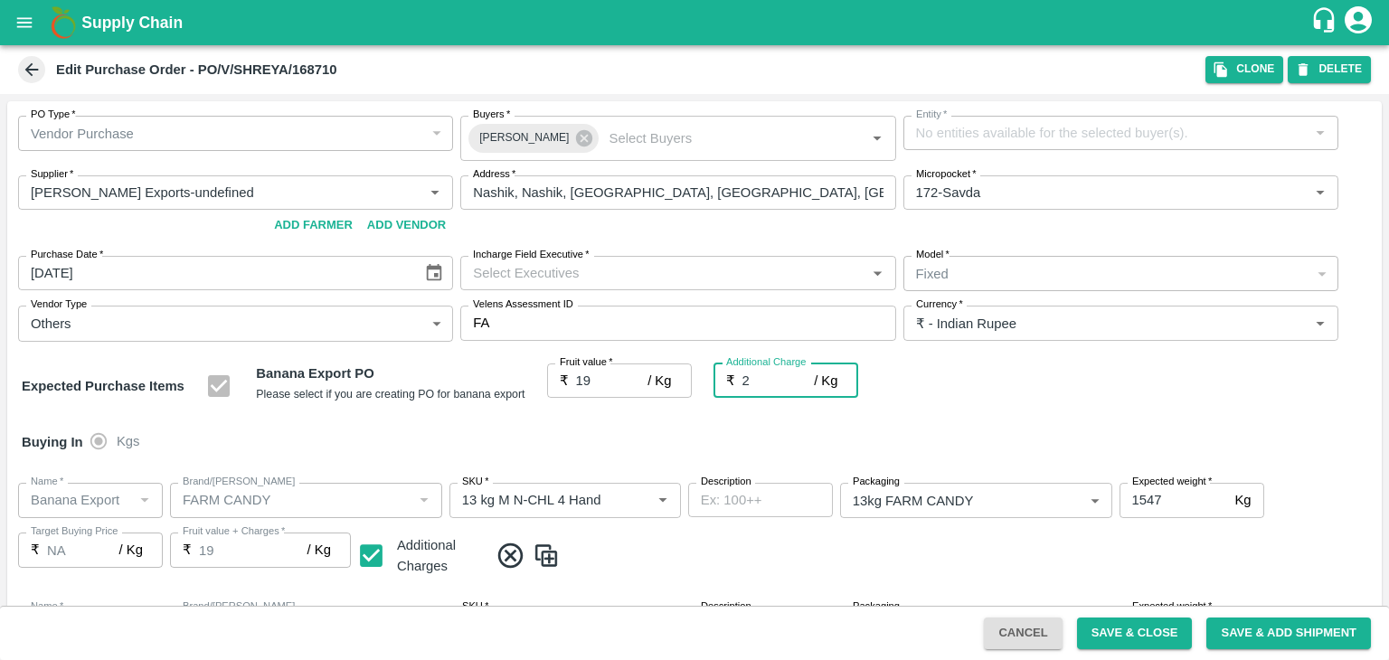
type input "21"
type input "2.7"
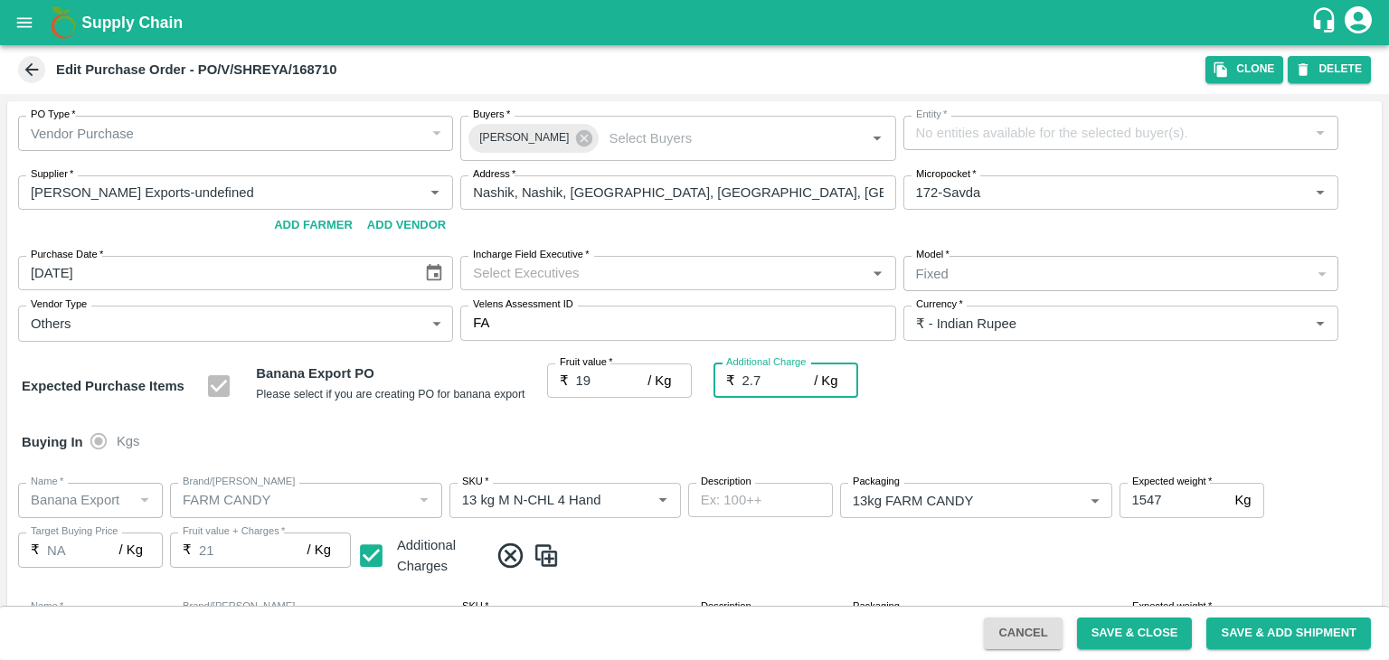
type input "21.7"
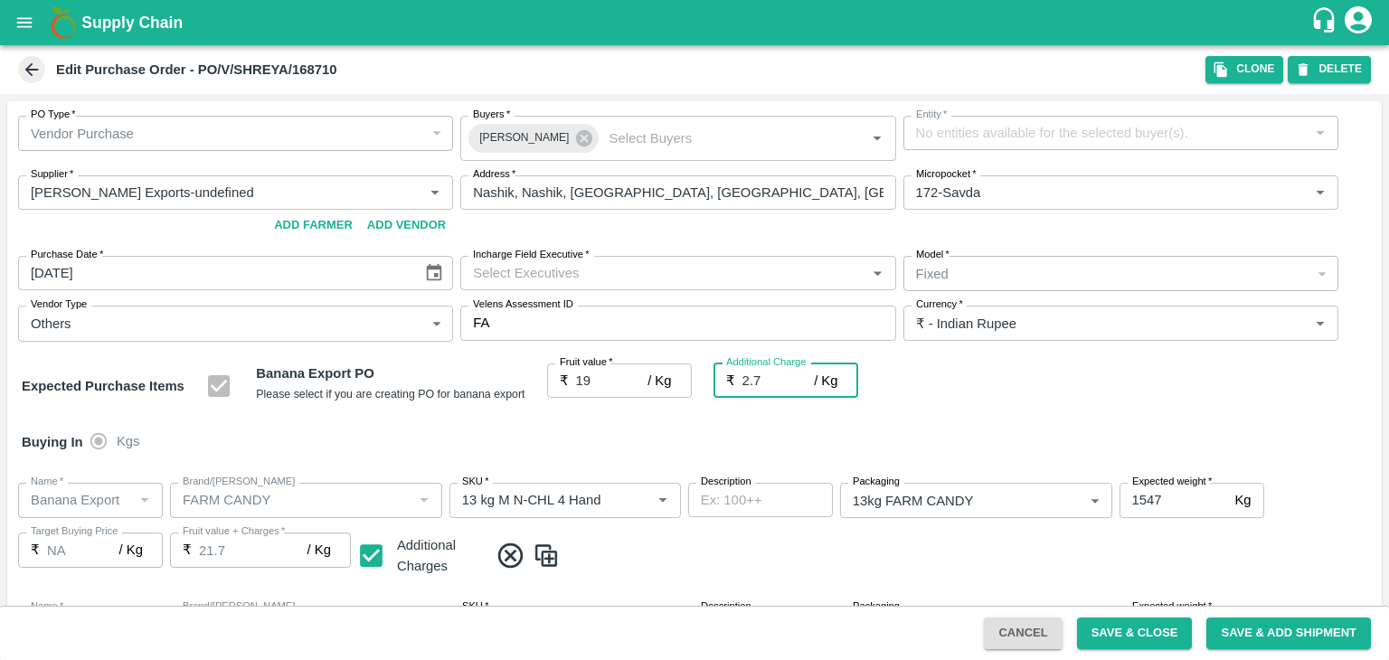
type input "2.75"
type input "21.75"
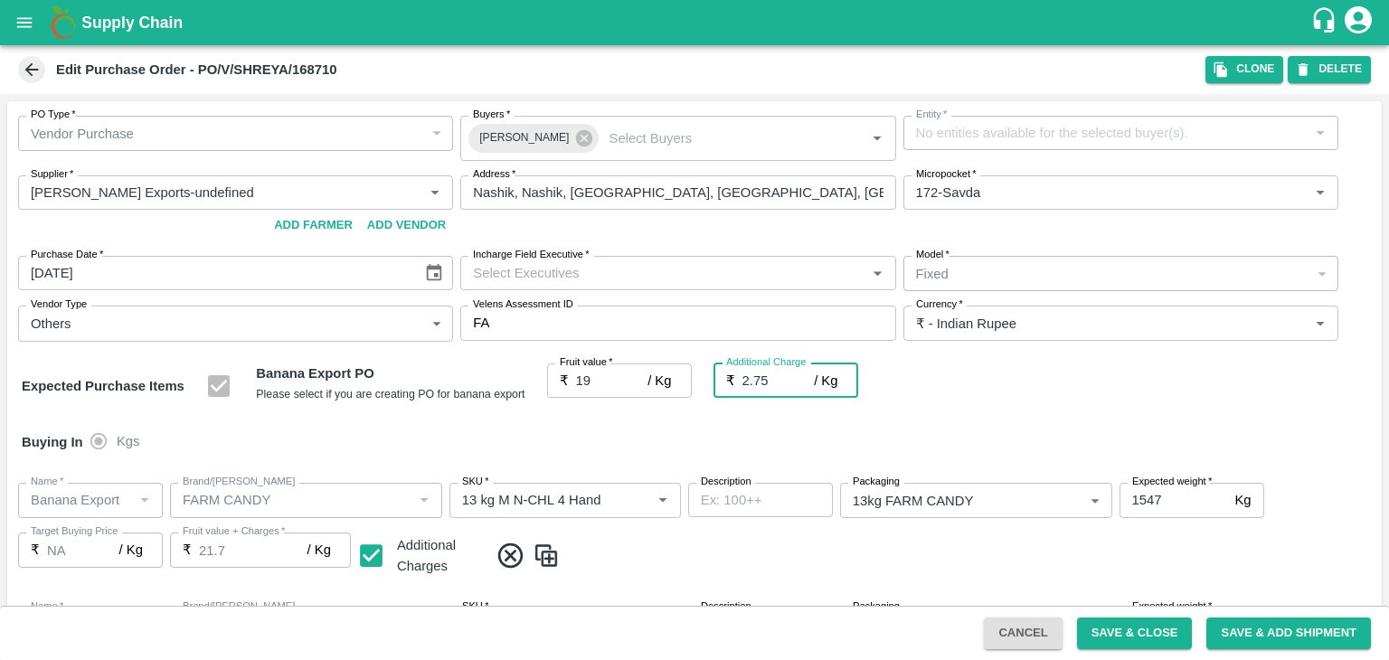
type input "21.75"
type input "2.75"
click at [631, 428] on div "Buying In Kgs" at bounding box center [694, 442] width 1375 height 52
click at [593, 261] on input "Incharge Field Executive   *" at bounding box center [663, 273] width 394 height 24
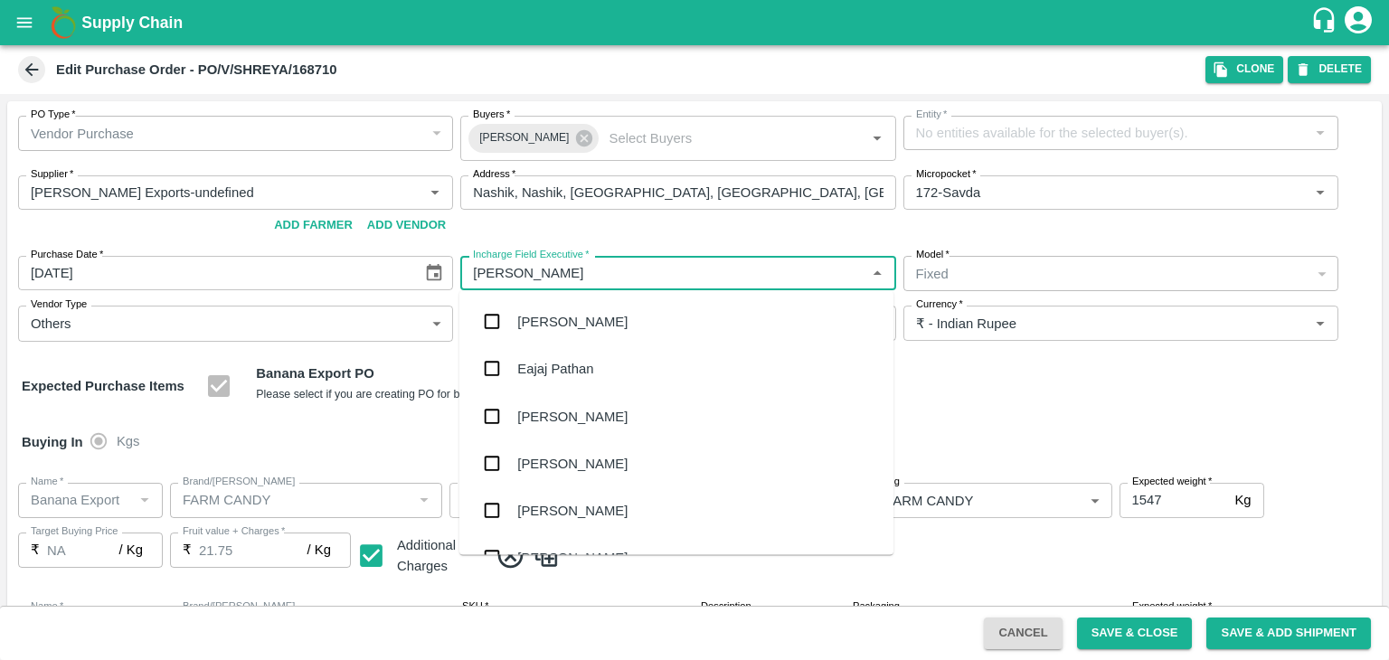
type input "Jay"
click at [560, 431] on div "[PERSON_NAME] Tale" at bounding box center [676, 415] width 434 height 47
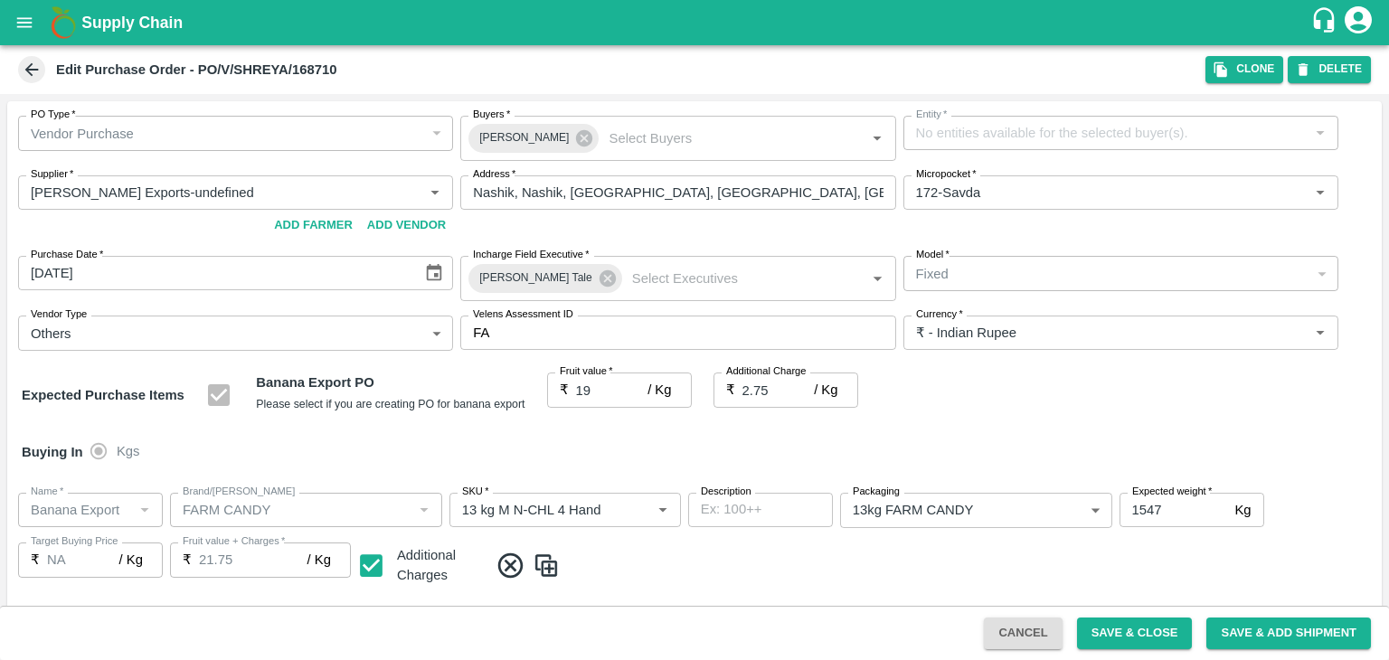
click at [970, 426] on div "Buying In Kgs" at bounding box center [694, 452] width 1375 height 52
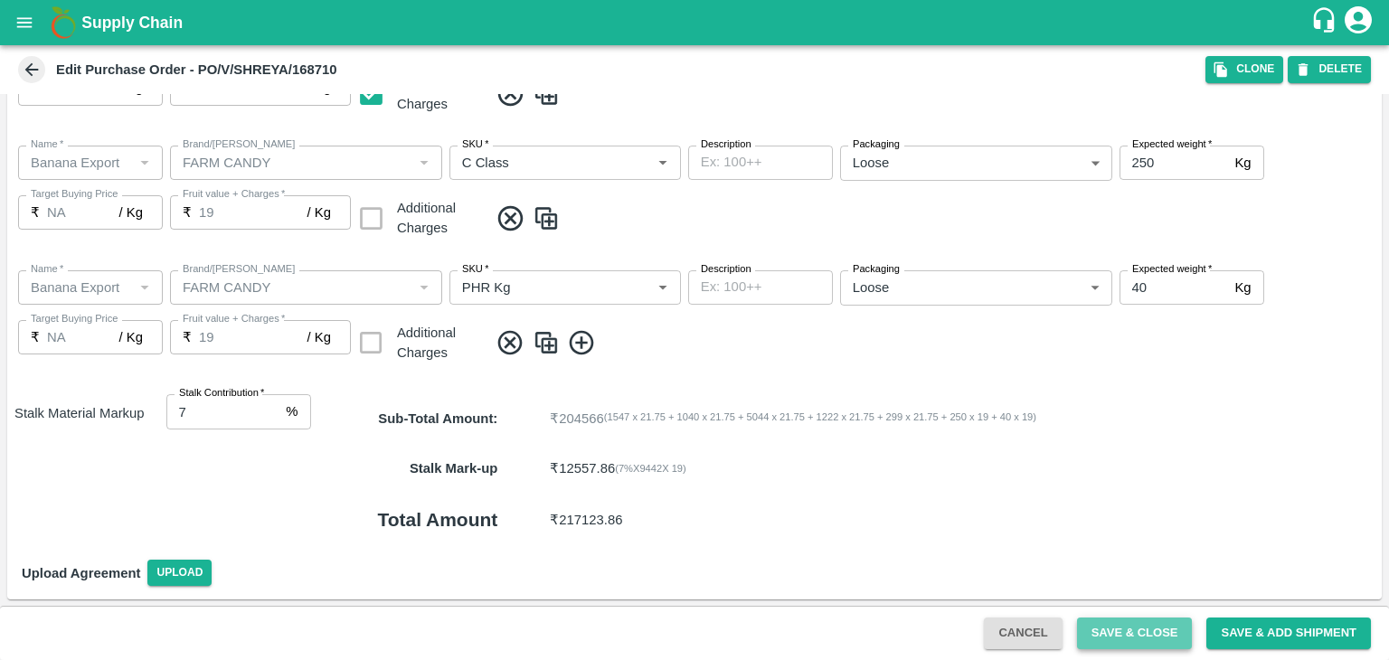
click at [1131, 635] on button "Save & Close" at bounding box center [1135, 634] width 116 height 32
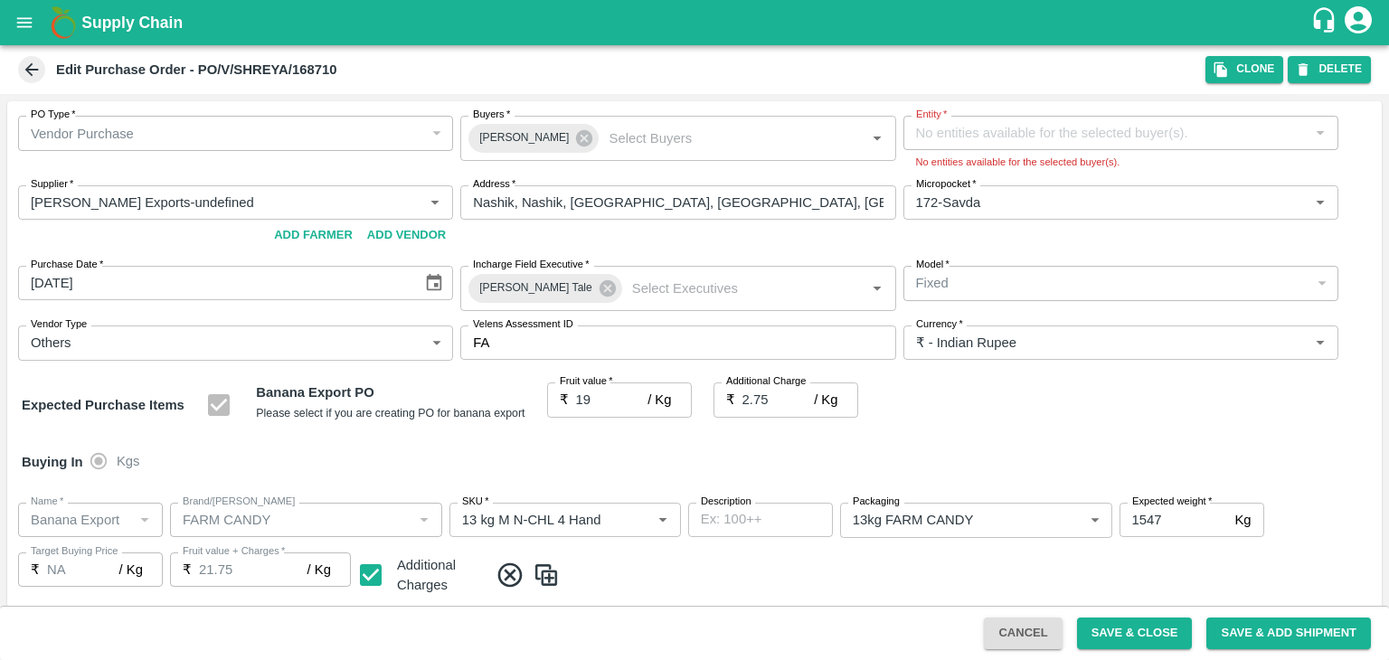
click at [1125, 451] on div "Buying In Kgs" at bounding box center [694, 462] width 1375 height 52
click at [576, 142] on icon at bounding box center [584, 138] width 16 height 16
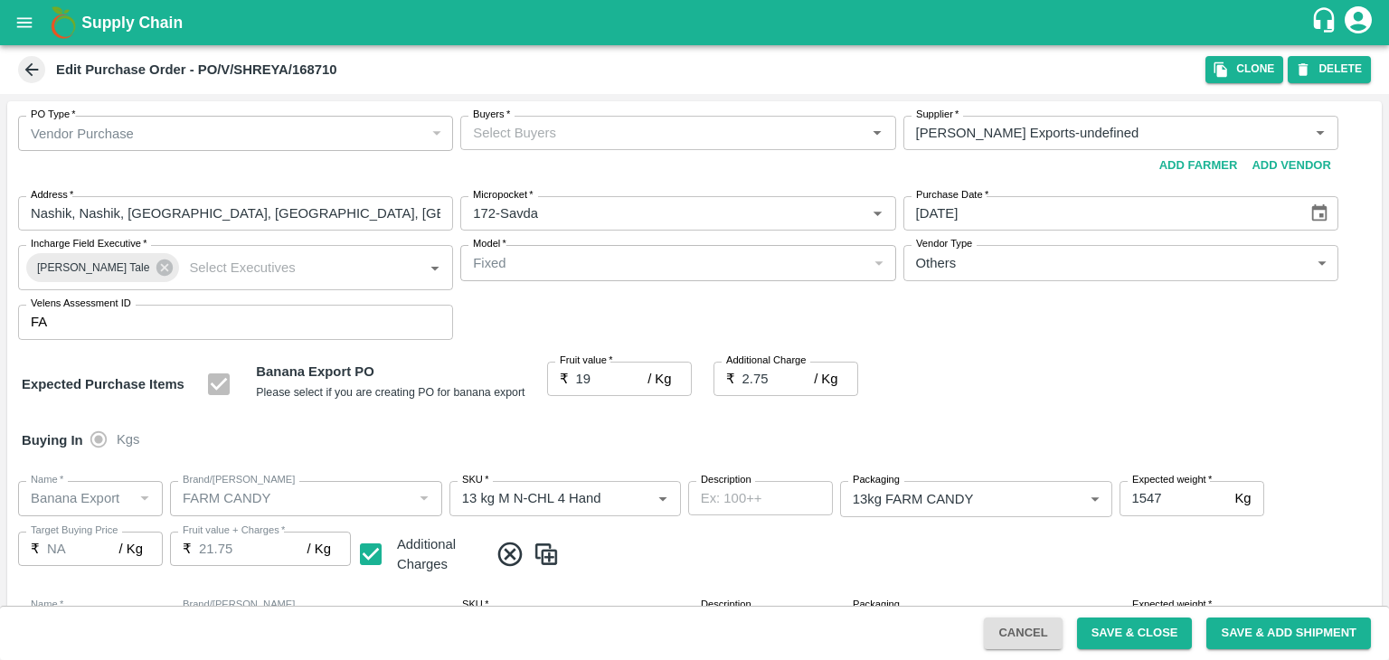
click at [556, 146] on div "Buyers   *" at bounding box center [677, 133] width 435 height 34
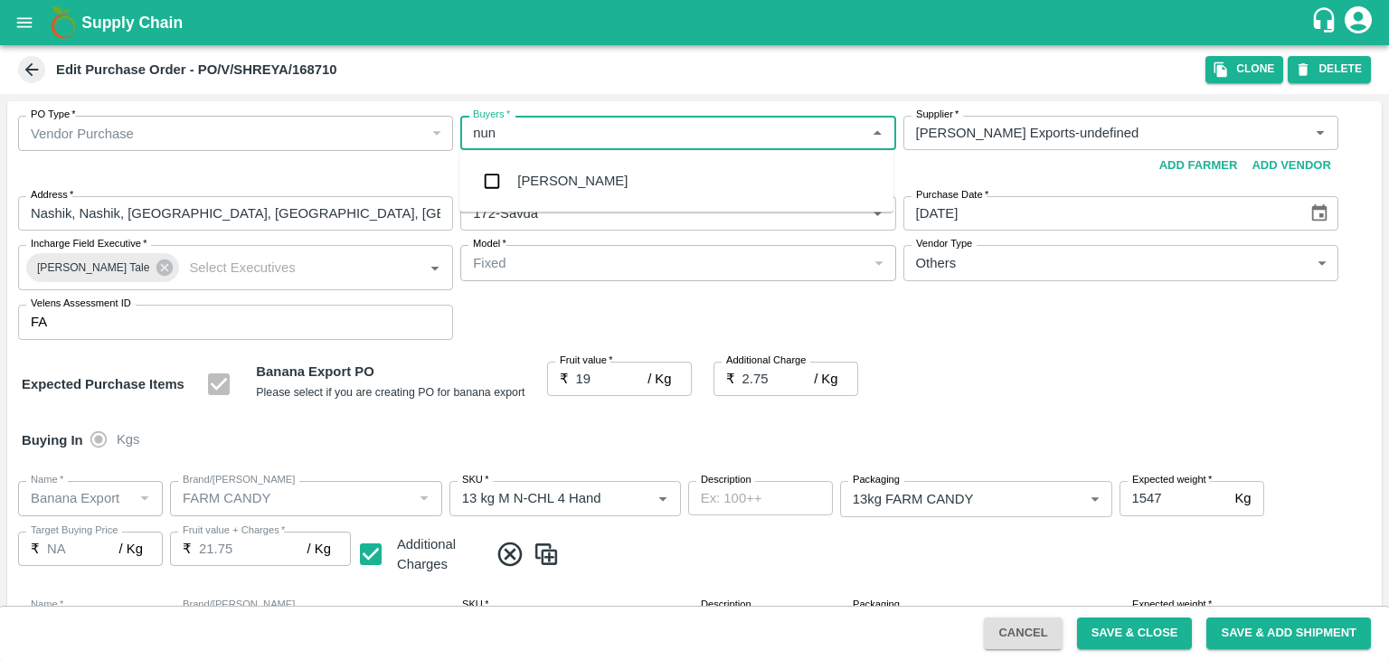
type input "nuna"
click at [553, 185] on div "Nunavath Laxman" at bounding box center [572, 181] width 110 height 20
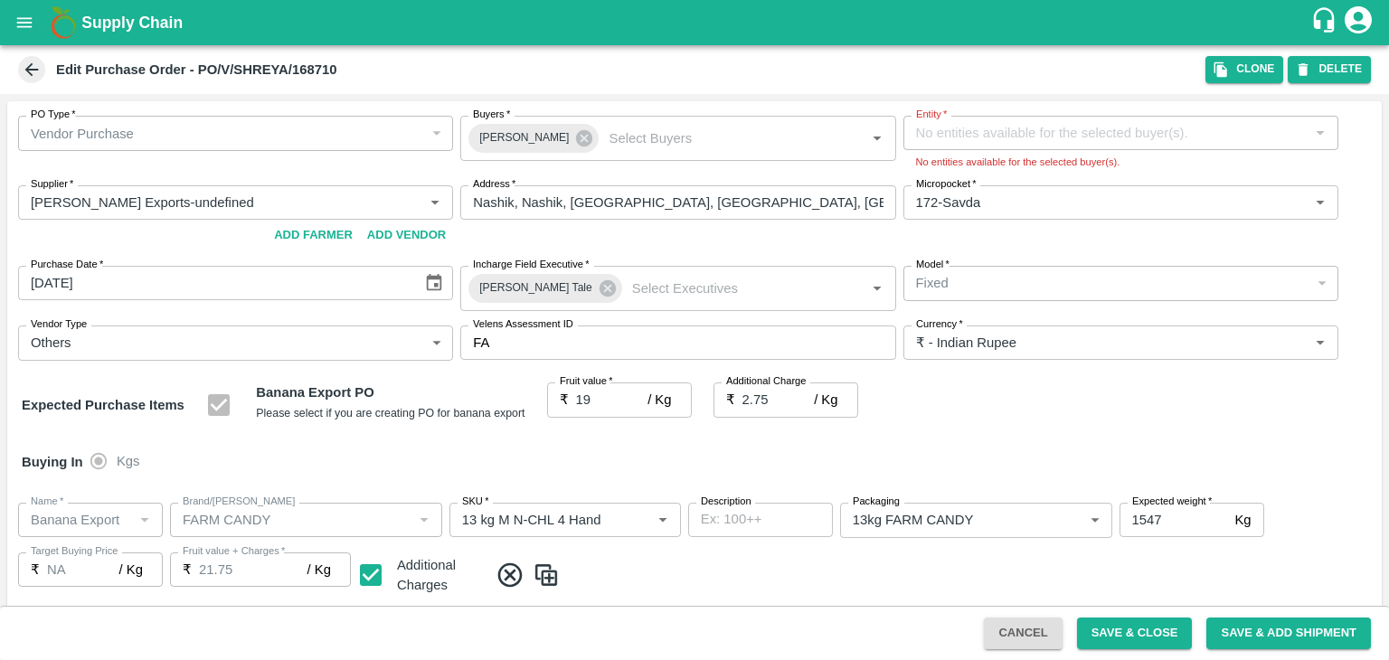
click at [33, 80] on span at bounding box center [31, 69] width 27 height 27
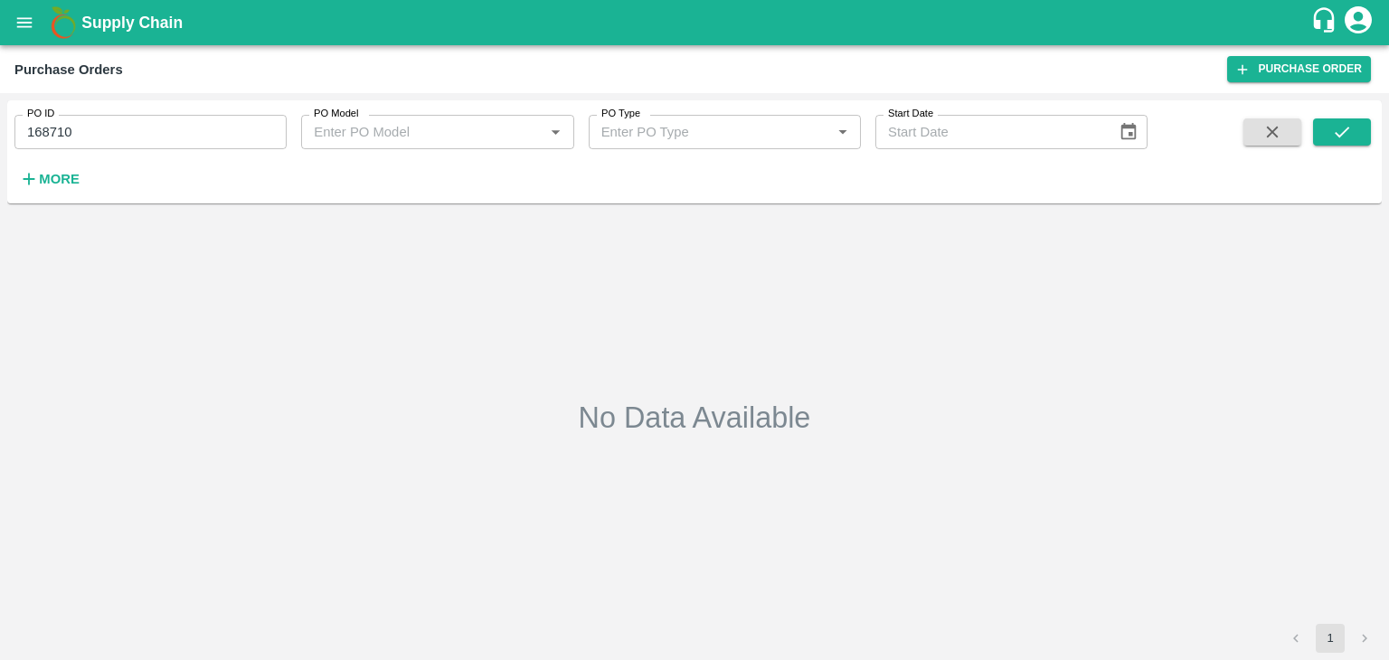
type input "168710"
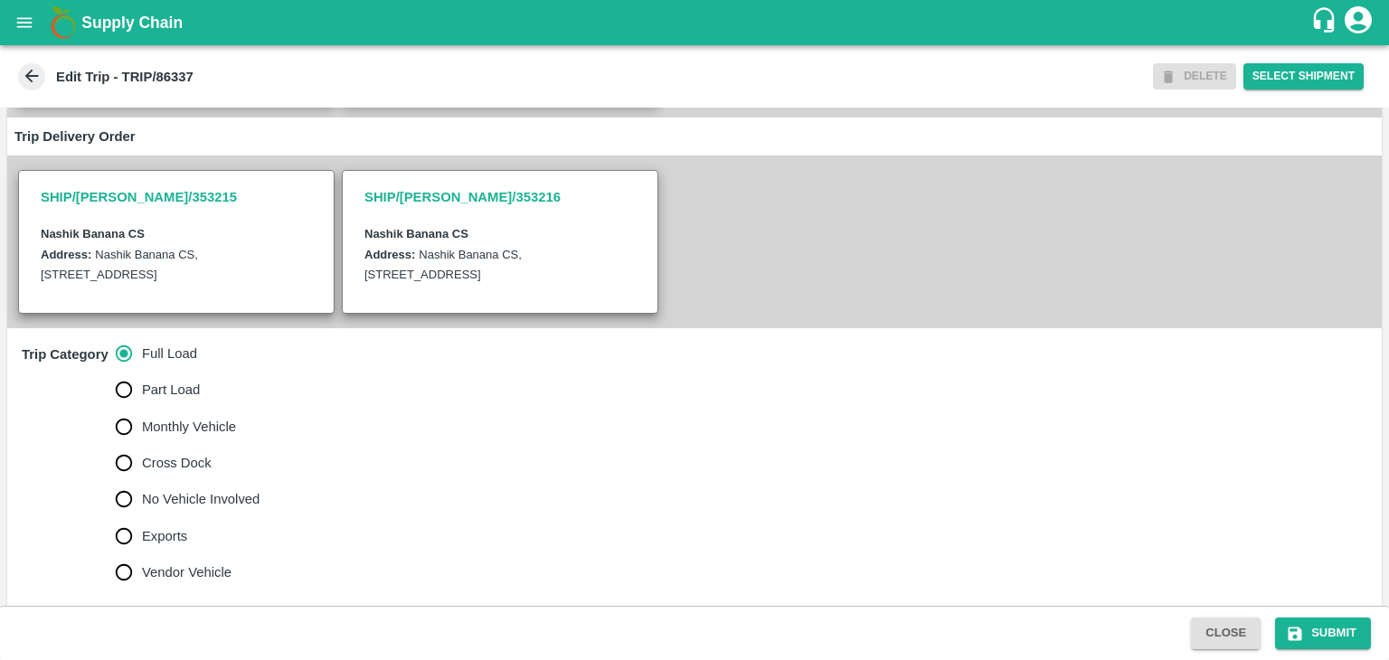
scroll to position [451, 0]
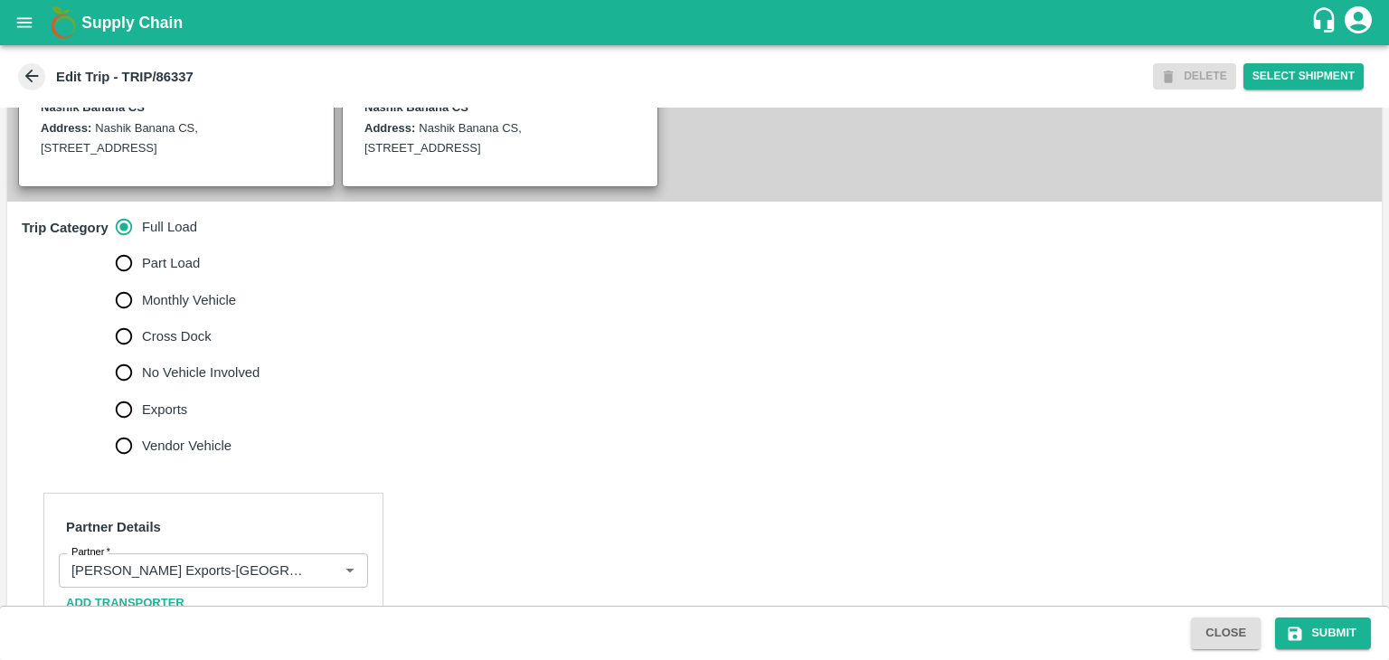
click at [195, 383] on span "No Vehicle Involved" at bounding box center [201, 373] width 118 height 20
click at [142, 391] on input "No Vehicle Involved" at bounding box center [124, 372] width 36 height 36
radio input "true"
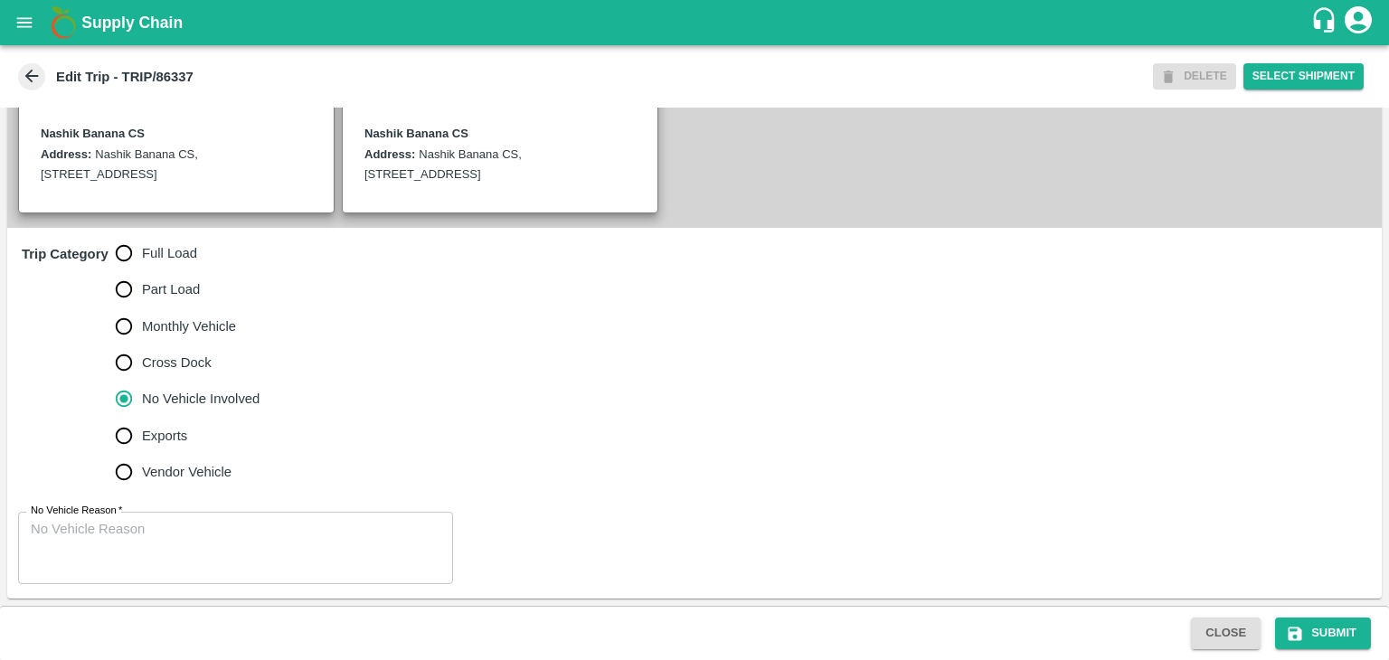
scroll to position [444, 0]
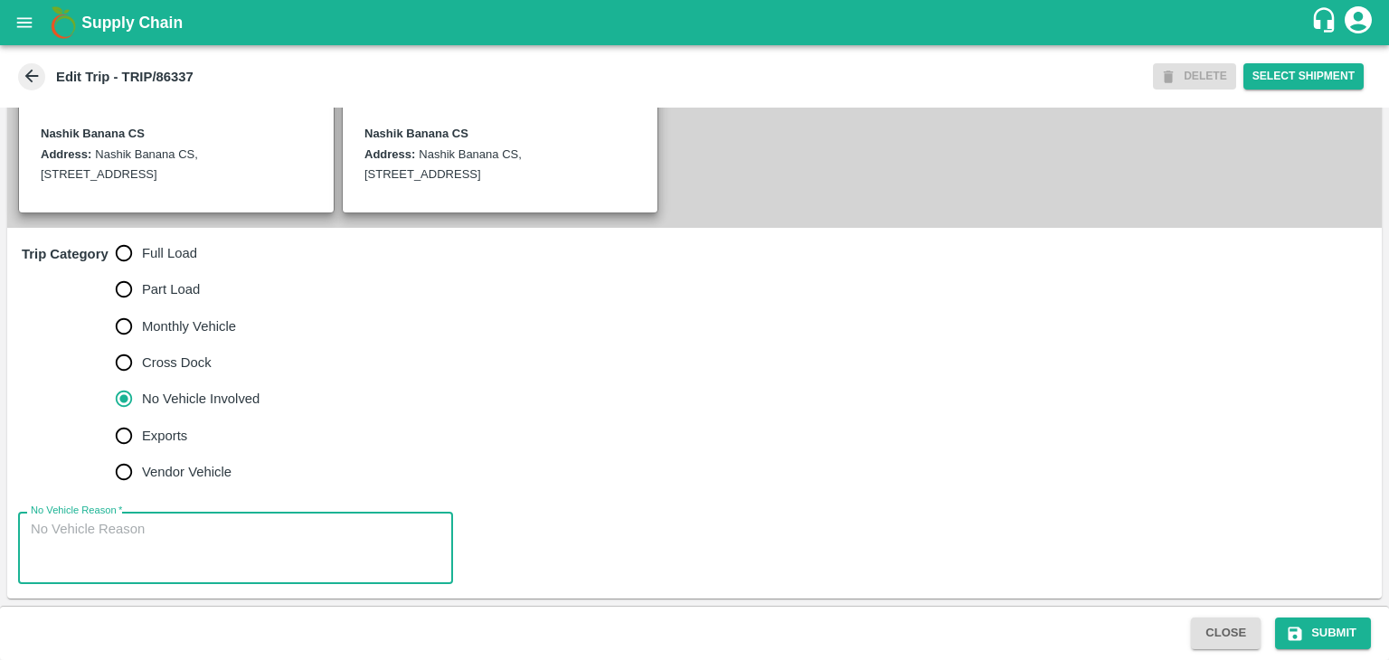
click at [185, 530] on textarea "No Vehicle Reason   *" at bounding box center [236, 548] width 410 height 57
type textarea "Field Dump"
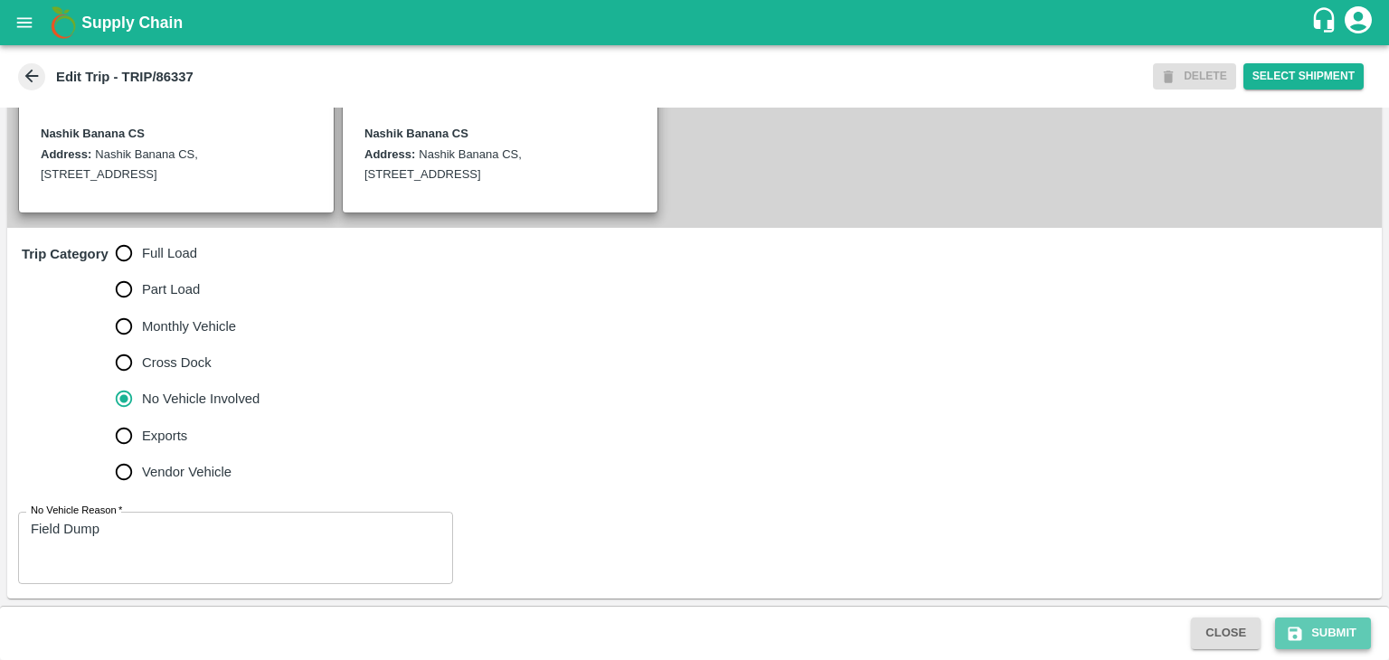
click at [1309, 642] on button "Submit" at bounding box center [1323, 634] width 96 height 32
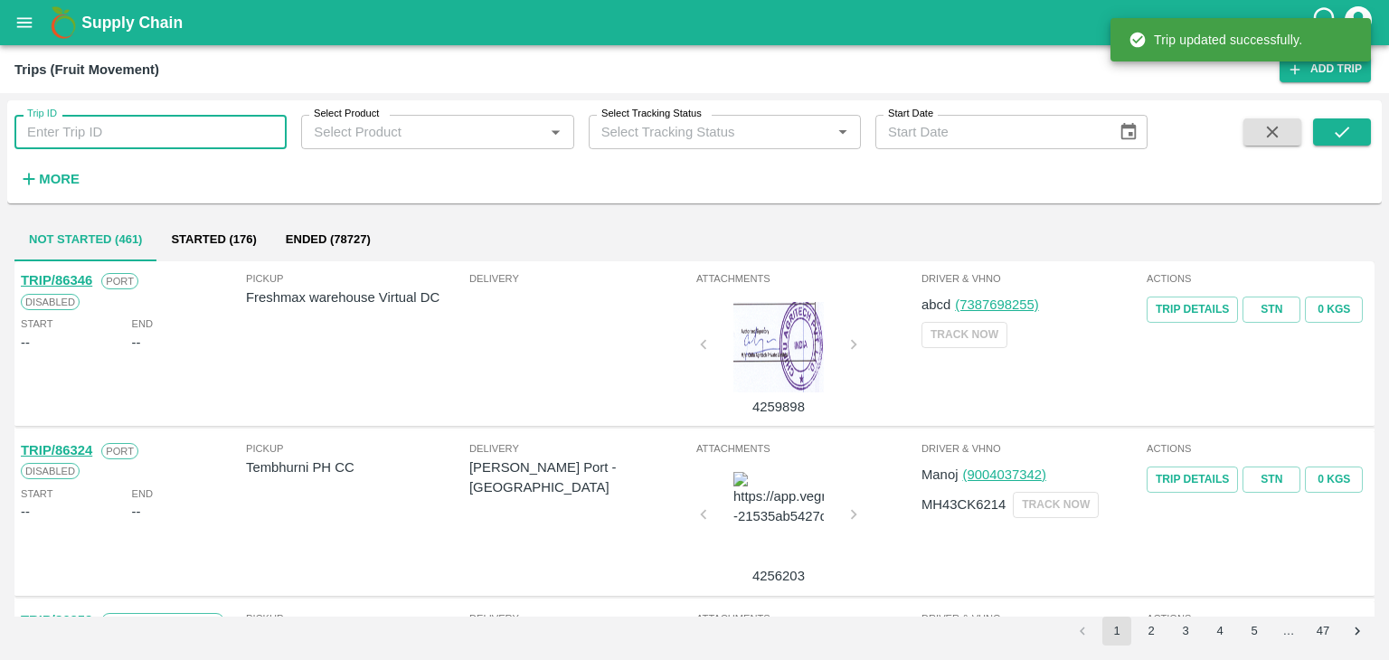
click at [166, 120] on input "Trip ID" at bounding box center [150, 132] width 272 height 34
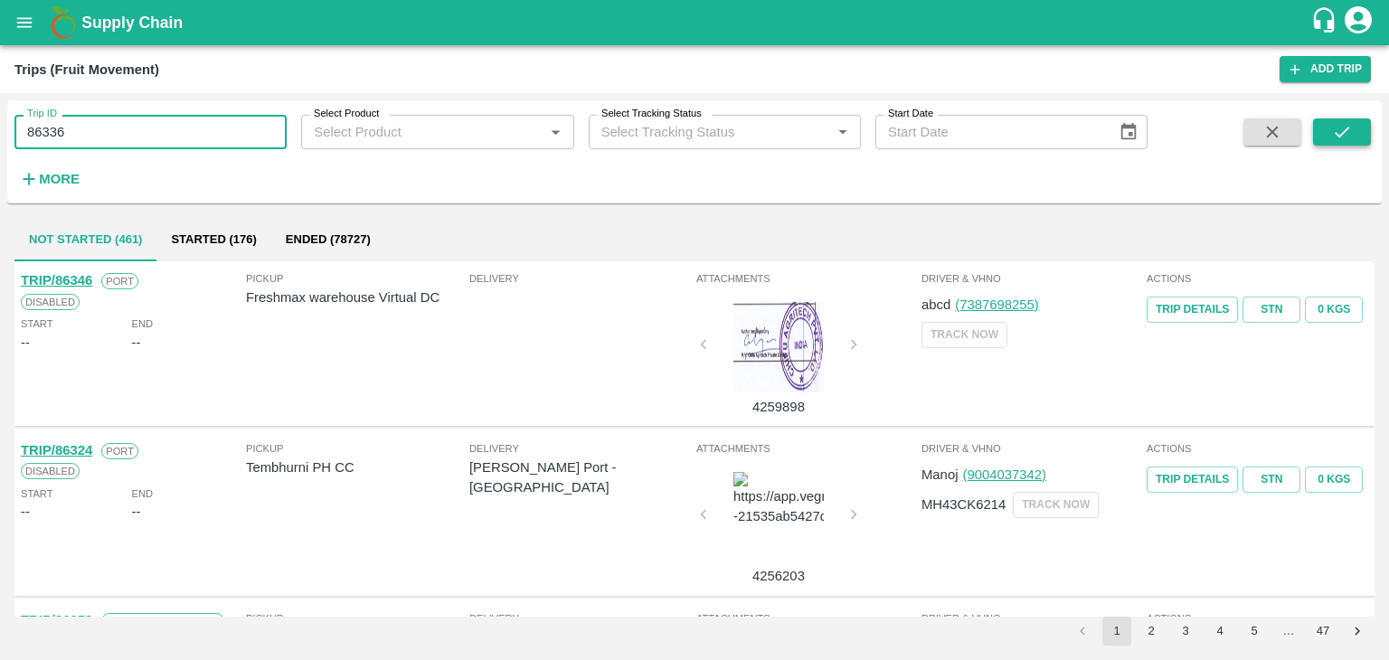
type input "86336"
click at [1359, 128] on button "submit" at bounding box center [1342, 131] width 58 height 27
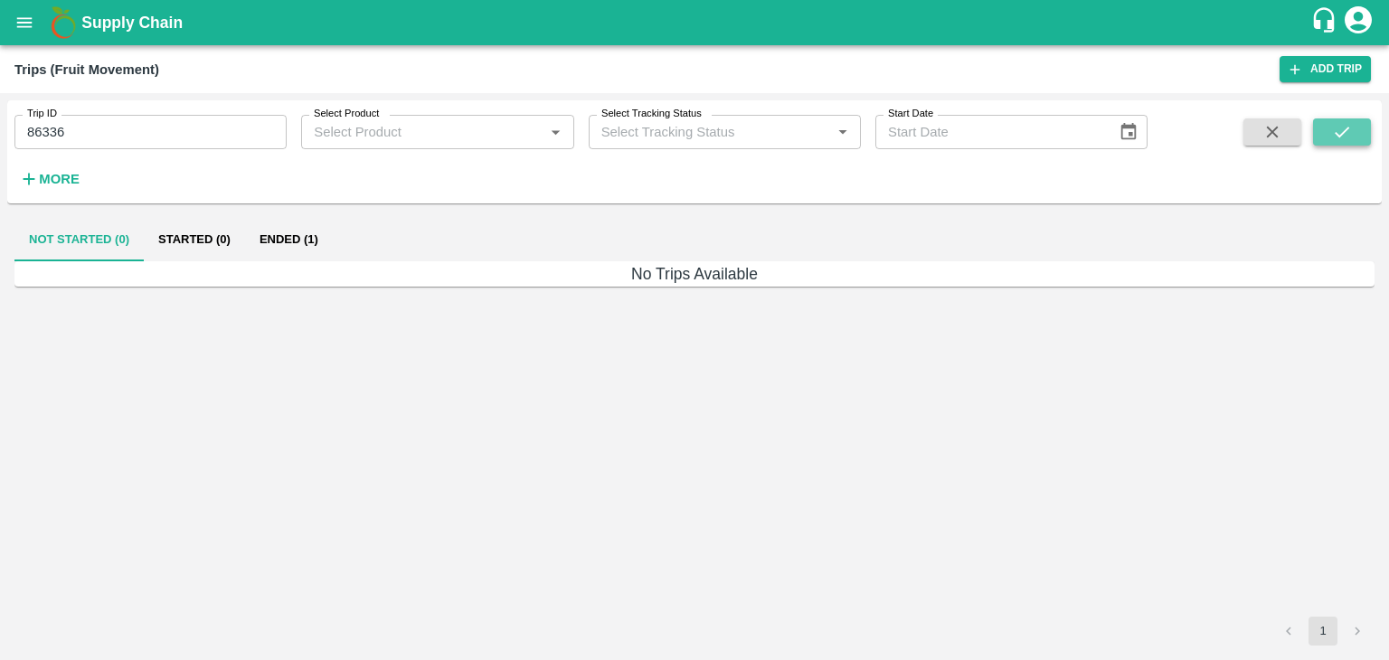
click at [1359, 128] on button "submit" at bounding box center [1342, 131] width 58 height 27
click at [298, 243] on button "Ended (1)" at bounding box center [289, 239] width 88 height 43
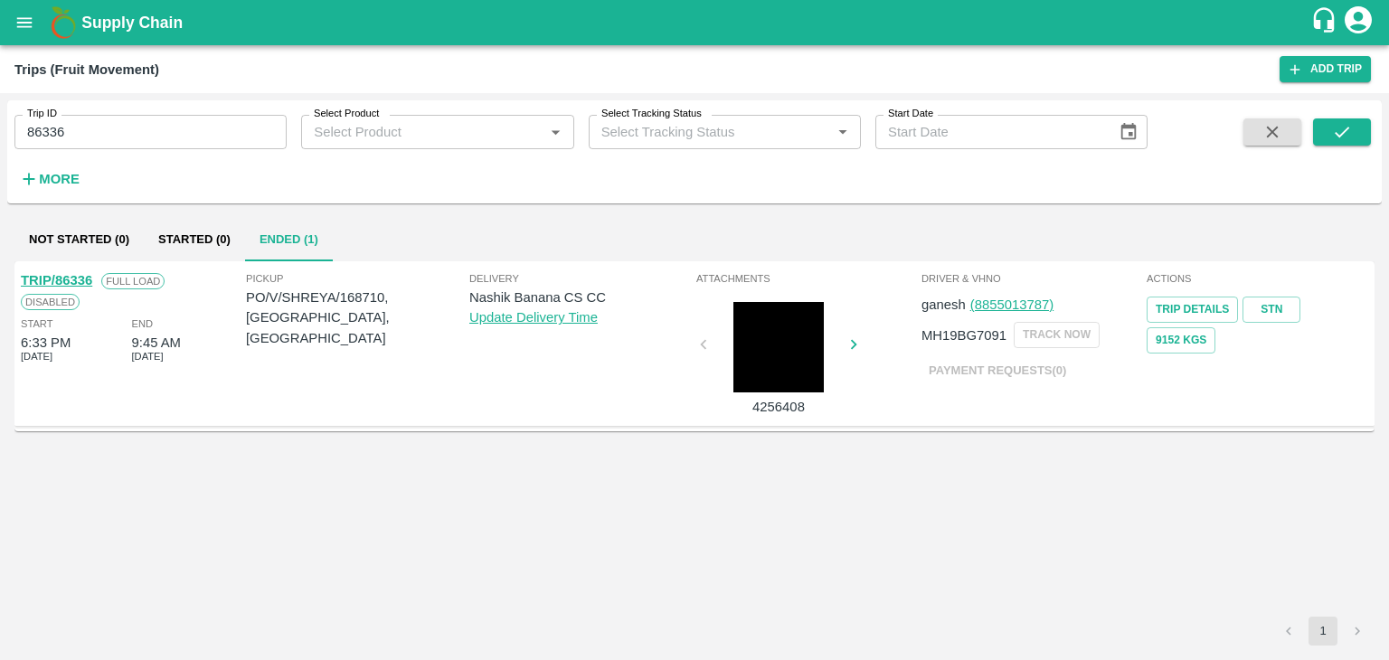
click at [73, 273] on link "TRIP/86336" at bounding box center [56, 280] width 71 height 14
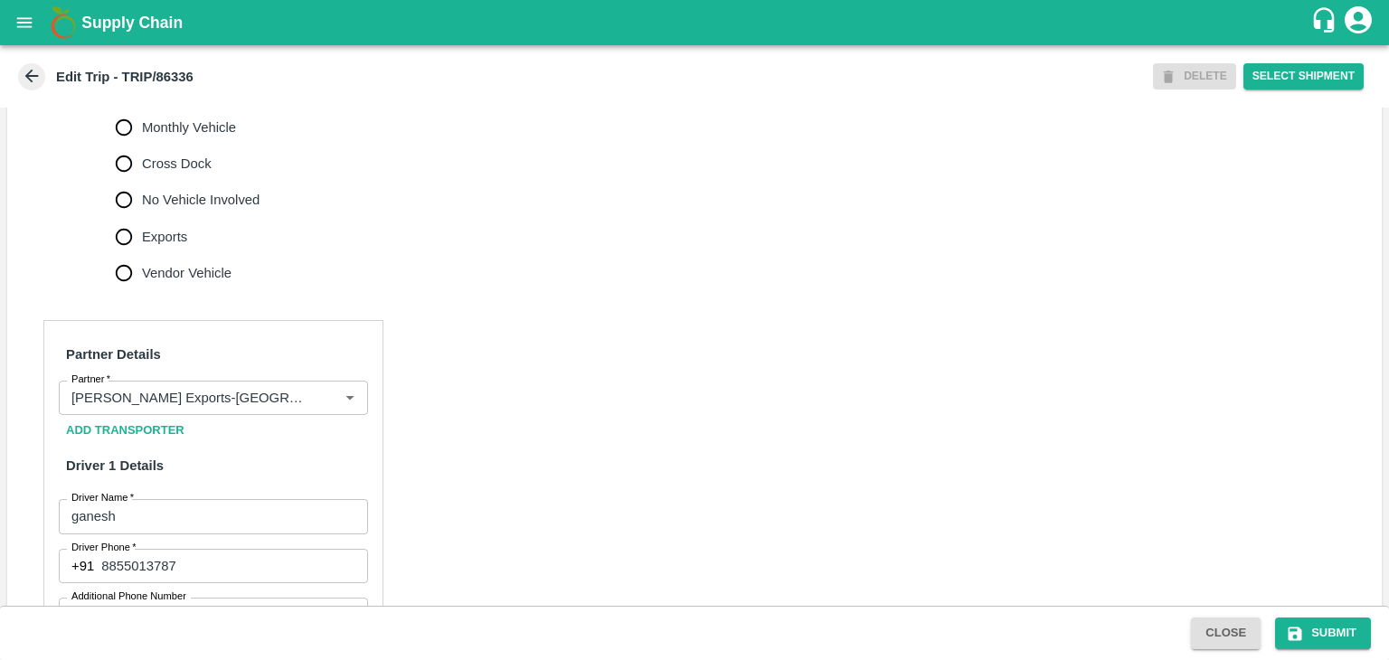
scroll to position [626, 0]
click at [326, 401] on icon "Clear" at bounding box center [328, 397] width 10 height 10
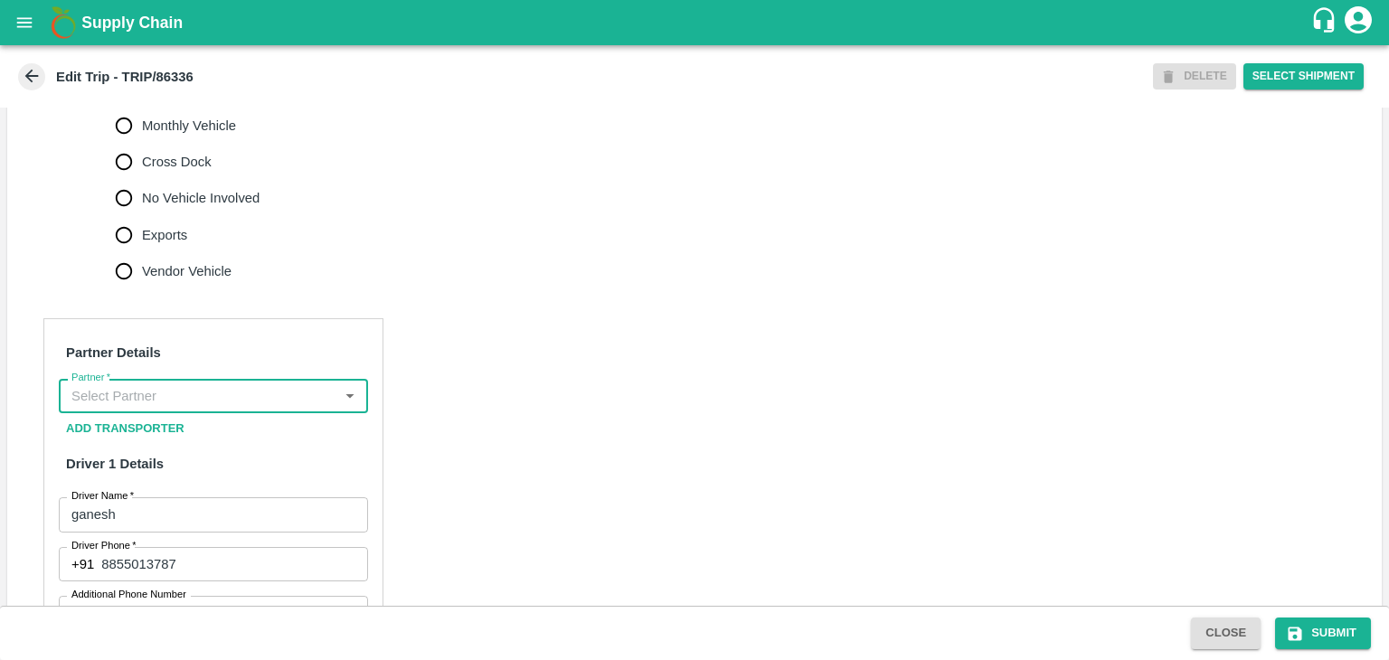
scroll to position [0, 0]
click at [238, 408] on input "Partner   *" at bounding box center [198, 396] width 269 height 24
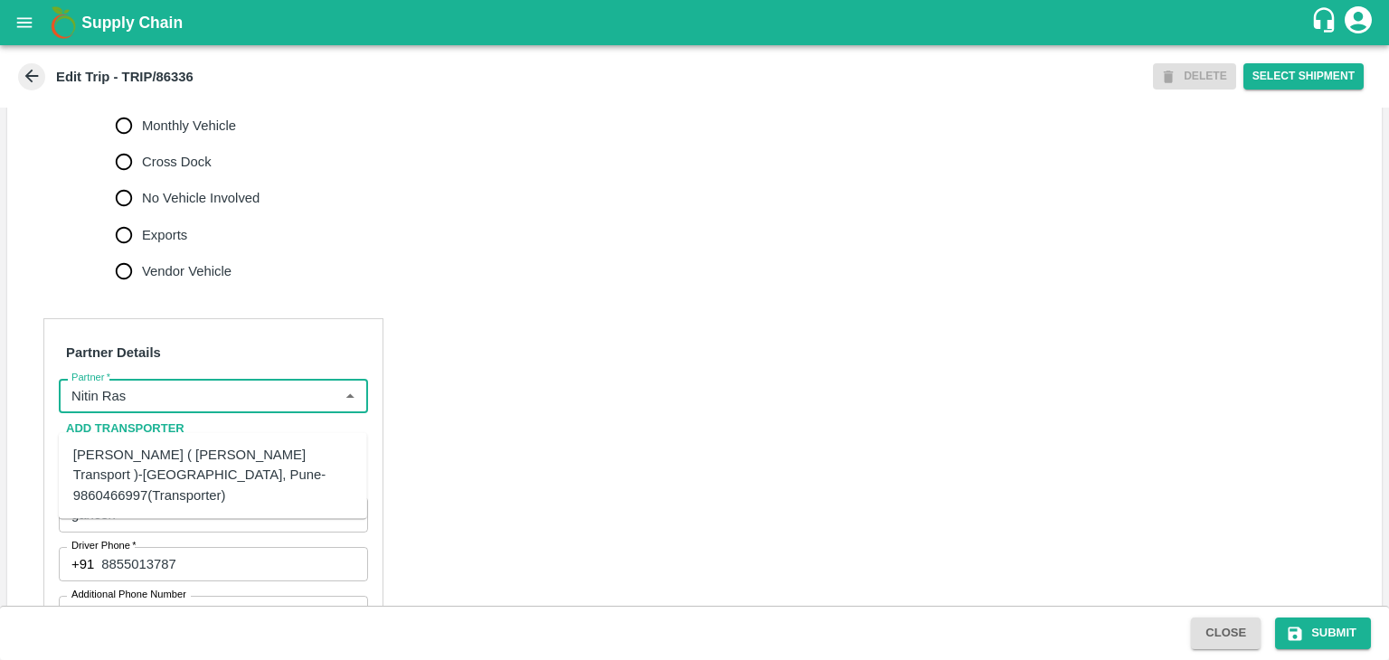
click at [205, 449] on div "Nitin Rasal ( Bhairavnath Transport )-Deulgaon, Pune-9860466997(Transporter)" at bounding box center [212, 475] width 279 height 61
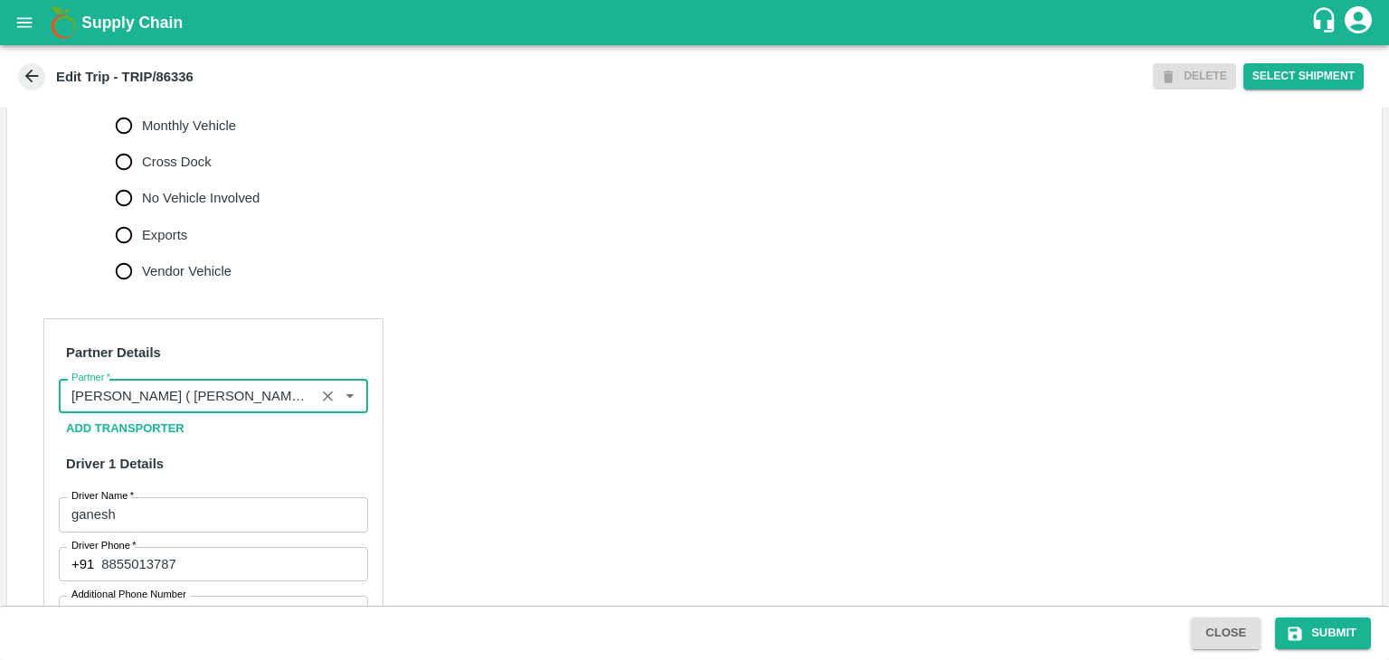
scroll to position [1099, 0]
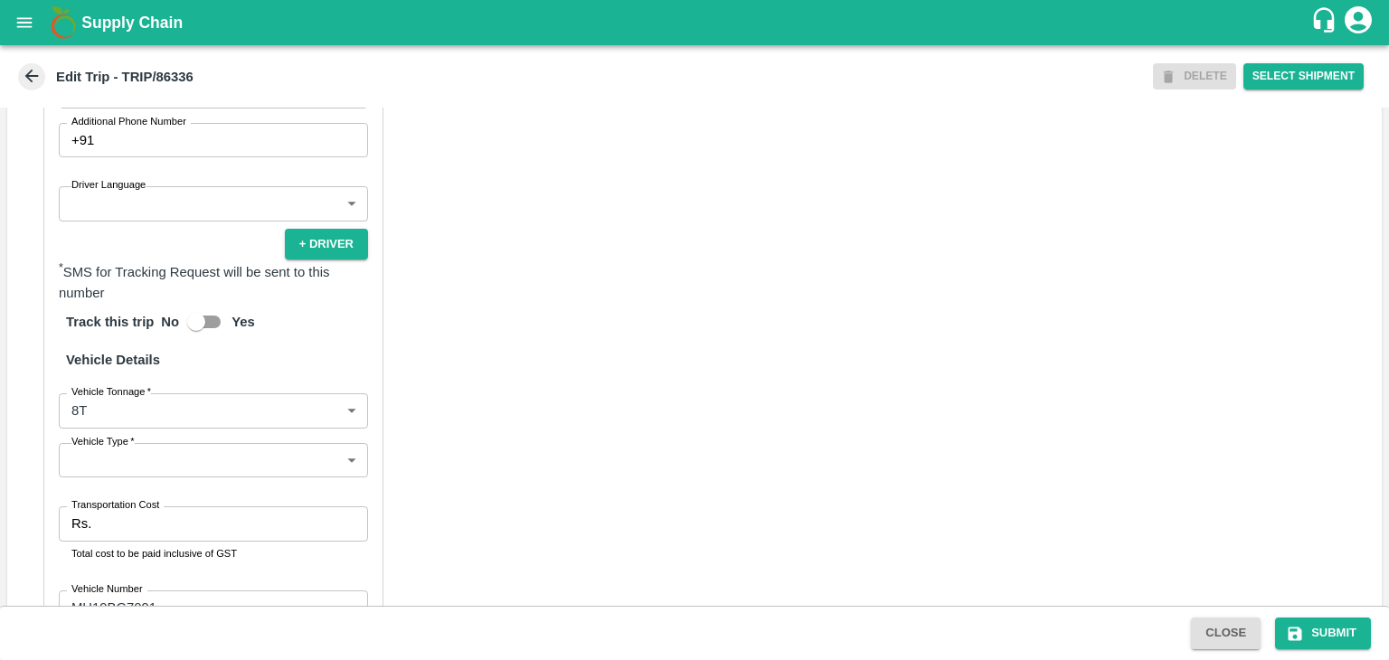
type input "Nitin Rasal ( Bhairavnath Transport )-Deulgaon, Pune-9860466997(Transporter)"
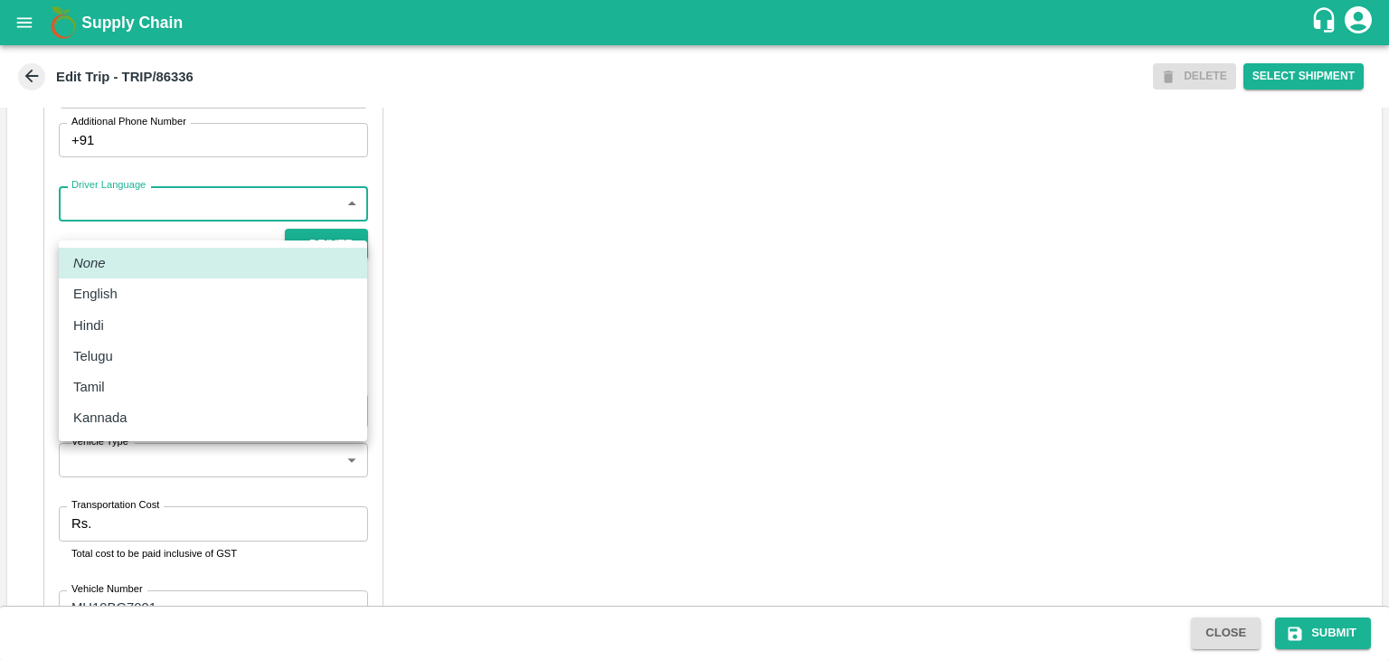
click at [131, 223] on body "Supply Chain Edit Trip - TRIP/86336 DELETE Select Shipment Trip Details Trip Ty…" at bounding box center [694, 330] width 1389 height 660
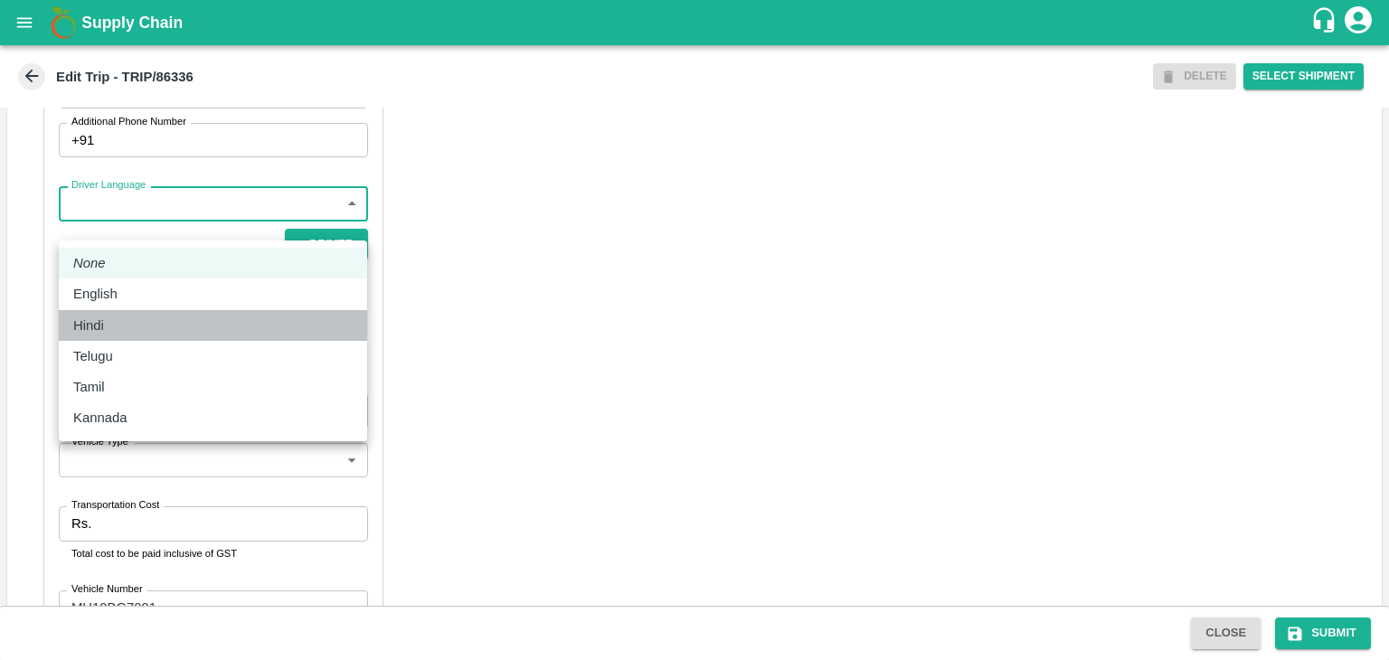
click at [120, 327] on div "Hindi" at bounding box center [212, 326] width 279 height 20
type input "hi"
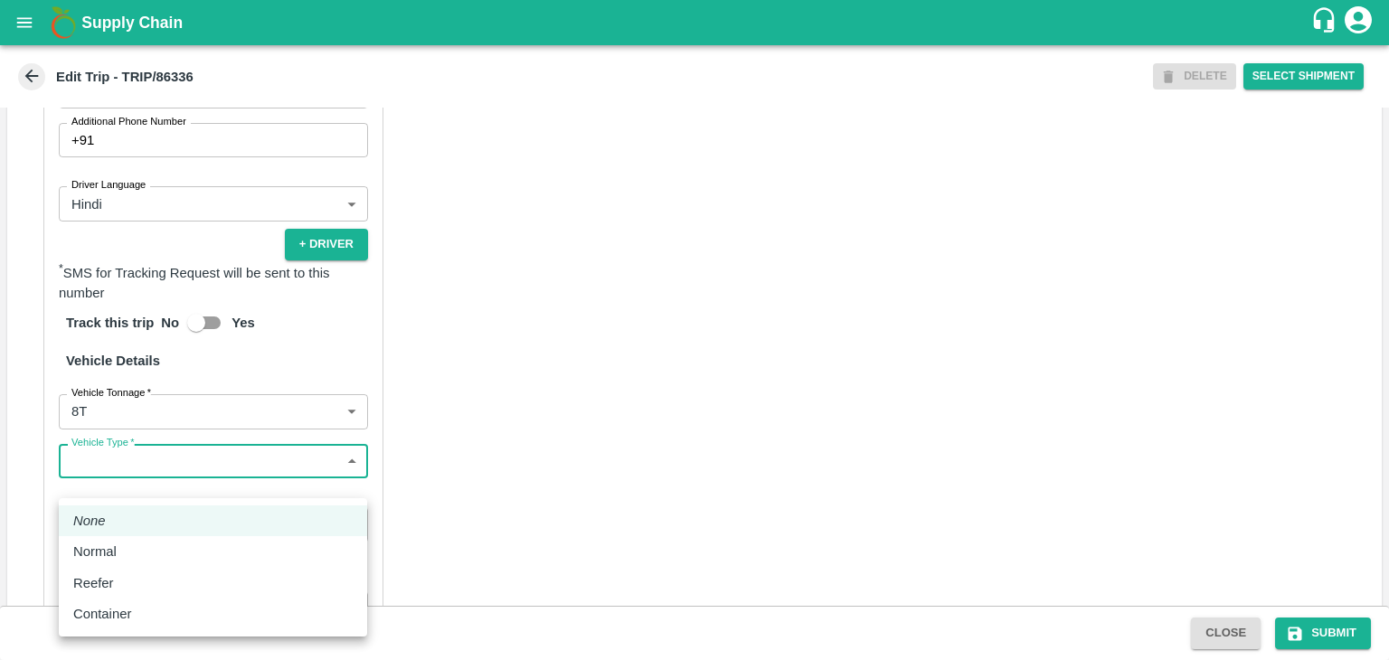
click at [131, 477] on body "Supply Chain Edit Trip - TRIP/86336 DELETE Select Shipment Trip Details Trip Ty…" at bounding box center [694, 330] width 1389 height 660
click at [123, 545] on div "Normal" at bounding box center [99, 552] width 52 height 20
type input "Normal"
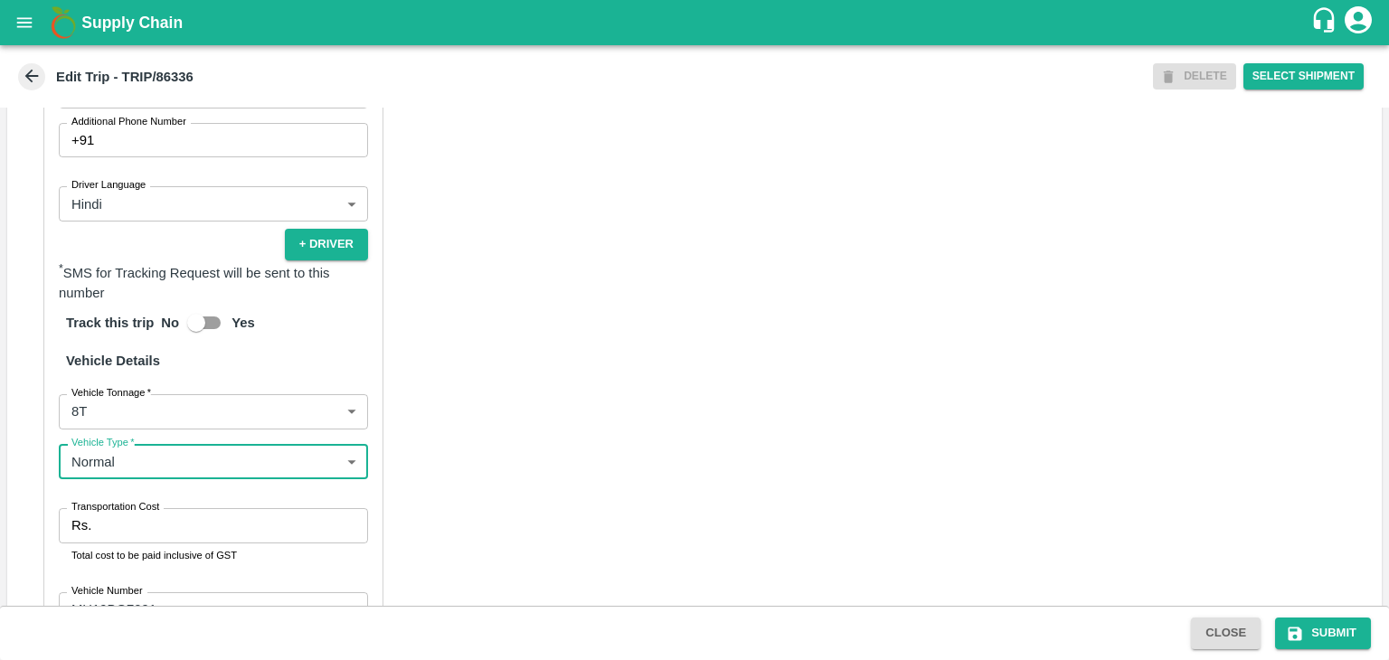
scroll to position [1247, 0]
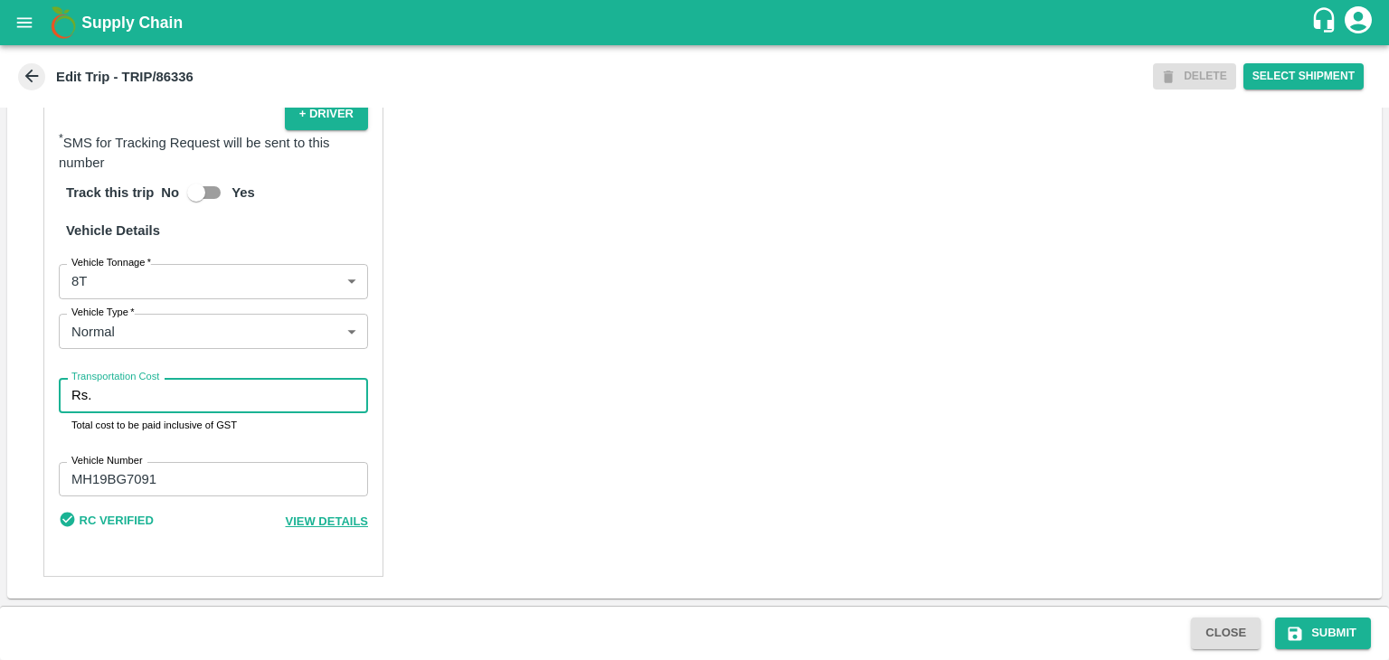
click at [155, 392] on input "Transportation Cost" at bounding box center [233, 395] width 269 height 34
type input "10000"
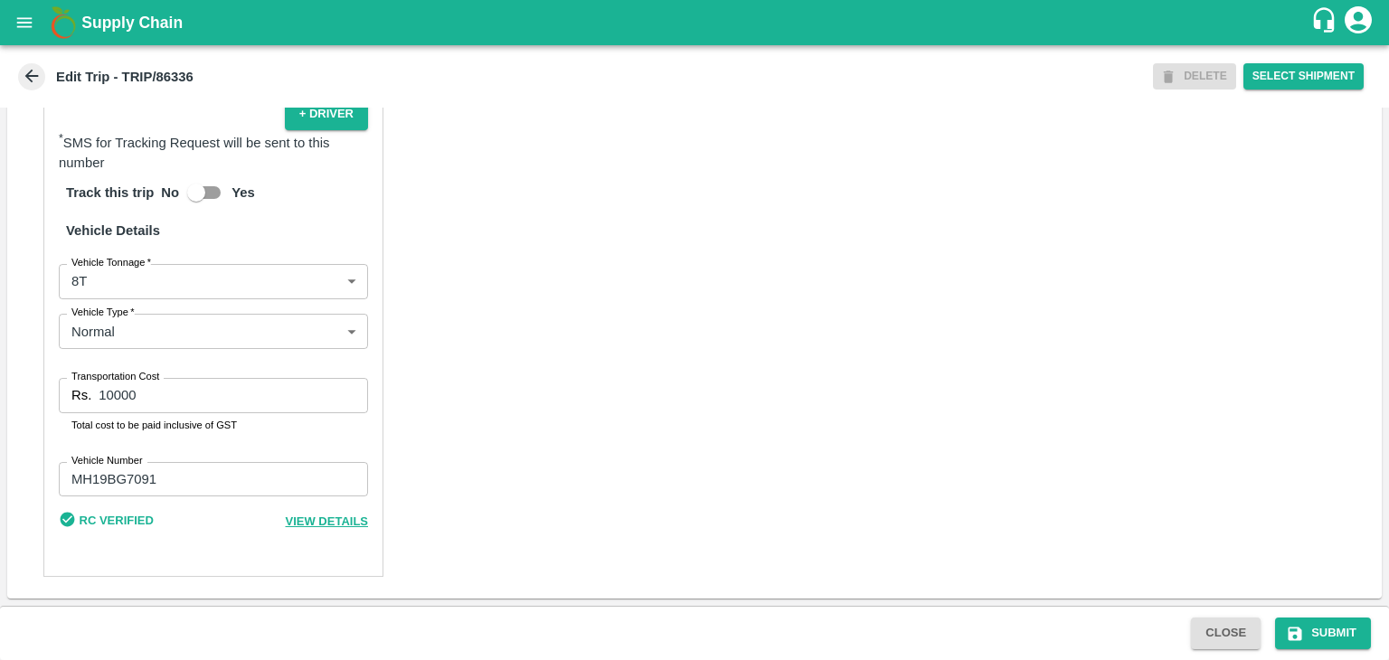
click at [1360, 650] on div "Close Submit" at bounding box center [694, 633] width 1389 height 54
click at [1349, 640] on button "Submit" at bounding box center [1323, 634] width 96 height 32
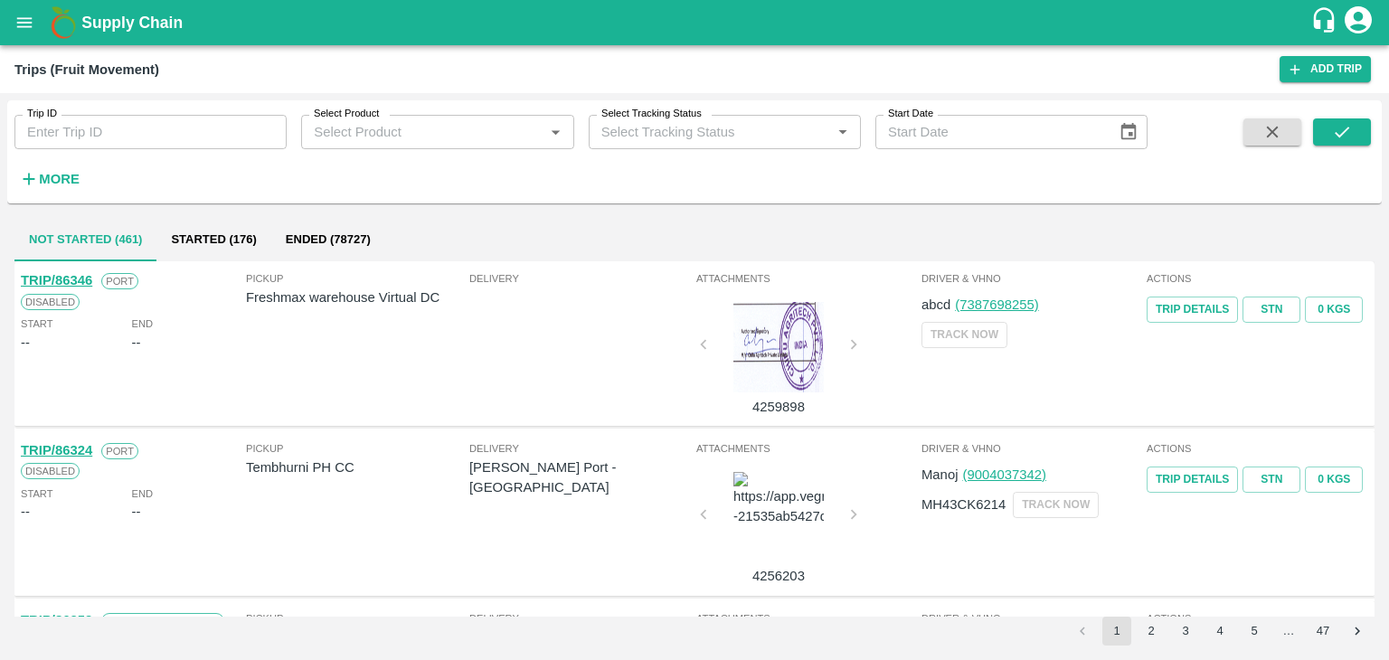
click at [763, 348] on div at bounding box center [779, 347] width 136 height 90
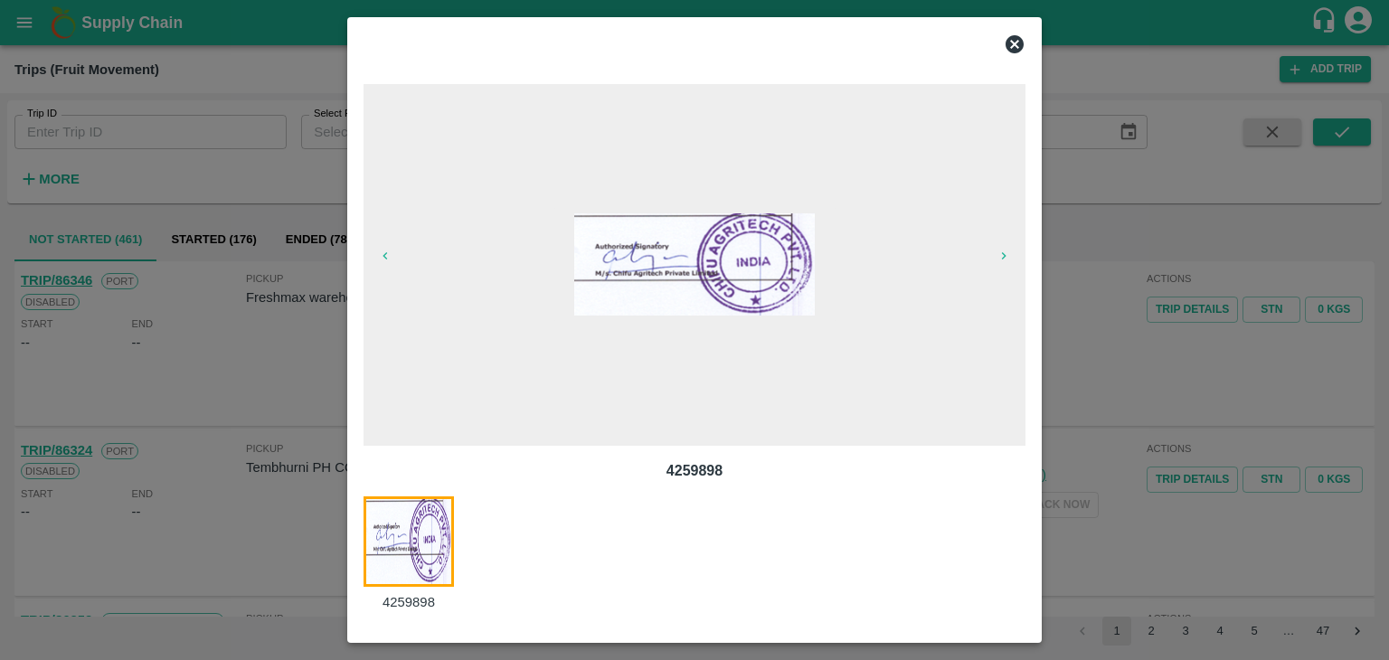
click at [629, 259] on img at bounding box center [694, 264] width 240 height 102
click at [1016, 47] on icon at bounding box center [1015, 44] width 22 height 22
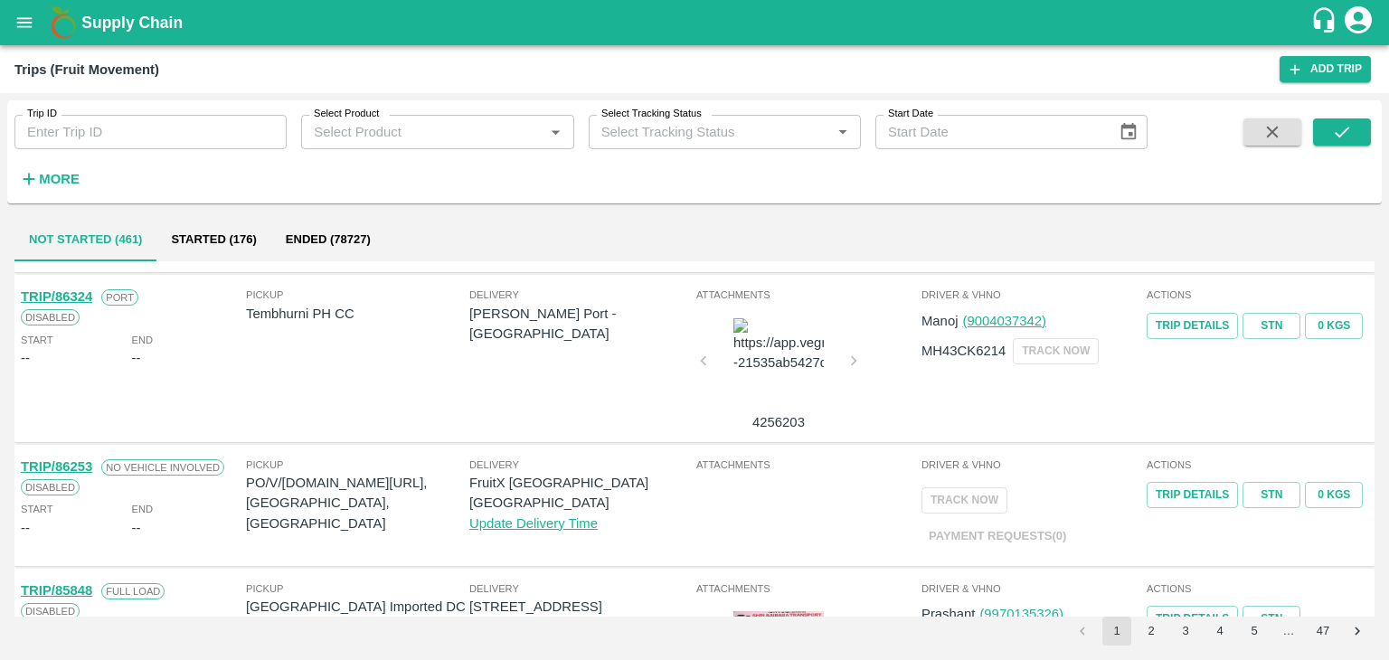
scroll to position [156, 0]
click at [789, 359] on div at bounding box center [779, 361] width 136 height 90
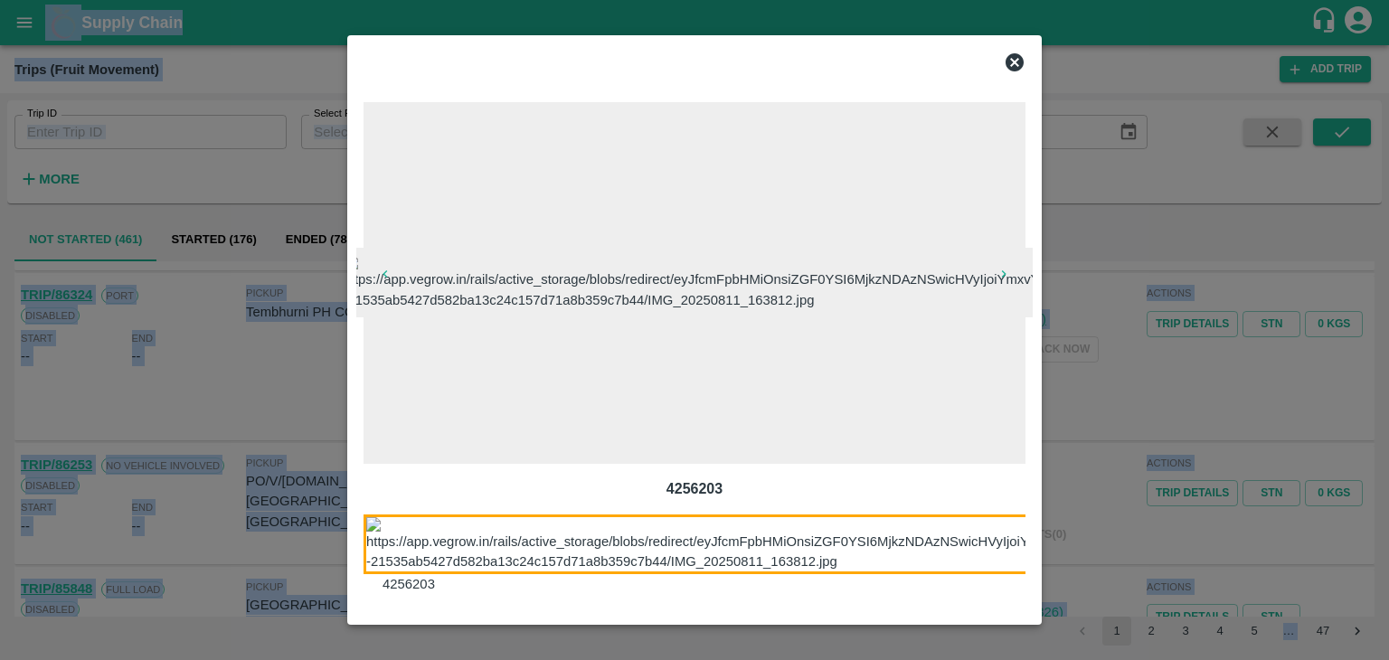
click at [789, 359] on span at bounding box center [695, 283] width 662 height 362
click at [1016, 55] on icon at bounding box center [1015, 62] width 18 height 18
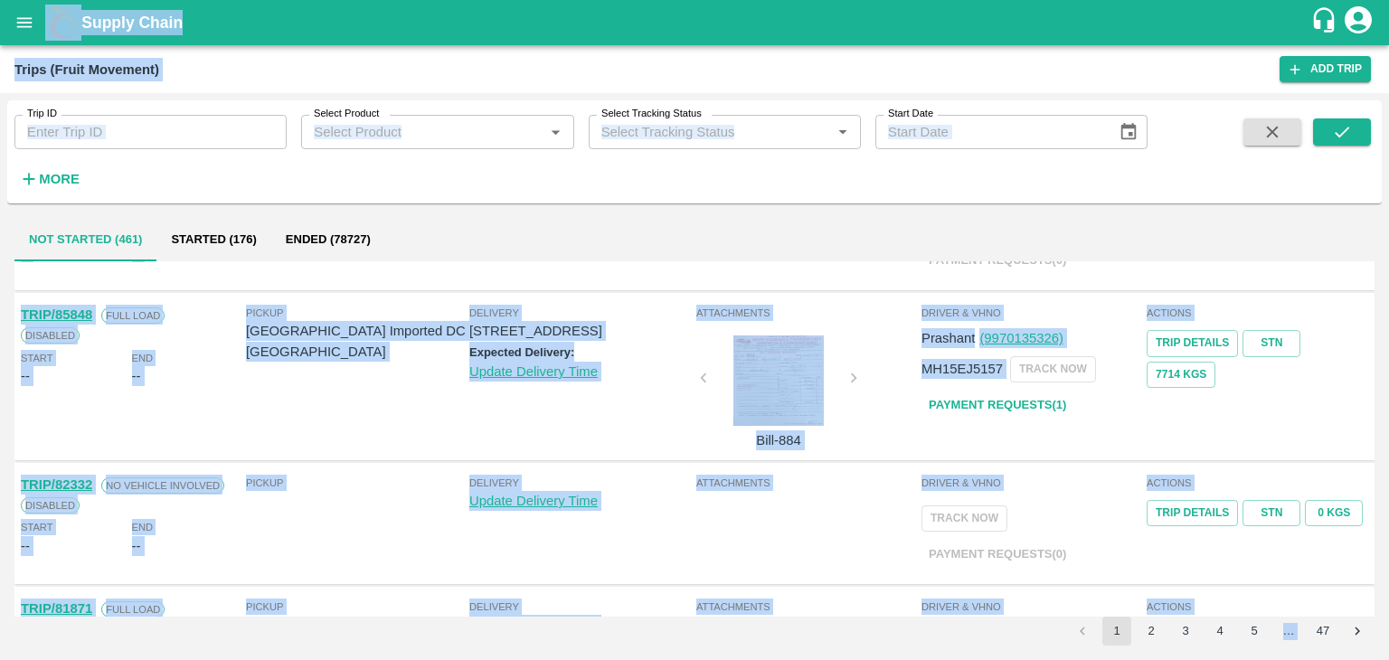
scroll to position [430, 0]
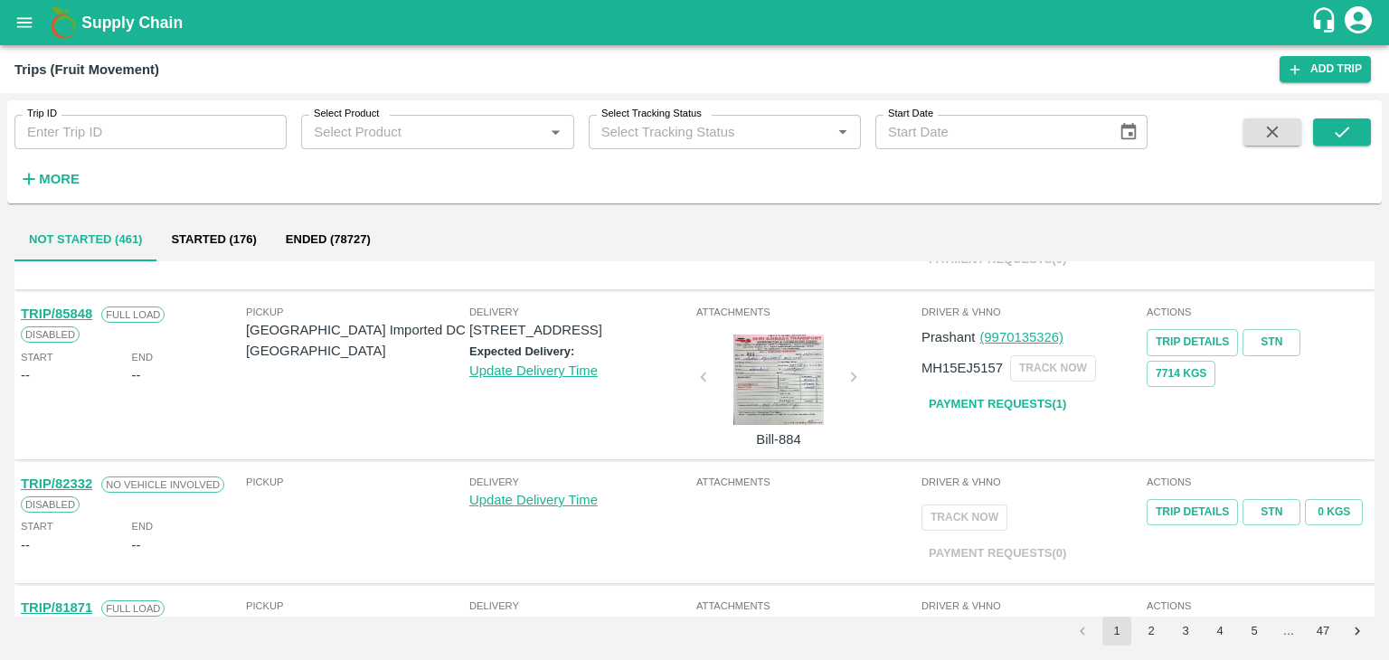
click at [810, 393] on div at bounding box center [779, 380] width 136 height 90
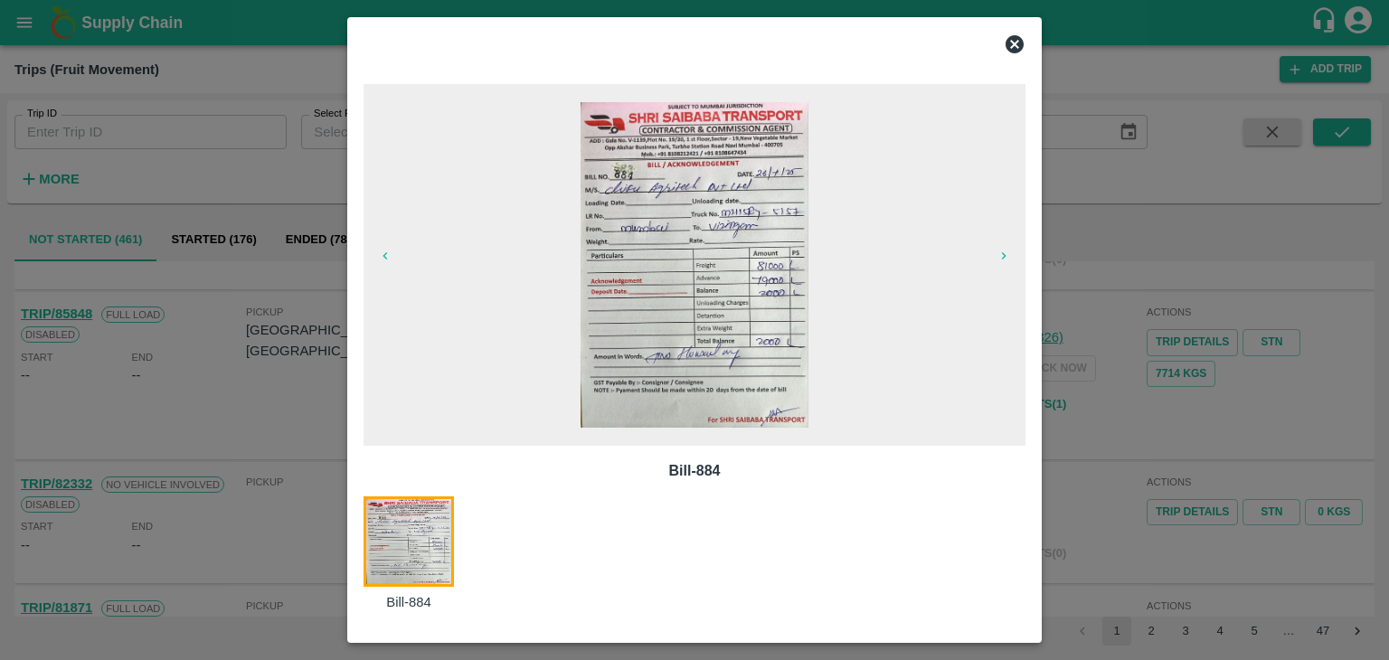
click at [676, 308] on img at bounding box center [694, 265] width 227 height 326
click at [1013, 41] on icon at bounding box center [1015, 44] width 18 height 18
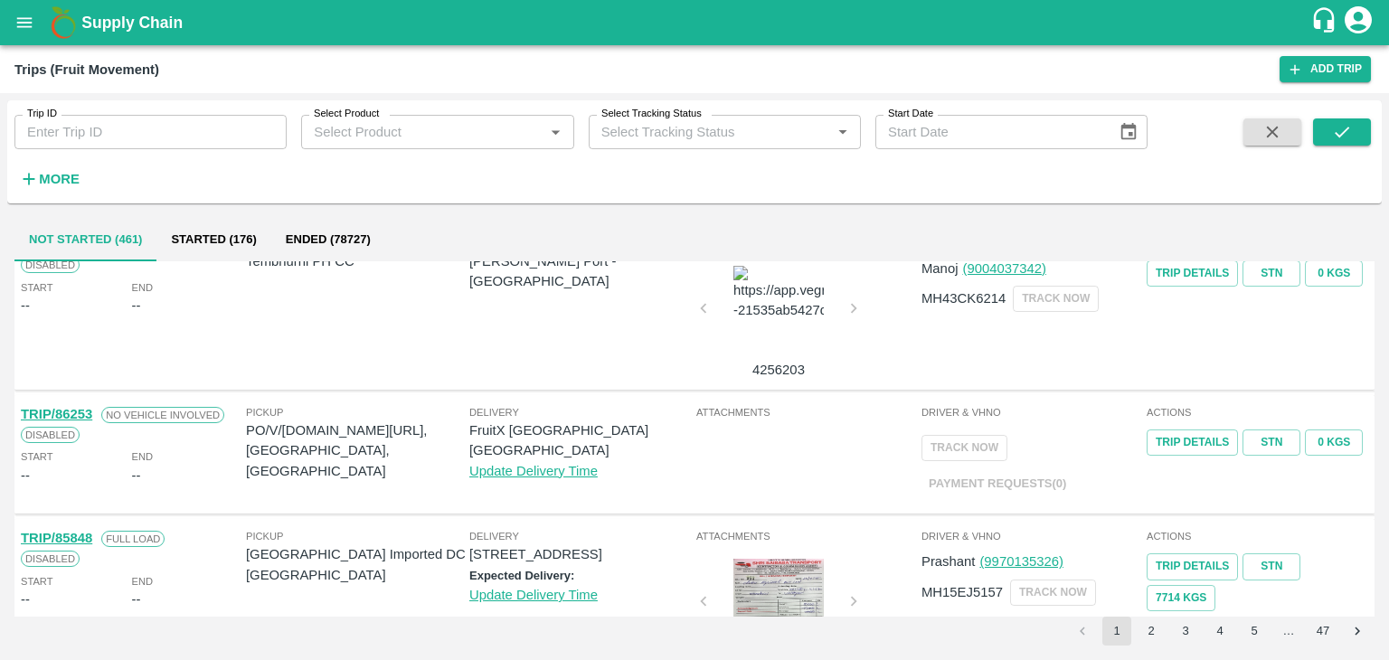
scroll to position [201, 0]
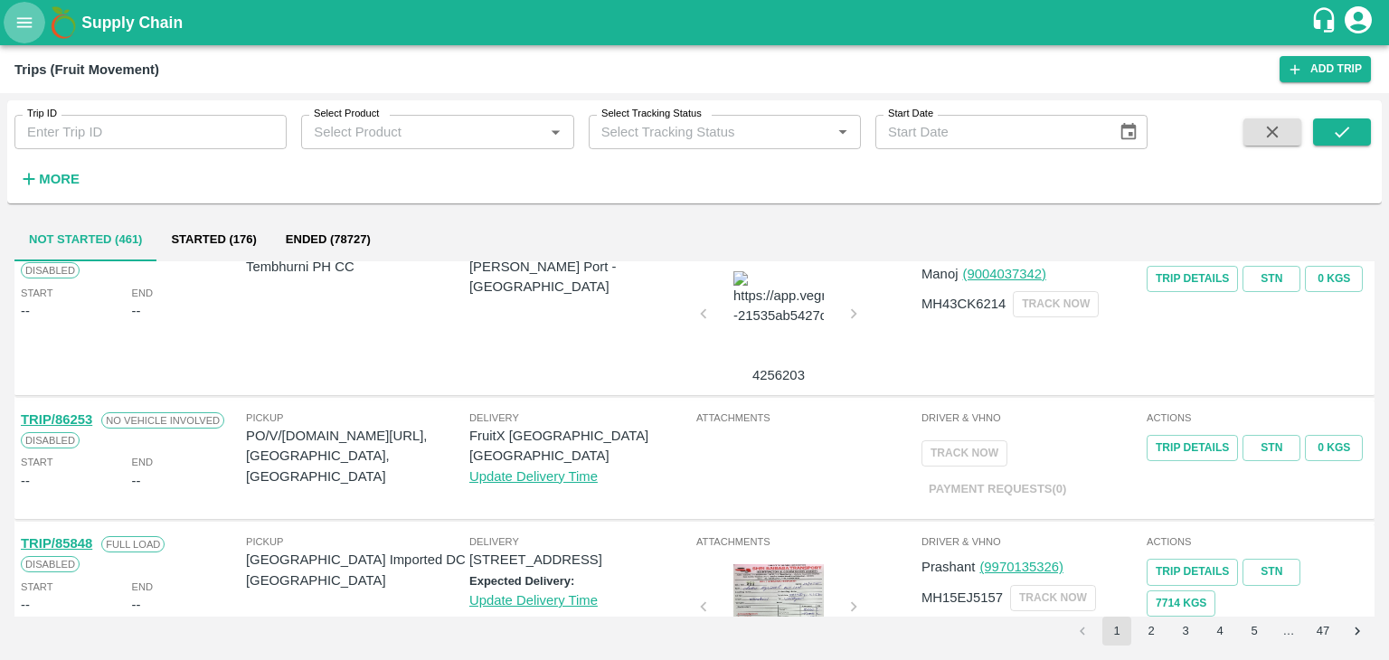
click at [12, 22] on button "open drawer" at bounding box center [25, 23] width 42 height 42
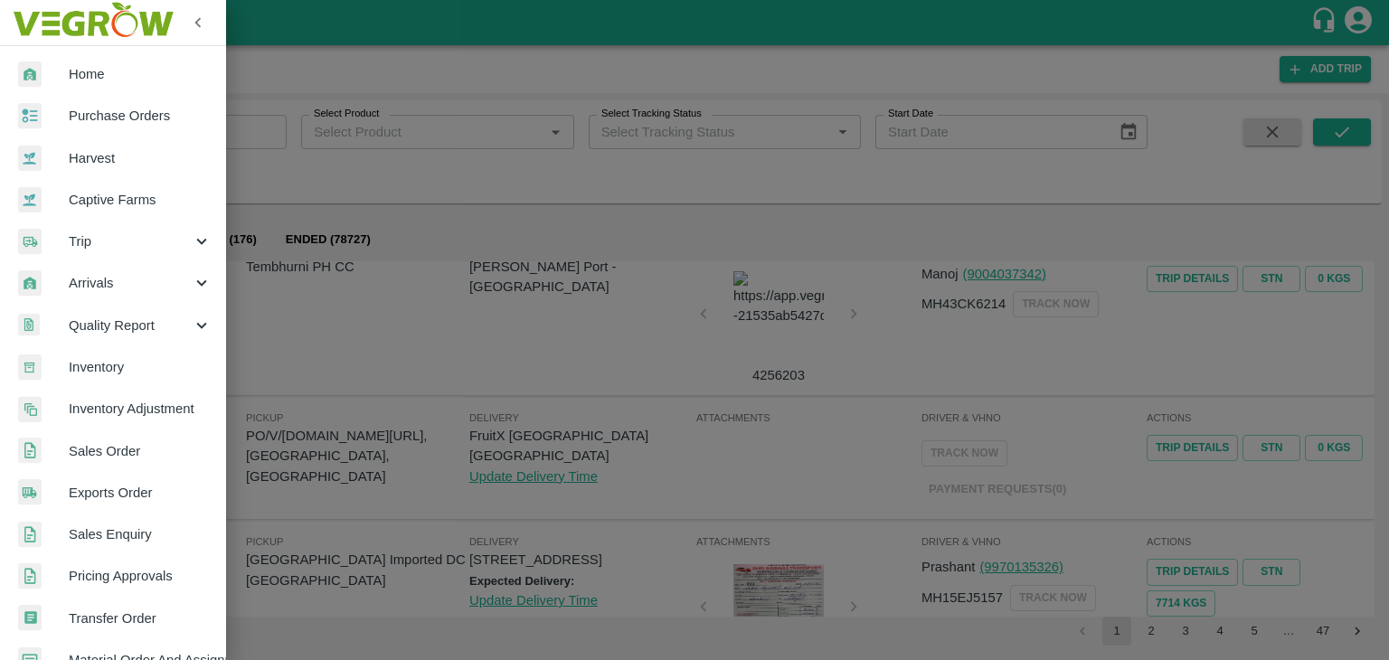
scroll to position [370, 0]
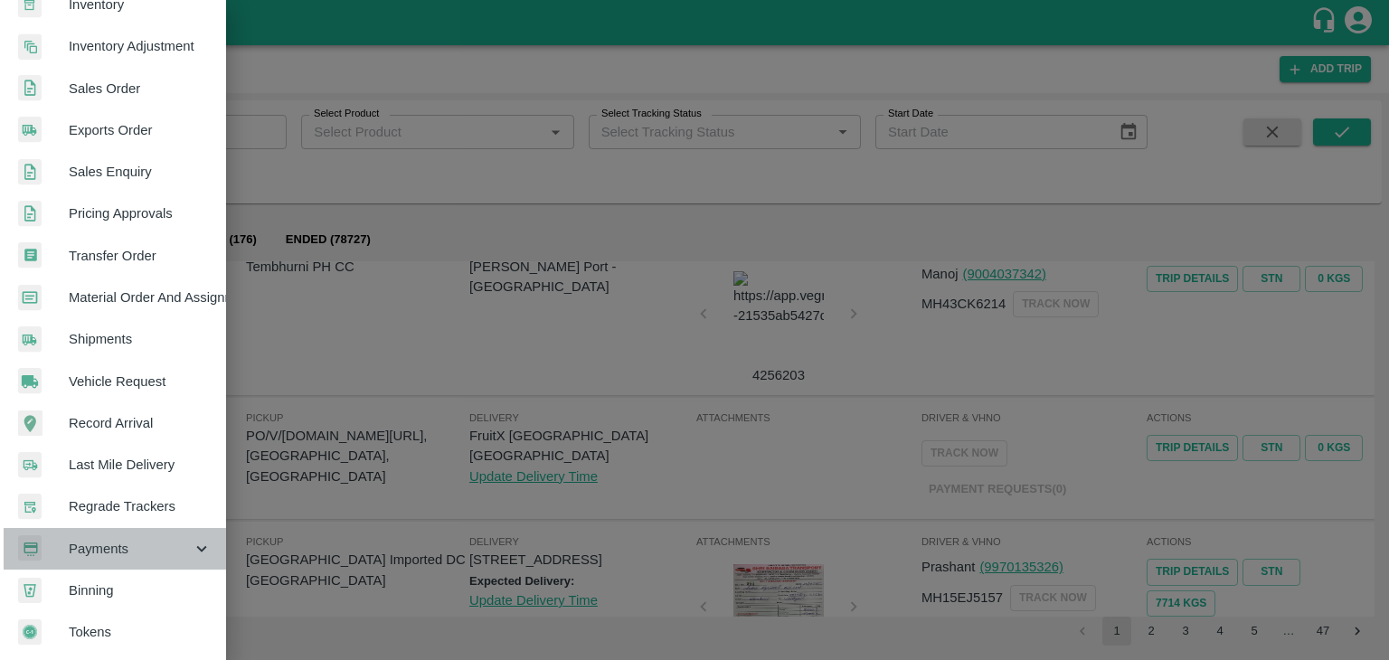
click at [116, 529] on div "Payments" at bounding box center [113, 549] width 226 height 42
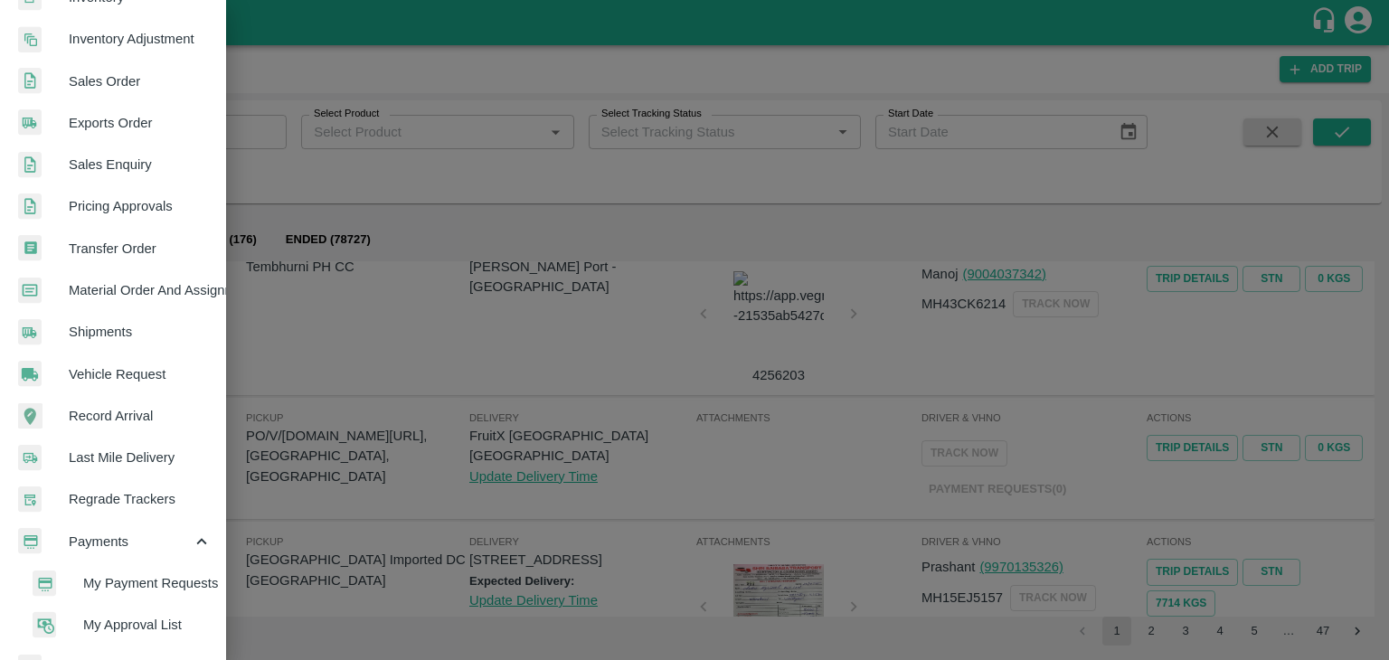
click at [156, 579] on span "My Payment Requests" at bounding box center [147, 583] width 128 height 20
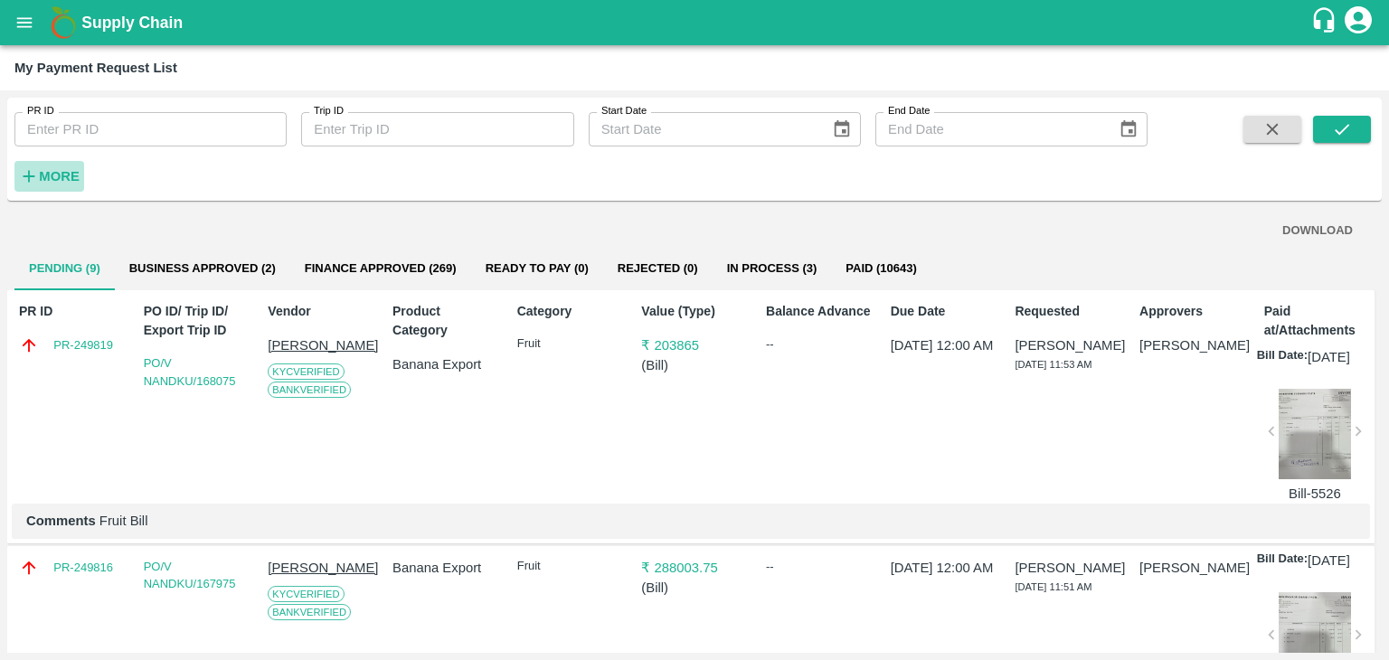
click at [52, 189] on button "More" at bounding box center [49, 176] width 70 height 31
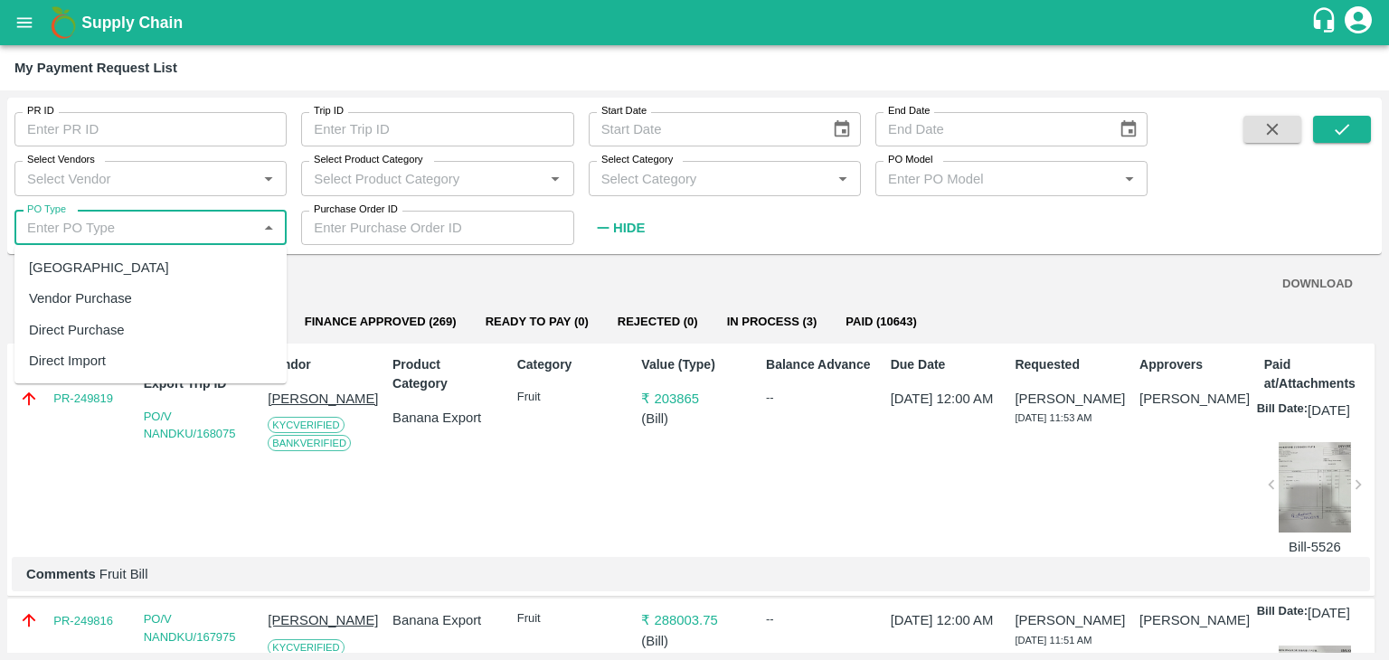
click at [163, 228] on input "PO Type" at bounding box center [135, 228] width 231 height 24
click at [130, 265] on div "Farm Gate" at bounding box center [150, 267] width 272 height 31
type input "Farm Gate"
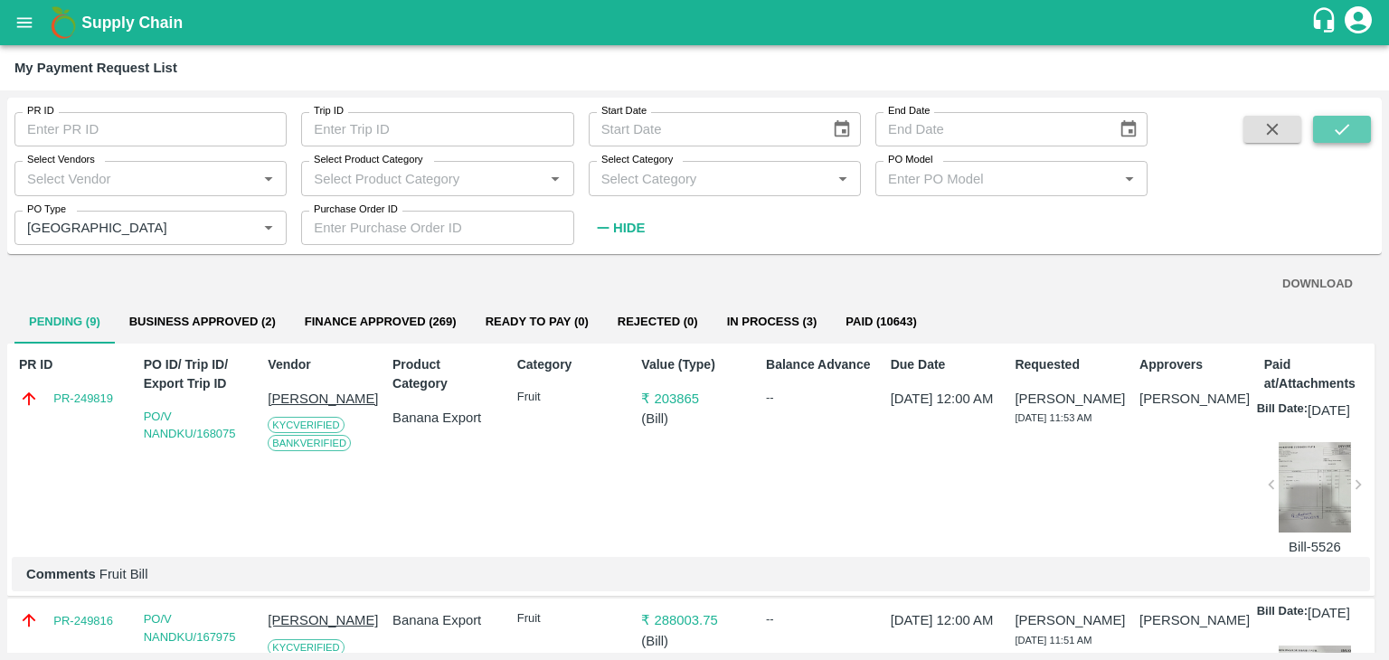
click at [1341, 137] on icon "submit" at bounding box center [1342, 129] width 20 height 20
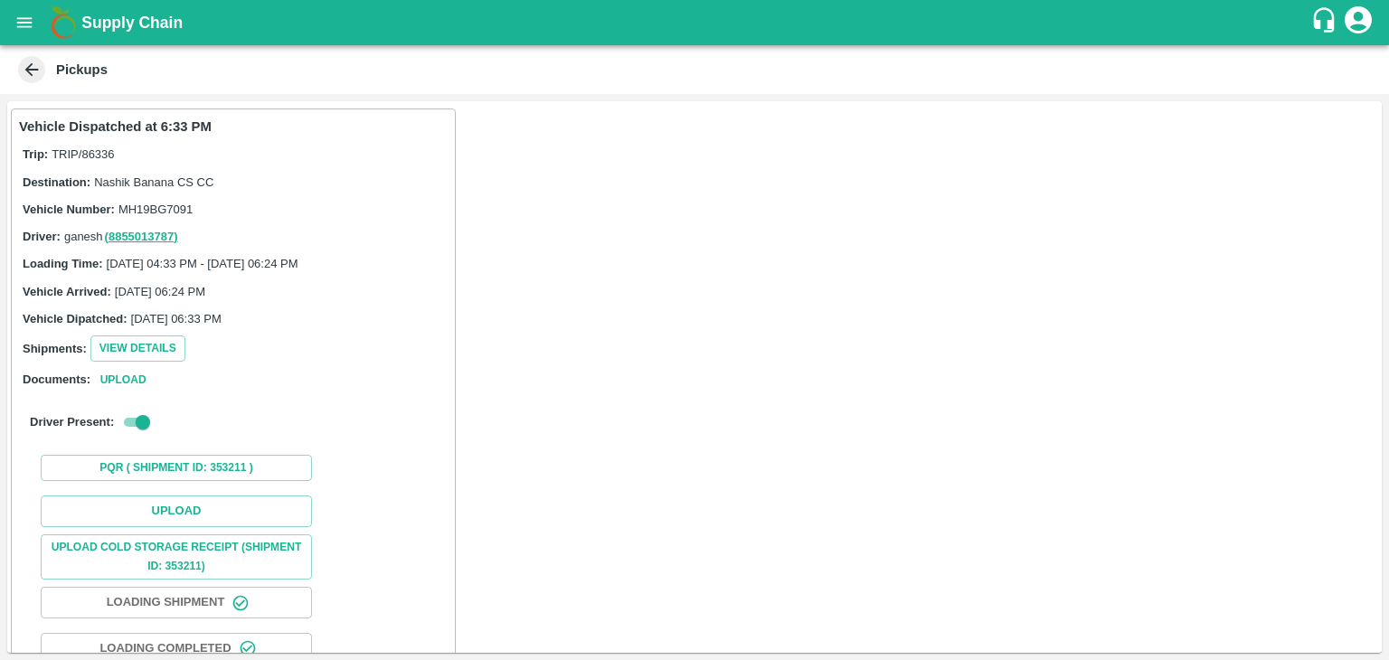
scroll to position [144, 0]
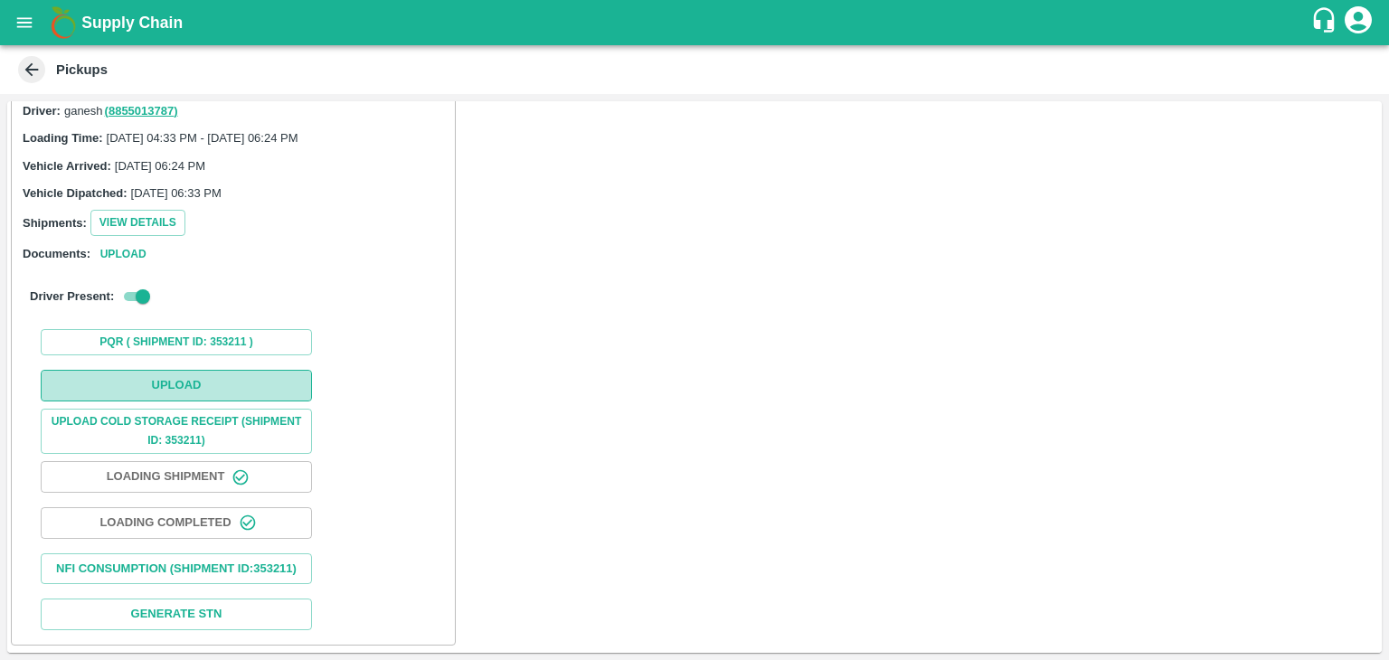
click at [230, 370] on button "Upload" at bounding box center [176, 386] width 271 height 32
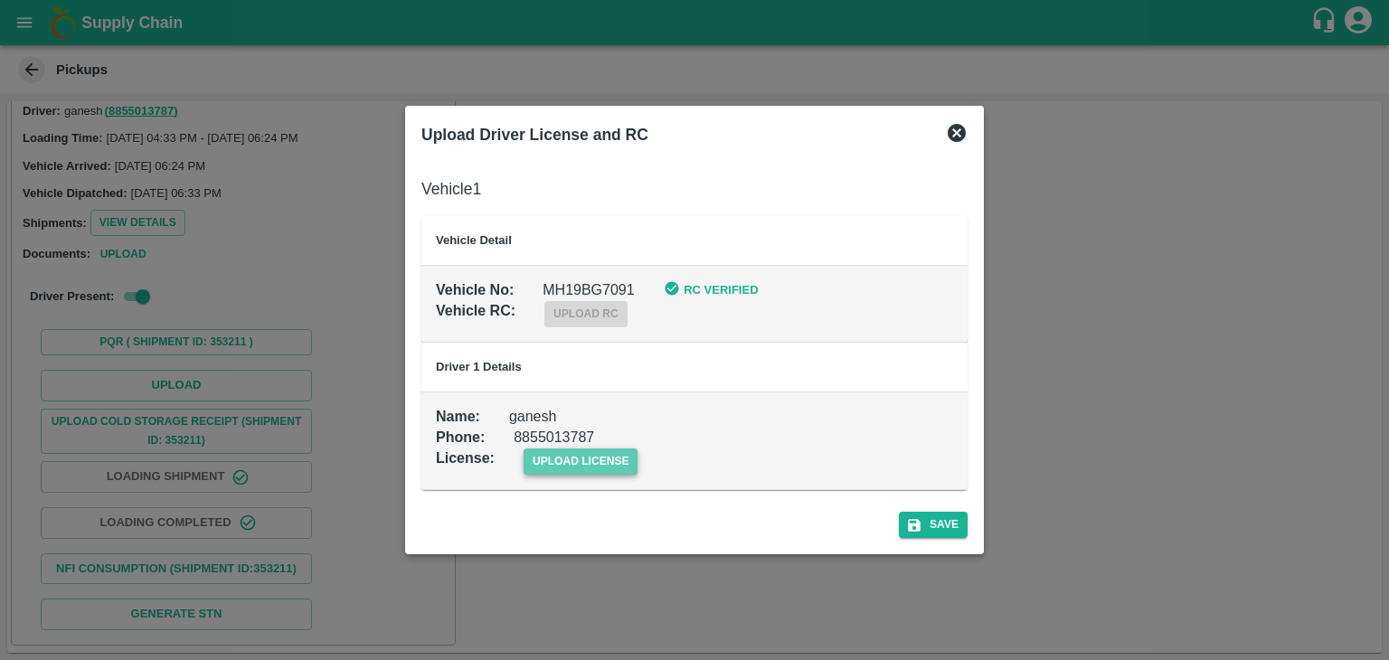
click at [583, 457] on span "upload license" at bounding box center [581, 462] width 115 height 26
click at [0, 0] on input "upload license" at bounding box center [0, 0] width 0 height 0
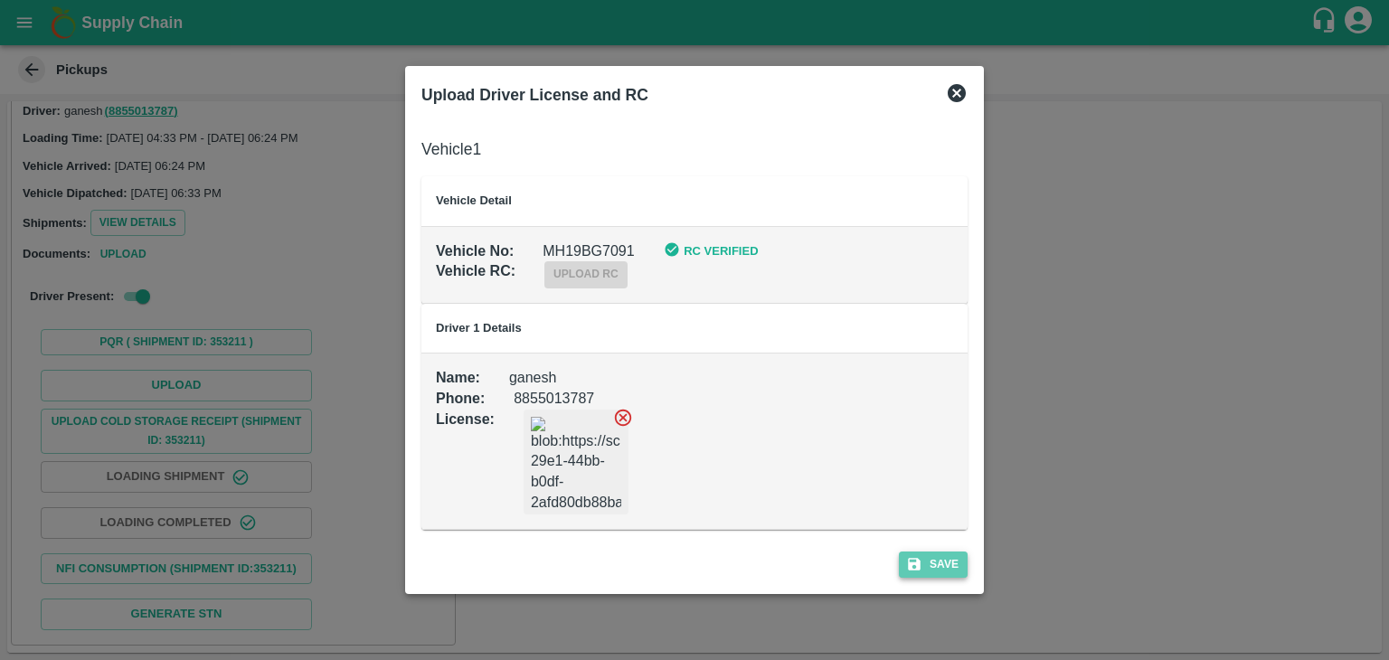
click at [955, 568] on button "Save" at bounding box center [933, 565] width 69 height 26
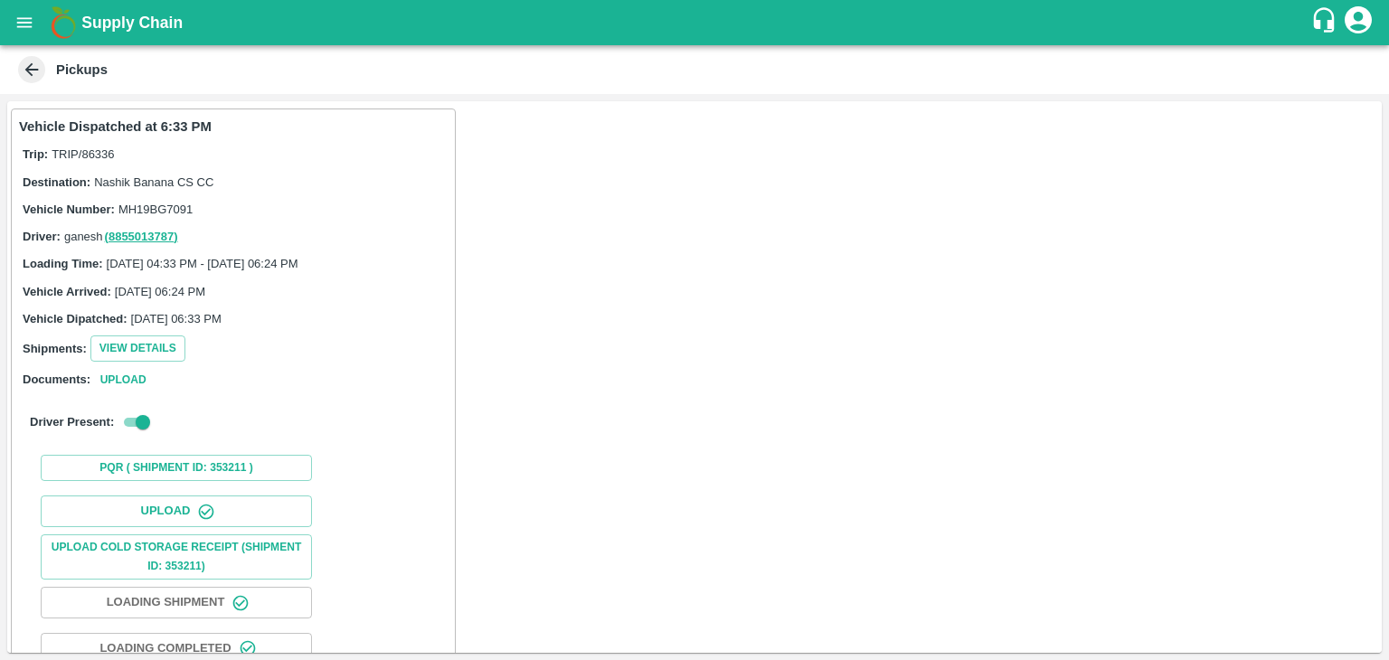
scroll to position [189, 0]
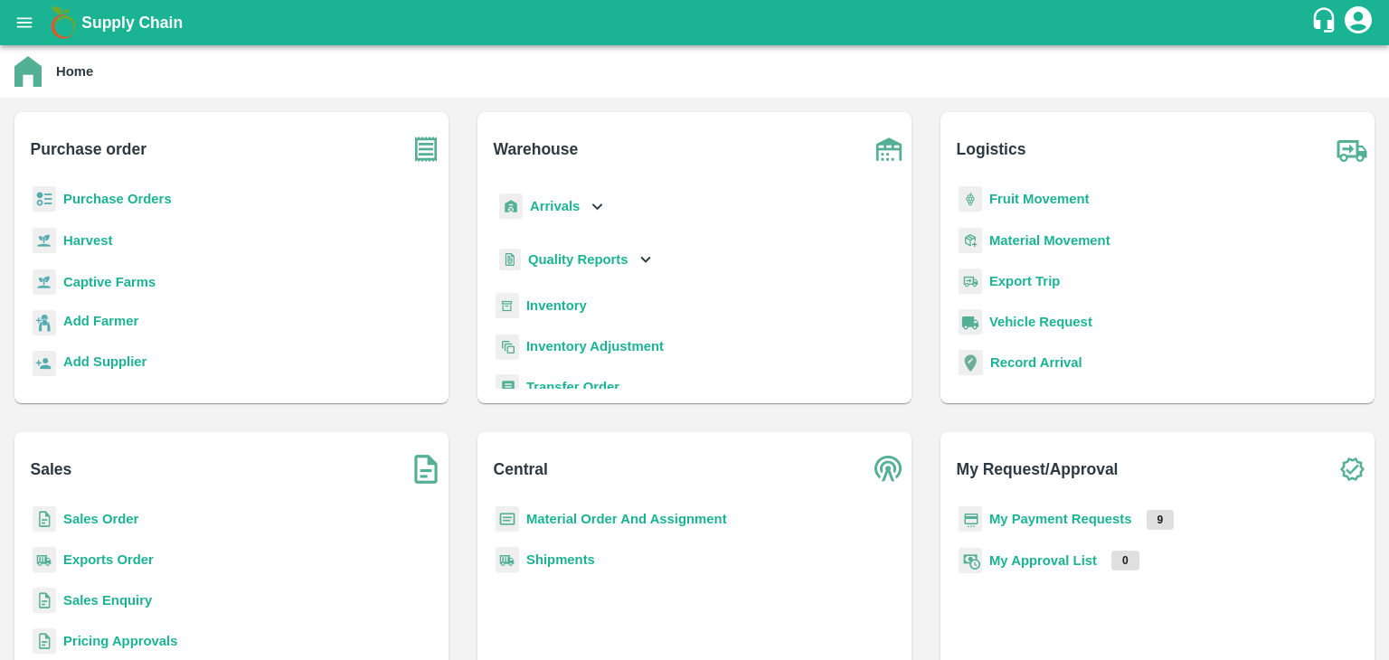
click at [98, 203] on b "Purchase Orders" at bounding box center [117, 199] width 109 height 14
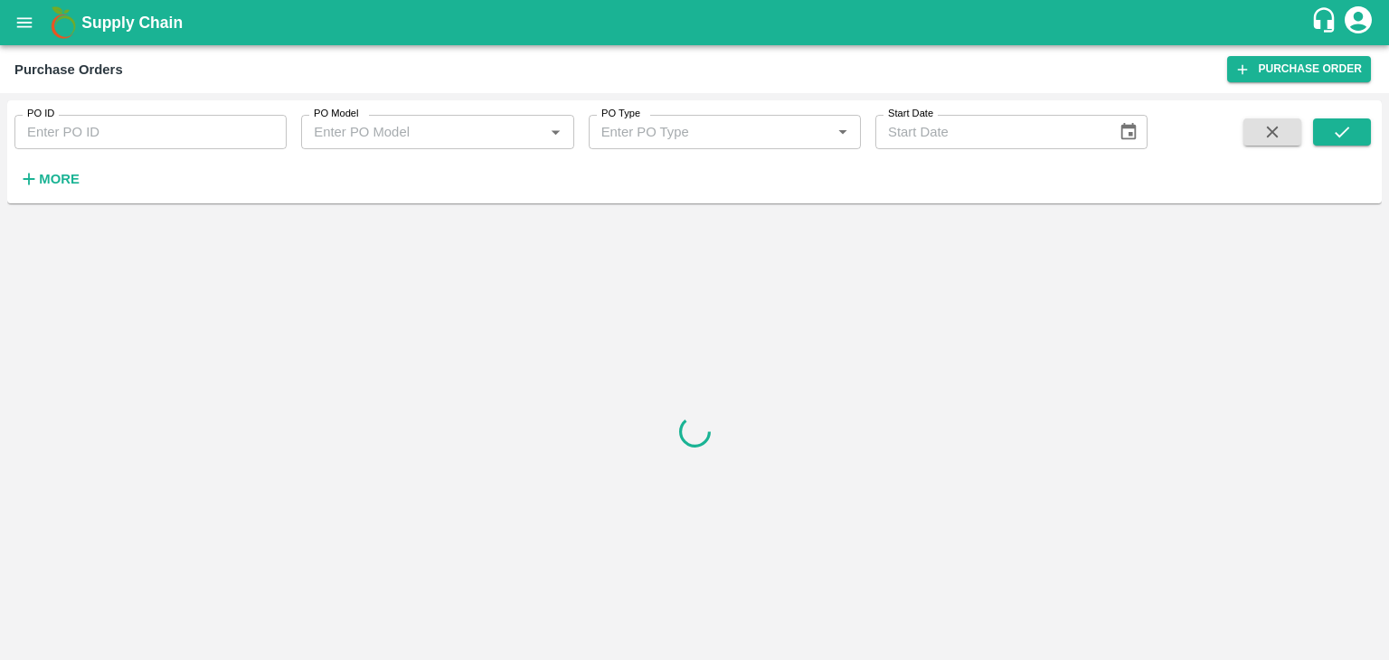
click at [58, 183] on strong "More" at bounding box center [59, 179] width 41 height 14
